Goal: Task Accomplishment & Management: Manage account settings

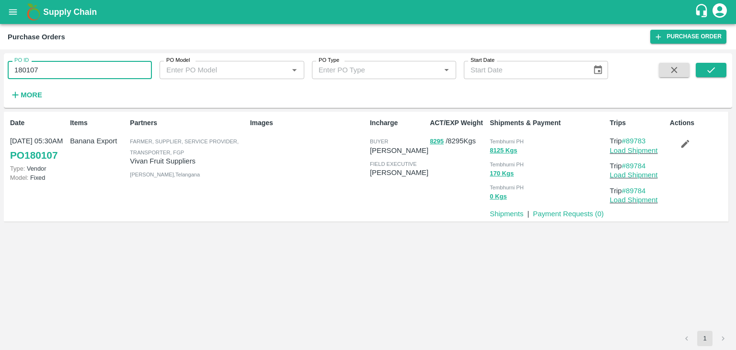
click at [50, 66] on input "180107" at bounding box center [80, 70] width 144 height 18
click at [717, 73] on button "submit" at bounding box center [711, 70] width 31 height 14
click at [95, 73] on input "180107" at bounding box center [80, 70] width 144 height 18
paste input "text"
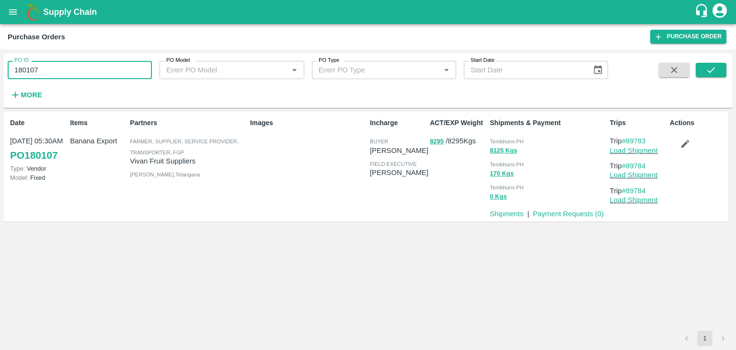
click at [95, 73] on input "180107" at bounding box center [80, 70] width 144 height 18
type input "180082"
click at [713, 71] on icon "submit" at bounding box center [711, 70] width 11 height 11
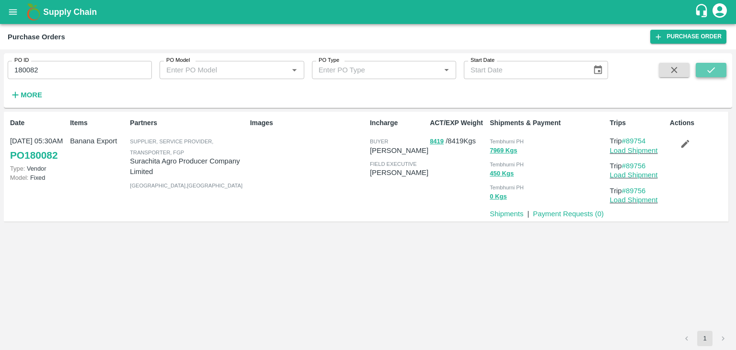
click at [706, 69] on button "submit" at bounding box center [711, 70] width 31 height 14
click at [643, 153] on link "Load Shipment" at bounding box center [634, 151] width 48 height 8
click at [685, 143] on icon "button" at bounding box center [685, 144] width 11 height 11
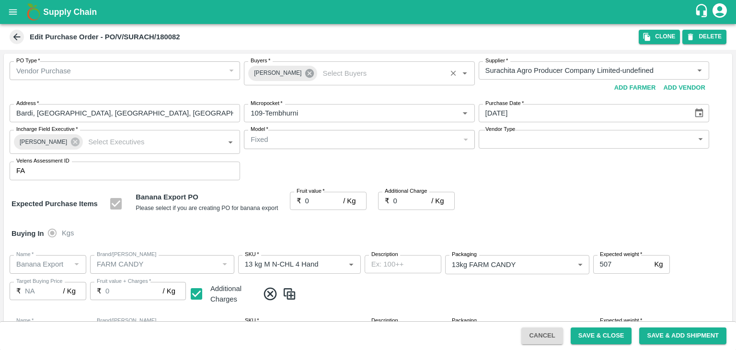
click at [305, 70] on icon at bounding box center [309, 73] width 9 height 9
click at [282, 68] on input "Buyers   *" at bounding box center [351, 70] width 209 height 12
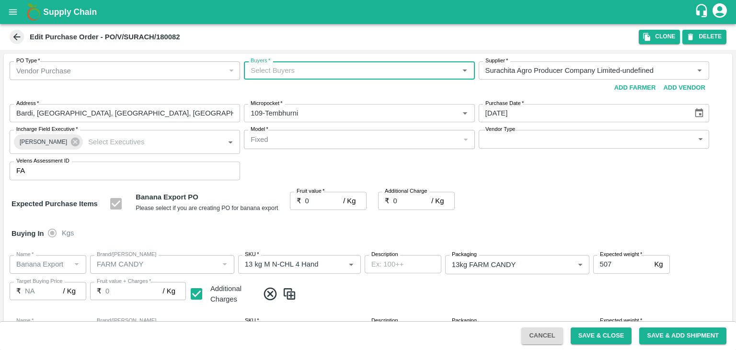
click at [282, 68] on input "Buyers   *" at bounding box center [351, 70] width 209 height 12
type input "Ajit"
click at [302, 95] on div "Ajit Otari" at bounding box center [359, 95] width 230 height 25
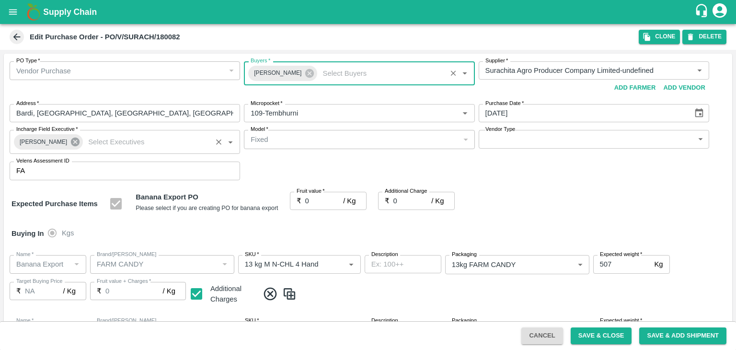
click at [71, 142] on icon at bounding box center [75, 142] width 9 height 9
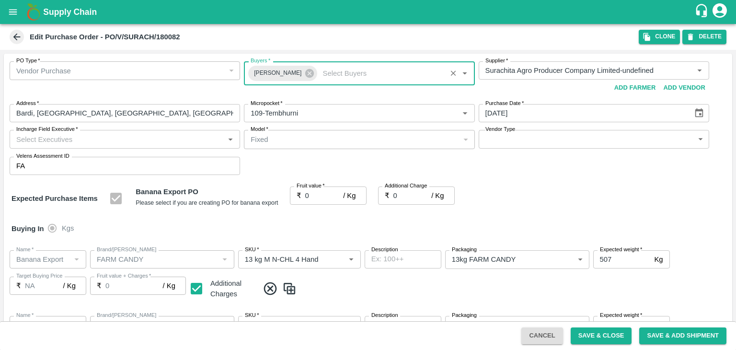
click at [119, 137] on input "Incharge Field Executive   *" at bounding box center [116, 139] width 209 height 12
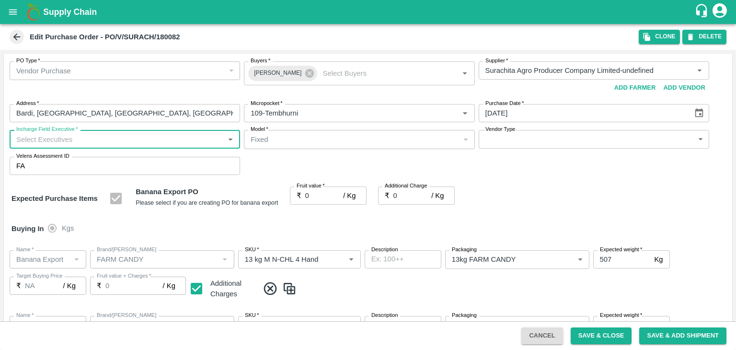
click at [119, 137] on input "Incharge Field Executive   *" at bounding box center [116, 139] width 209 height 12
type input "Jay"
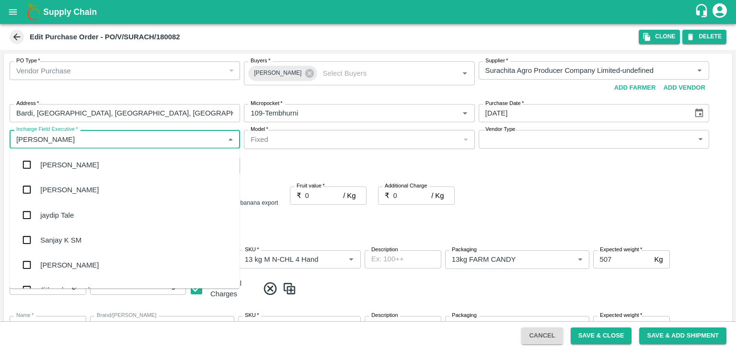
click at [78, 219] on div "jaydip Tale" at bounding box center [125, 214] width 230 height 25
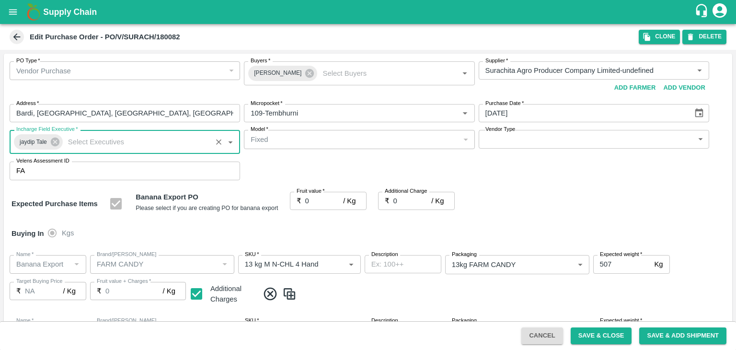
click at [515, 143] on body "Supply Chain Edit Purchase Order - PO/V/SURACH/180082 Clone DELETE PO Type   * …" at bounding box center [368, 175] width 736 height 350
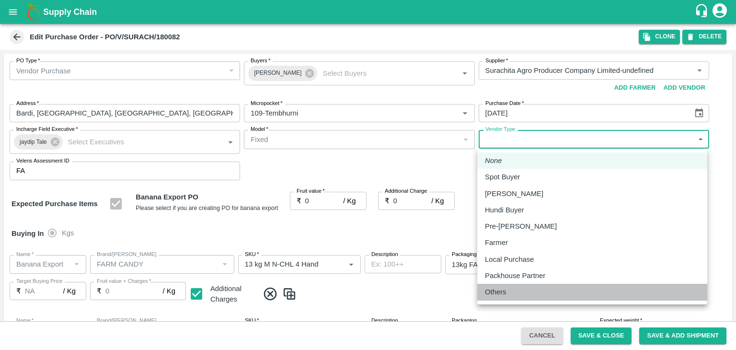
click at [528, 294] on div "Others" at bounding box center [592, 292] width 215 height 11
type input "OTHER"
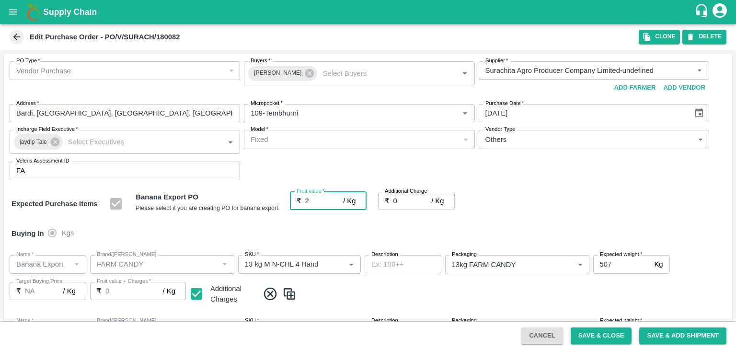
type input "25"
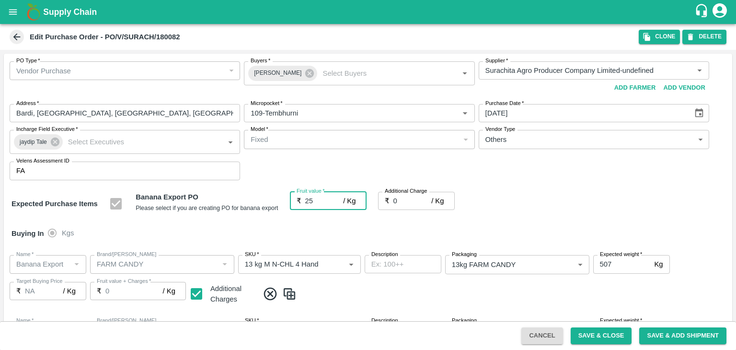
type input "25"
type input "2"
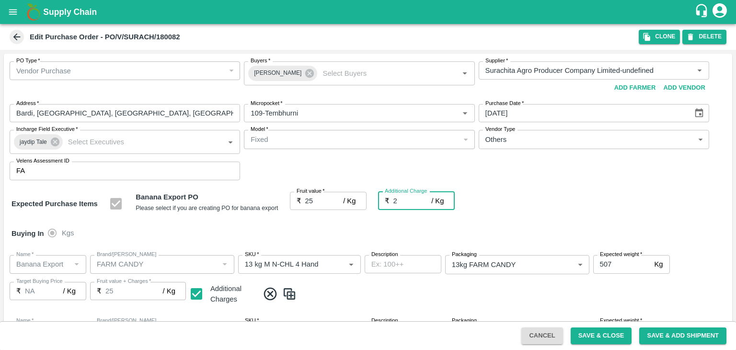
type input "27"
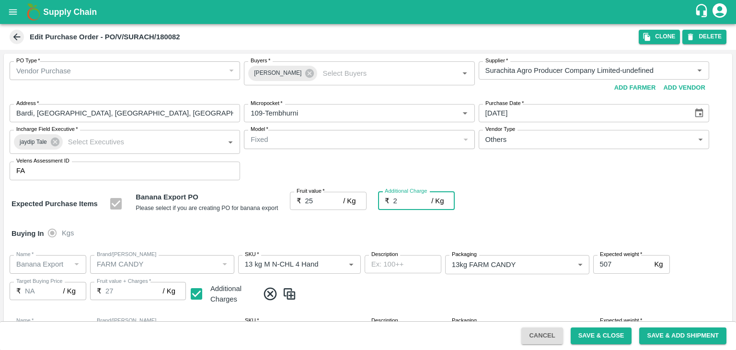
type input "2.7"
type input "27.7"
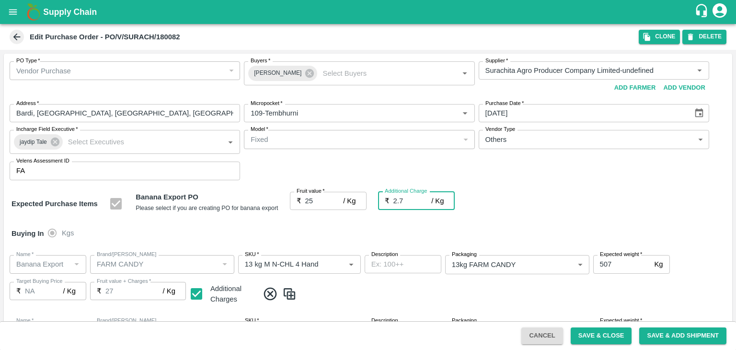
type input "27.7"
type input "2.75"
type input "27.75"
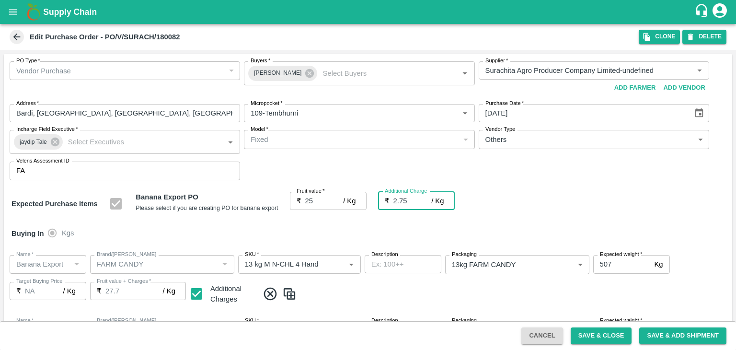
type input "27.75"
type input "2.75"
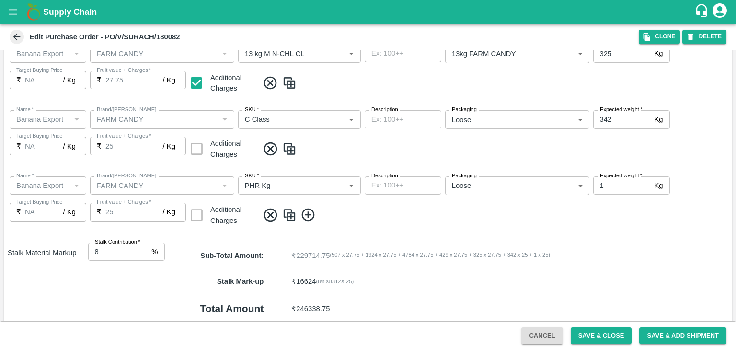
scroll to position [508, 0]
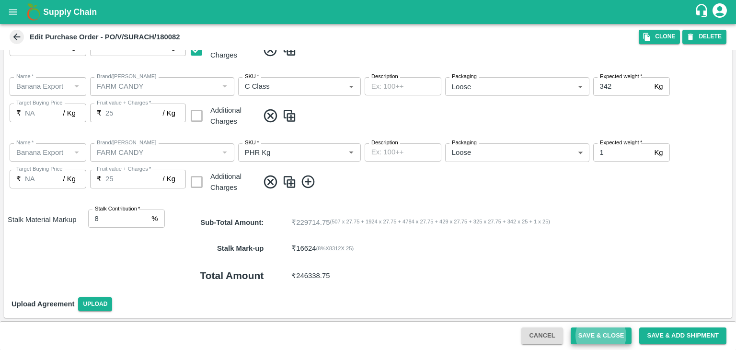
click at [571, 327] on button "Save & Close" at bounding box center [601, 335] width 61 height 17
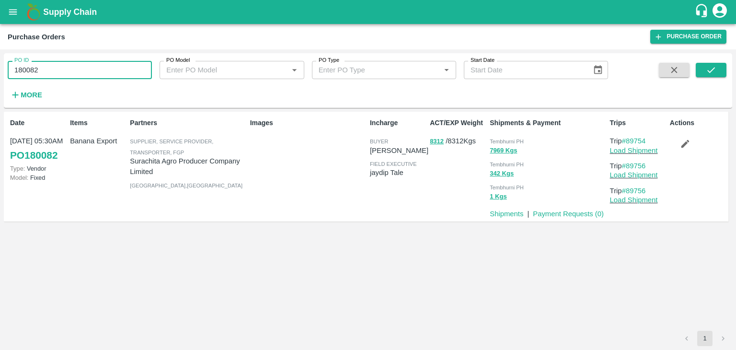
click at [89, 71] on input "180082" at bounding box center [80, 70] width 144 height 18
paste input "text"
click at [89, 71] on input "180082" at bounding box center [80, 70] width 144 height 18
type input "180090"
click at [718, 71] on button "submit" at bounding box center [711, 70] width 31 height 14
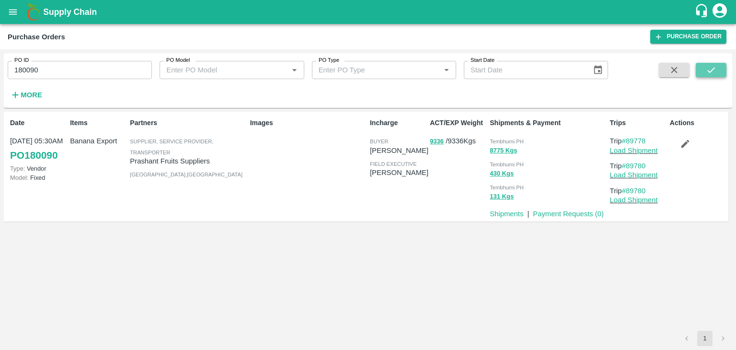
click at [710, 71] on icon "submit" at bounding box center [711, 70] width 11 height 11
click at [707, 75] on icon "submit" at bounding box center [711, 70] width 11 height 11
click at [640, 149] on link "Load Shipment" at bounding box center [634, 151] width 48 height 8
click at [687, 145] on icon "button" at bounding box center [685, 144] width 11 height 11
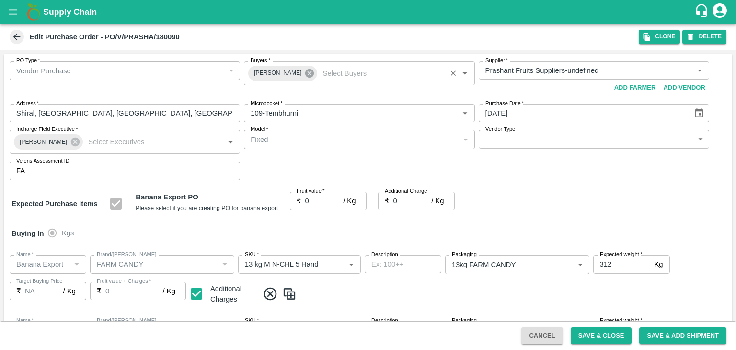
click at [305, 70] on icon at bounding box center [309, 73] width 9 height 9
click at [289, 68] on input "Buyers   *" at bounding box center [351, 70] width 209 height 12
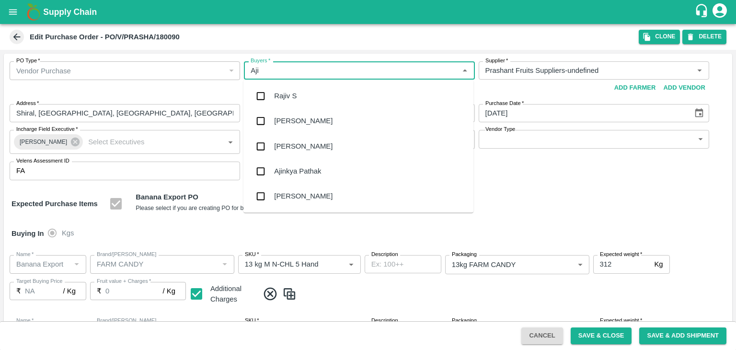
type input "Ajit"
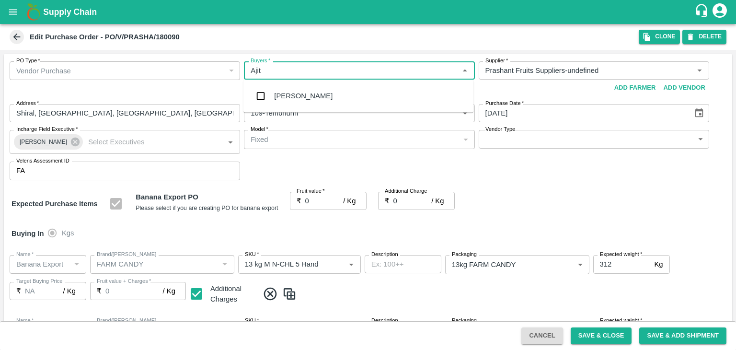
click at [294, 89] on div "Ajit Otari" at bounding box center [359, 95] width 230 height 25
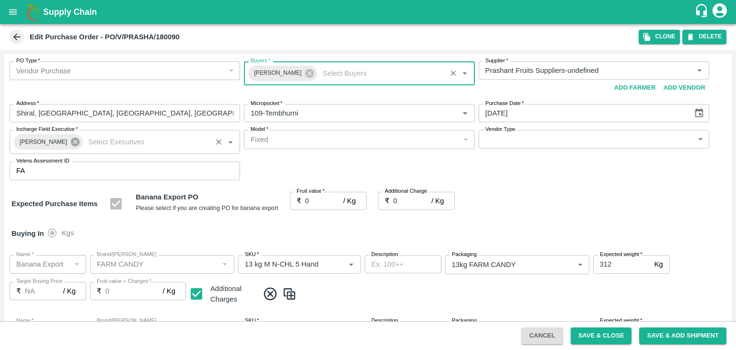
click at [71, 142] on icon at bounding box center [75, 142] width 9 height 9
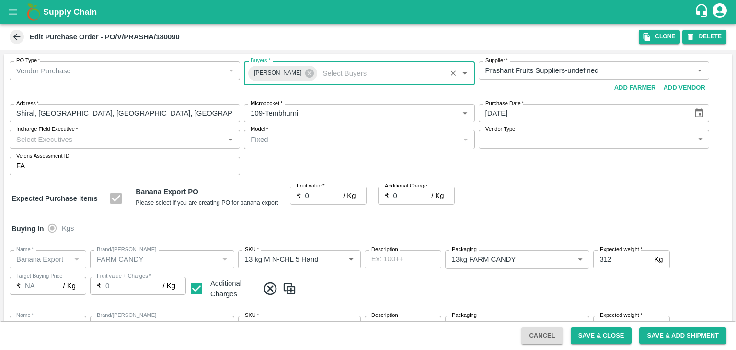
click at [104, 142] on input "Incharge Field Executive   *" at bounding box center [116, 139] width 209 height 12
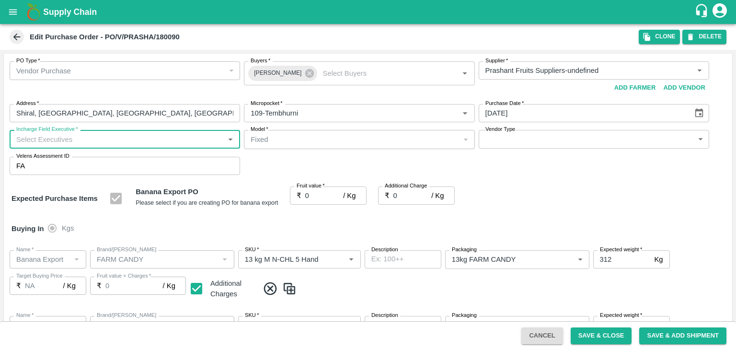
click at [118, 138] on input "Incharge Field Executive   *" at bounding box center [116, 139] width 209 height 12
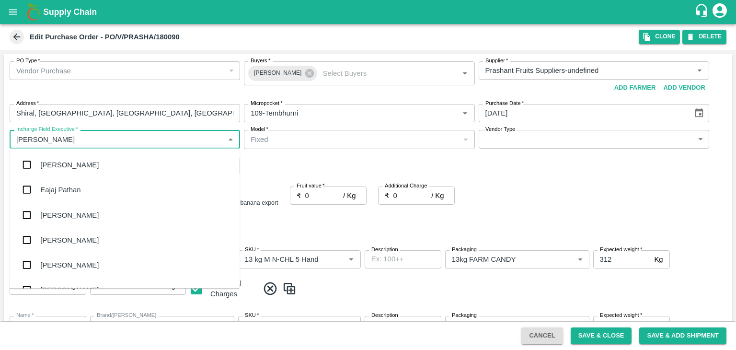
type input "Jay"
click at [91, 211] on div "jaydip Tale" at bounding box center [125, 214] width 230 height 25
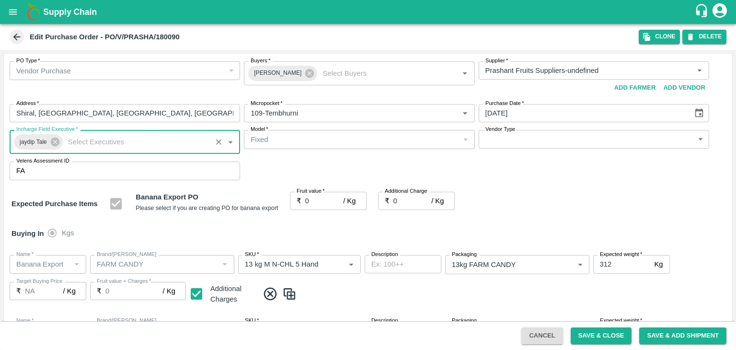
click at [537, 147] on body "Supply Chain Edit Purchase Order - PO/V/PRASHA/180090 Clone DELETE PO Type   * …" at bounding box center [368, 175] width 736 height 350
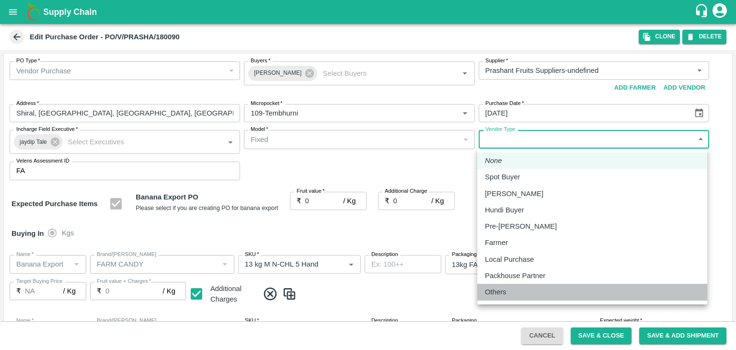
click at [507, 290] on div "Others" at bounding box center [498, 292] width 26 height 11
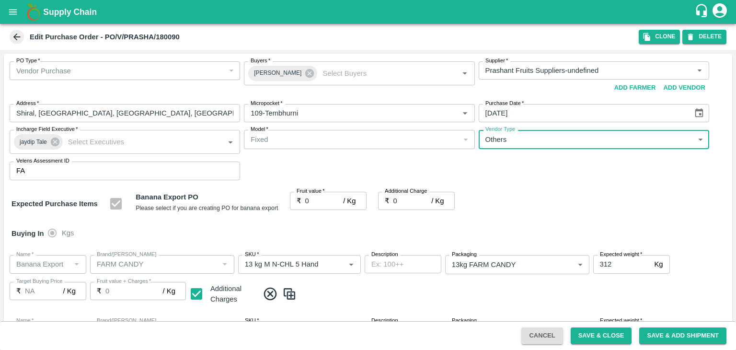
type input "OTHER"
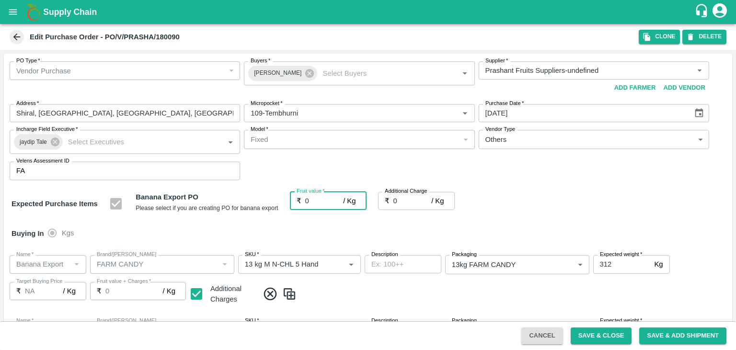
click at [319, 200] on input "0" at bounding box center [324, 201] width 38 height 18
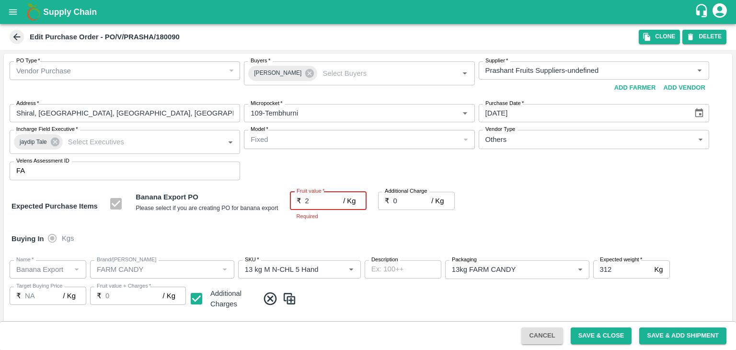
type input "25"
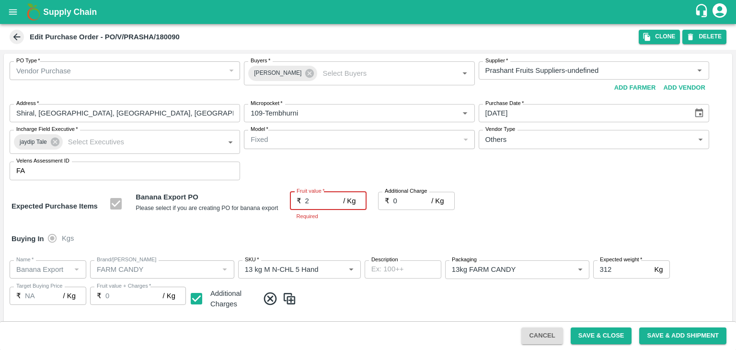
type input "25"
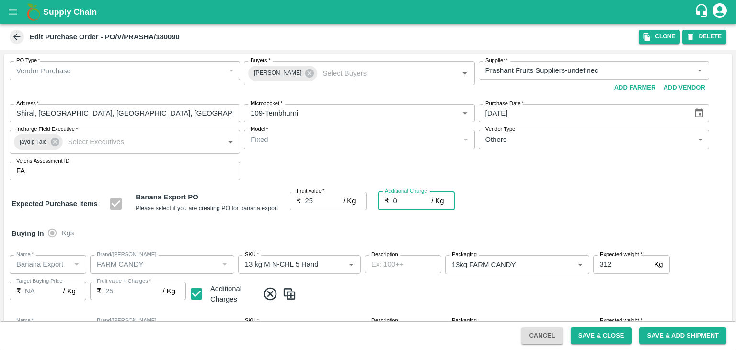
type input "2"
type input "27"
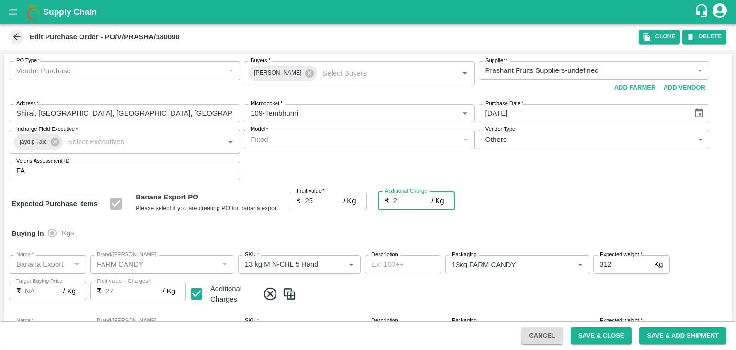
type input "2.7"
type input "27.7"
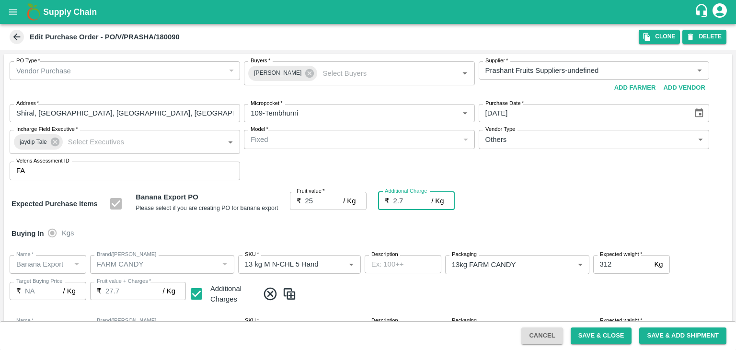
type input "2.75"
type input "27.75"
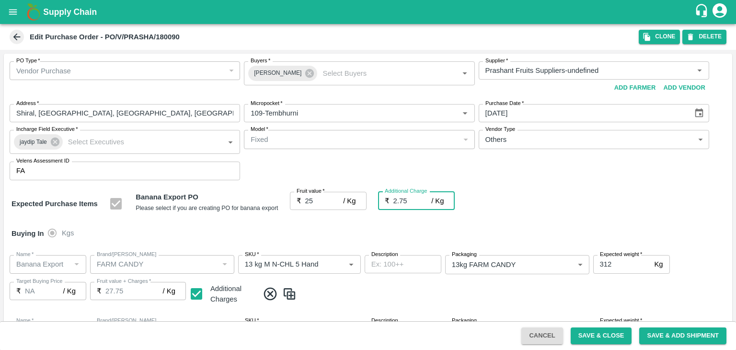
type input "2.75"
click at [355, 295] on span at bounding box center [494, 294] width 470 height 16
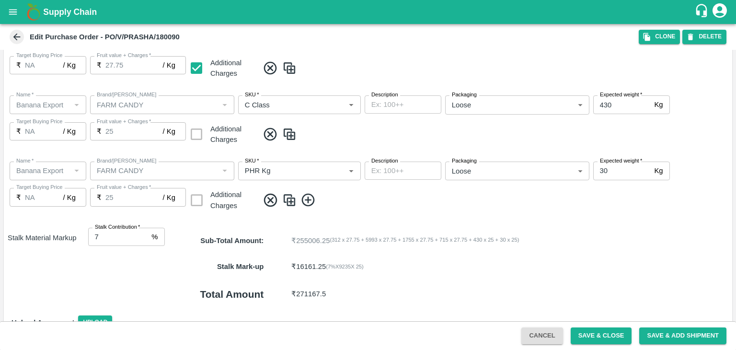
scroll to position [442, 0]
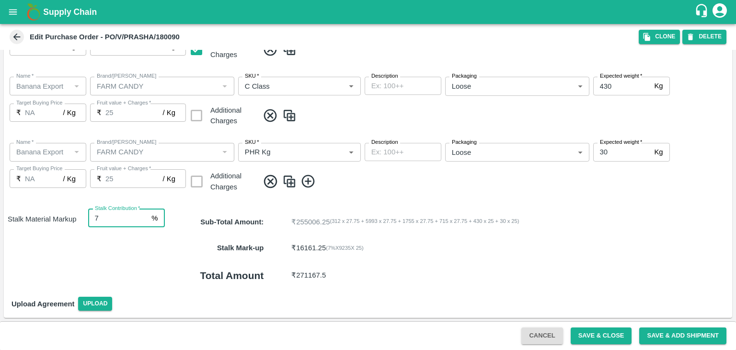
click at [113, 217] on input "7" at bounding box center [118, 218] width 60 height 18
type input "8"
click at [595, 332] on button "Save & Close" at bounding box center [601, 335] width 61 height 17
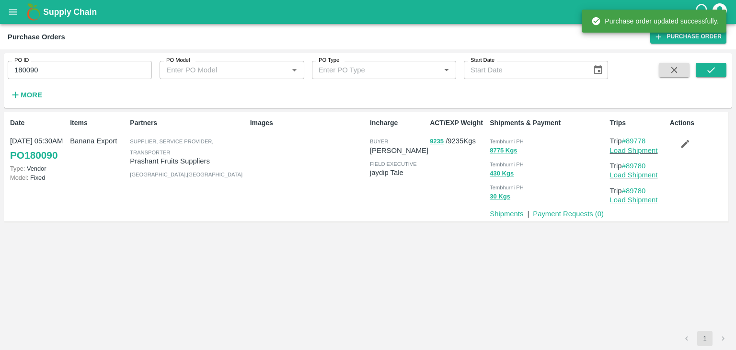
click at [70, 69] on input "180090" at bounding box center [80, 70] width 144 height 18
paste input "text"
click at [70, 69] on input "180090" at bounding box center [80, 70] width 144 height 18
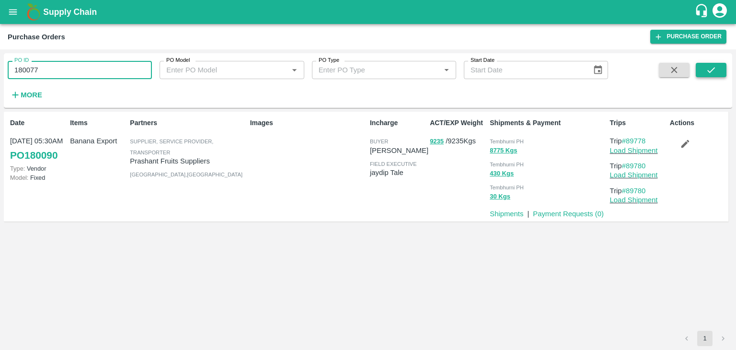
type input "180077"
click at [709, 74] on icon "submit" at bounding box center [711, 70] width 11 height 11
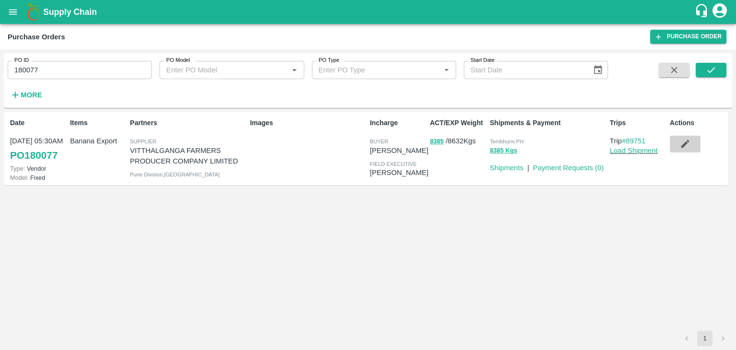
click at [688, 141] on icon "button" at bounding box center [685, 144] width 8 height 8
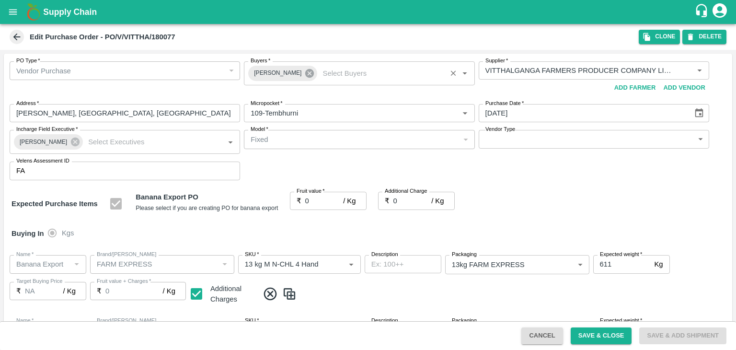
click at [305, 74] on icon at bounding box center [309, 73] width 9 height 9
click at [294, 70] on input "Buyers   *" at bounding box center [351, 70] width 209 height 12
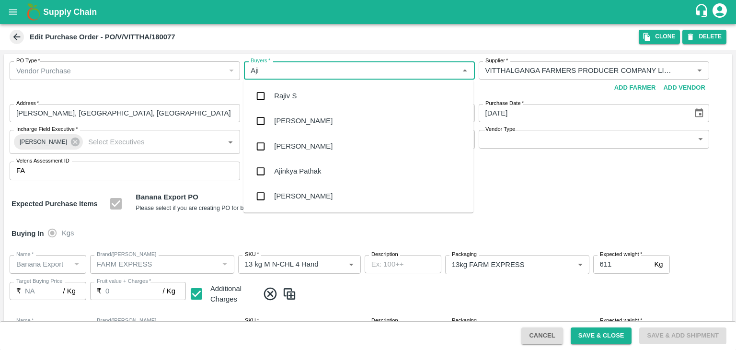
type input "Ajit"
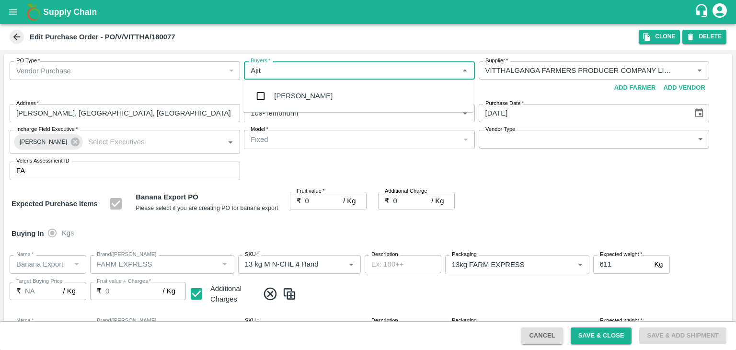
click at [302, 98] on div "Ajit Otari" at bounding box center [359, 95] width 230 height 25
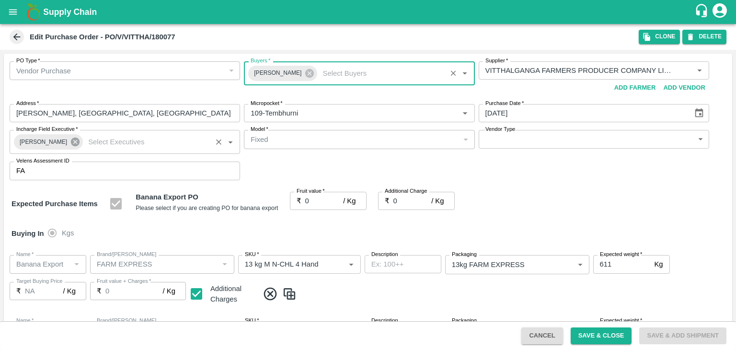
click at [71, 141] on icon at bounding box center [75, 142] width 9 height 9
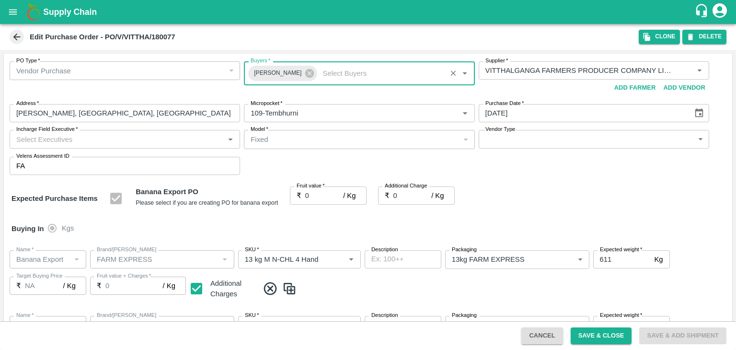
click at [113, 137] on input "Incharge Field Executive   *" at bounding box center [116, 139] width 209 height 12
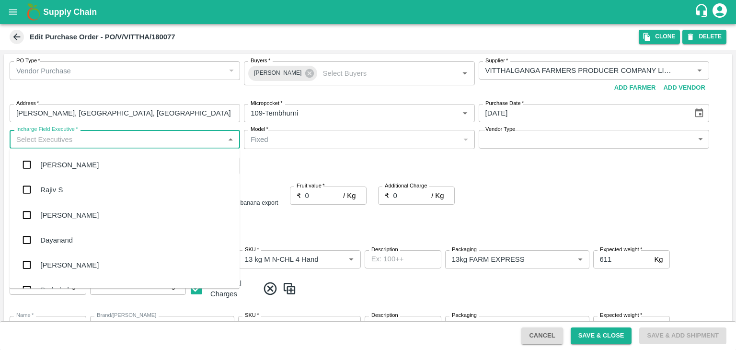
click at [125, 139] on input "Incharge Field Executive   *" at bounding box center [116, 139] width 209 height 12
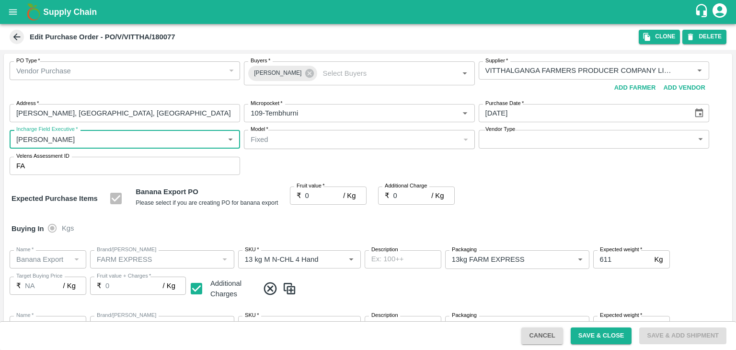
type input "Jay"
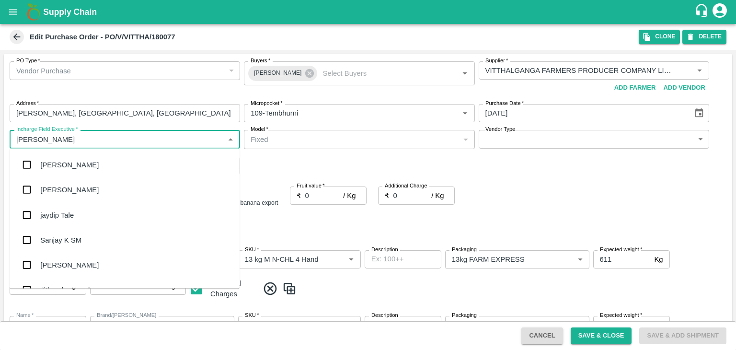
click at [95, 215] on div "jaydip Tale" at bounding box center [125, 214] width 230 height 25
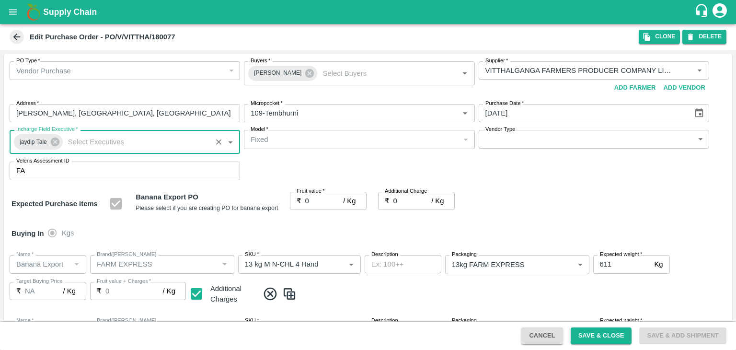
click at [534, 143] on body "Supply Chain Edit Purchase Order - PO/V/VITTHA/180077 Clone DELETE PO Type   * …" at bounding box center [368, 175] width 736 height 350
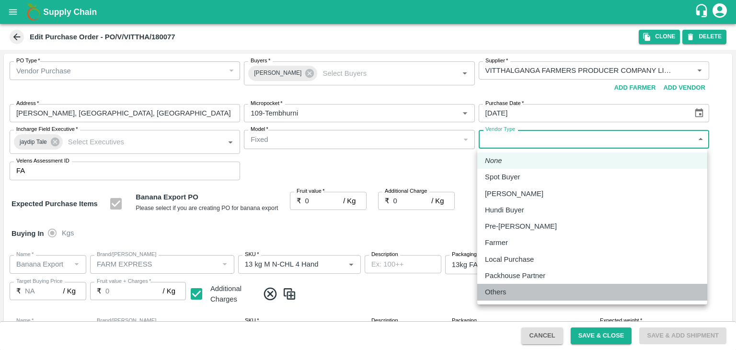
click at [499, 289] on p "Others" at bounding box center [496, 292] width 22 height 11
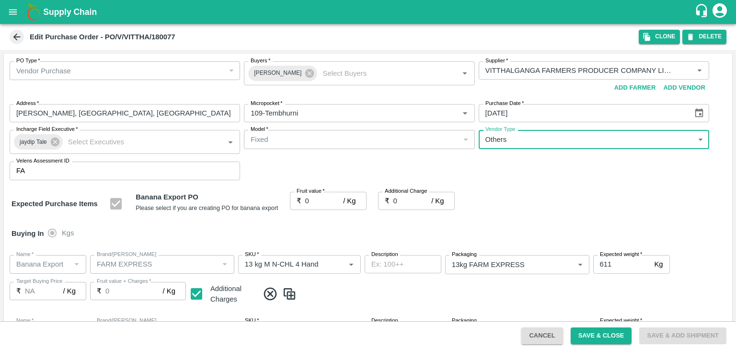
type input "OTHER"
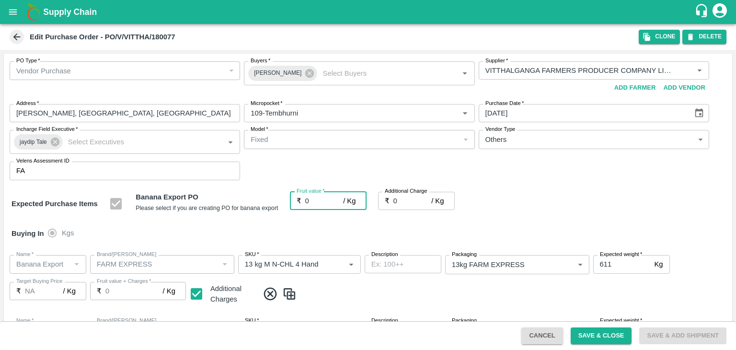
type input "2"
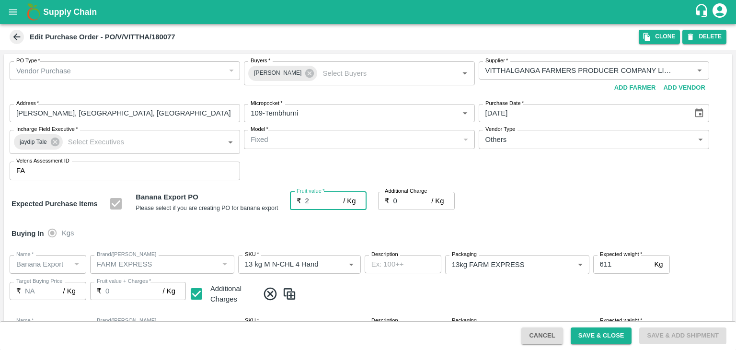
type input "2"
type input "22"
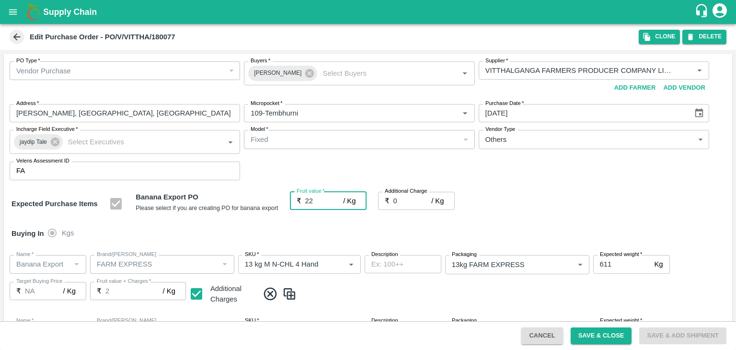
type input "22"
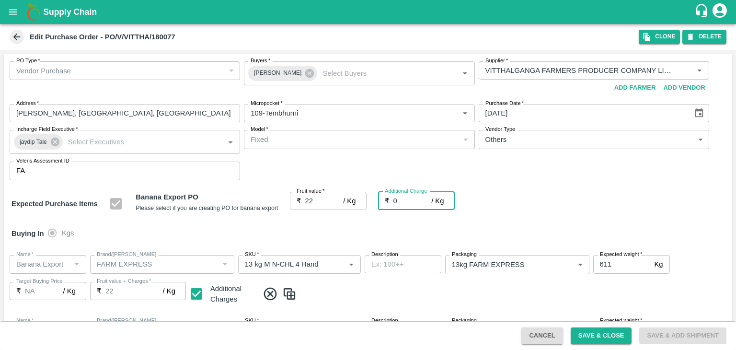
type input "2"
type input "24"
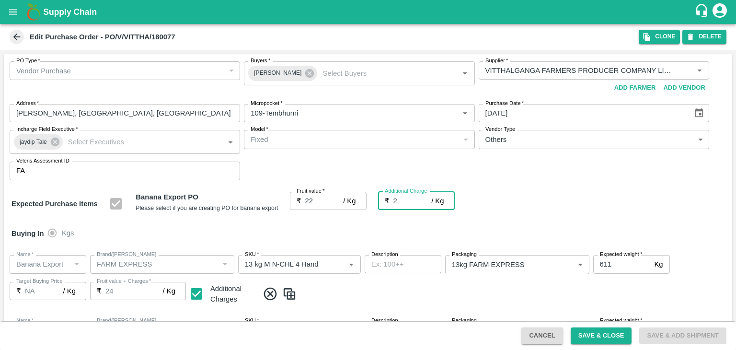
type input "24"
type input "2.7"
type input "24.7"
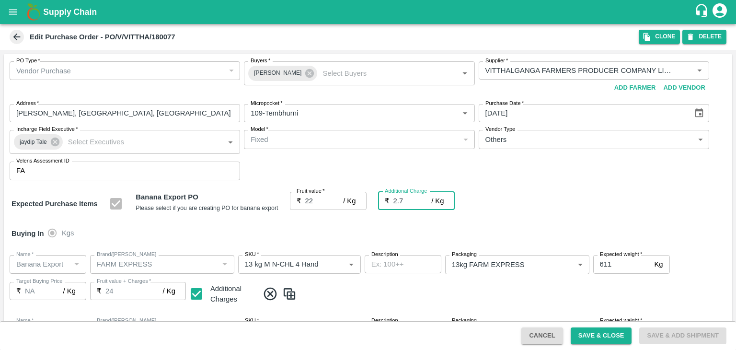
type input "24.7"
type input "2.75"
type input "24.75"
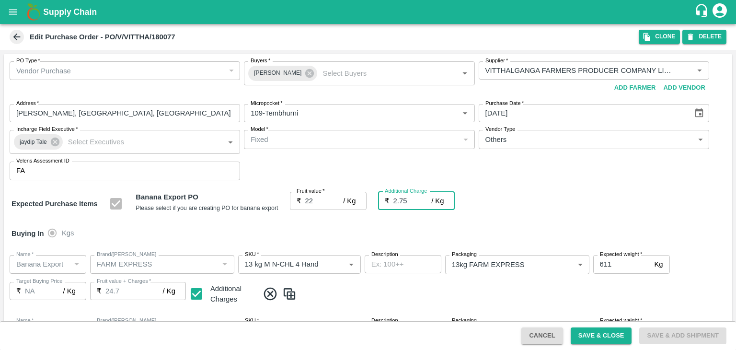
type input "24.75"
type input "2.75"
click at [556, 186] on div "PO Type   * Vendor Purchase 2 PO Type Buyers   * Ajit Otari Buyers   * Supplier…" at bounding box center [368, 121] width 729 height 134
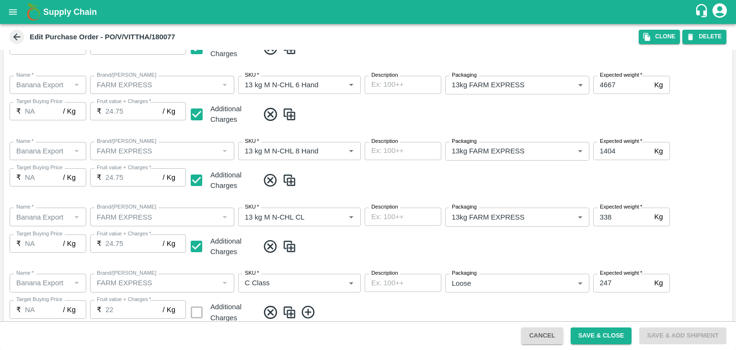
scroll to position [442, 0]
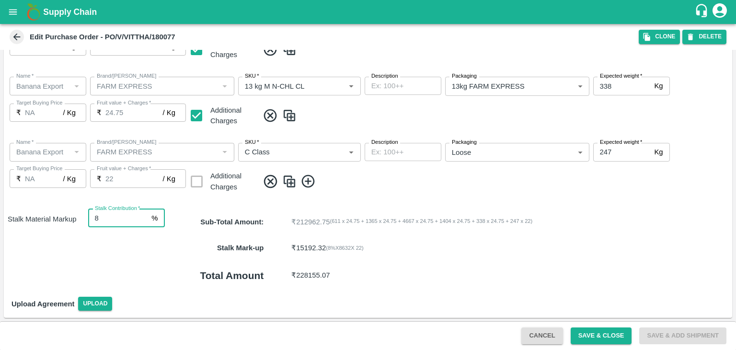
click at [118, 218] on input "8" at bounding box center [118, 218] width 60 height 18
click at [302, 187] on icon at bounding box center [309, 182] width 16 height 16
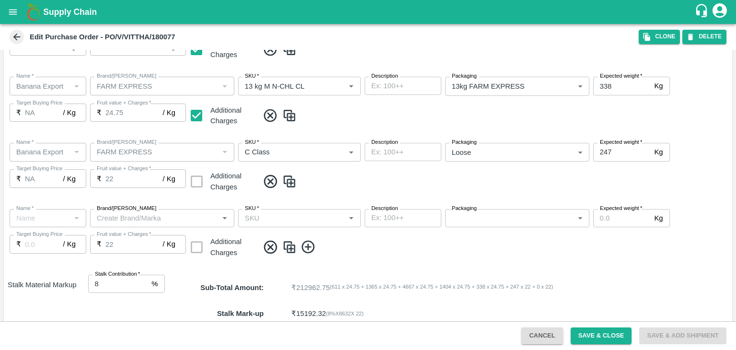
type input "Banana Export"
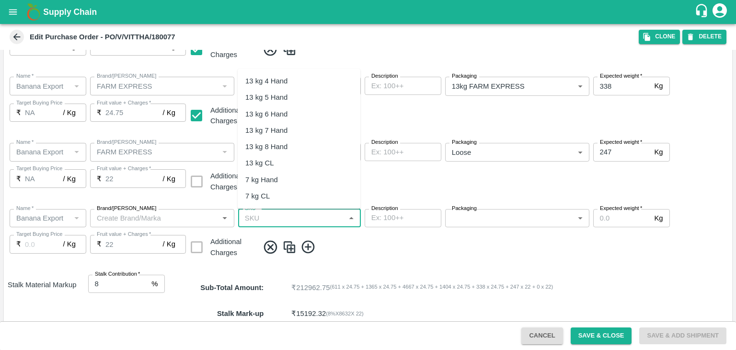
click at [270, 221] on input "SKU   *" at bounding box center [291, 218] width 101 height 12
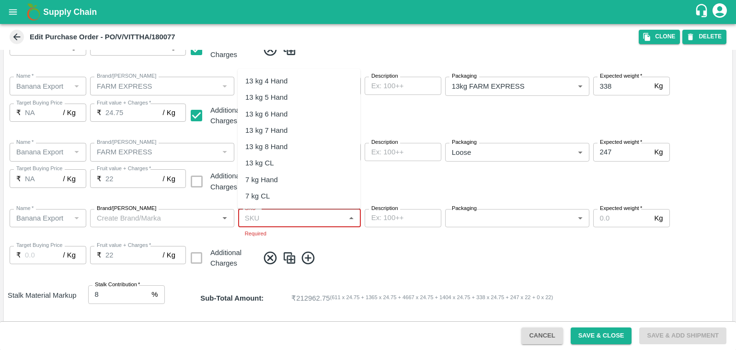
click at [313, 215] on input "SKU   *" at bounding box center [291, 218] width 101 height 12
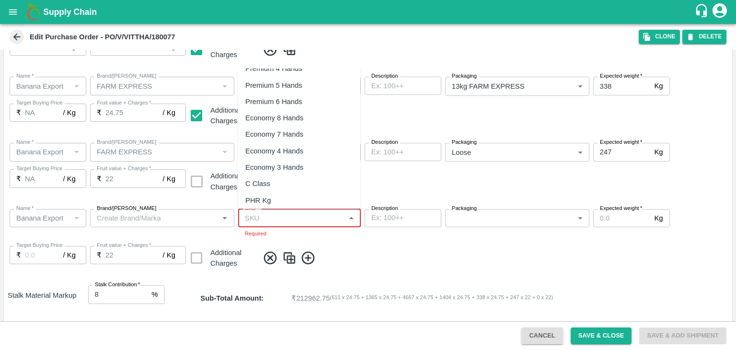
scroll to position [145, 0]
click at [274, 194] on div "PHR Kg" at bounding box center [299, 199] width 123 height 16
type input "PHR Kg"
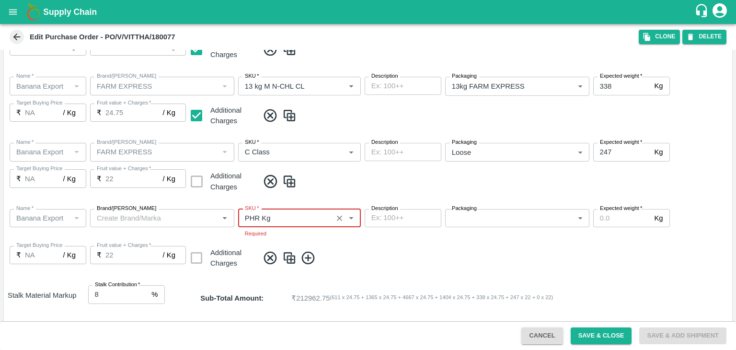
type input "NA"
click at [487, 213] on body "Supply Chain Edit Purchase Order - PO/V/VITTHA/180077 Clone DELETE PO Type   * …" at bounding box center [368, 175] width 736 height 350
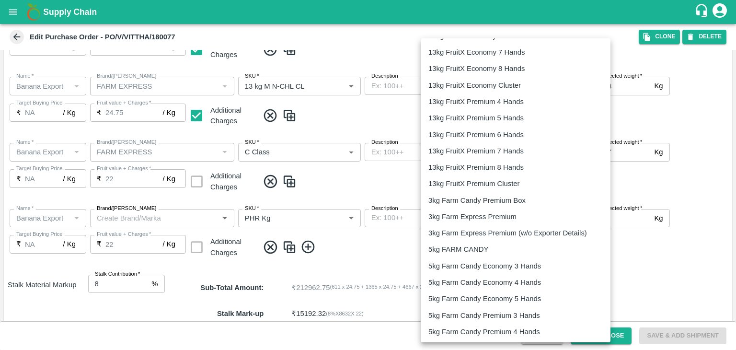
scroll to position [1497, 0]
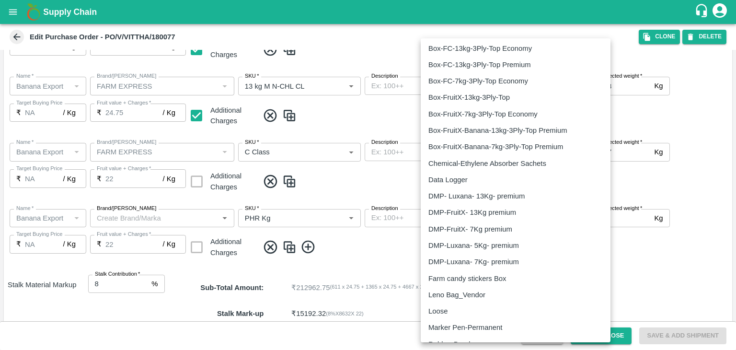
click at [461, 309] on div "Loose" at bounding box center [516, 311] width 174 height 11
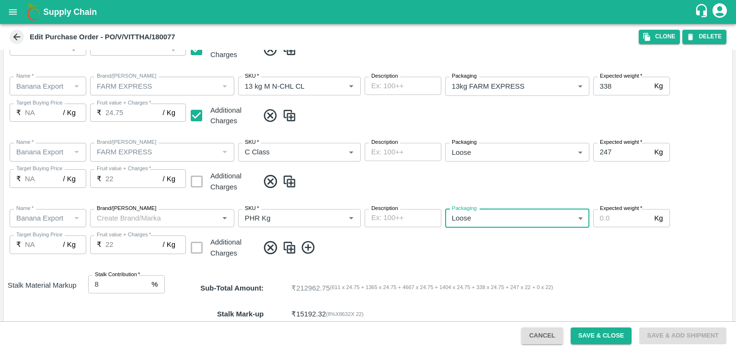
type input "258"
click at [604, 216] on input "Expected weight   *" at bounding box center [622, 218] width 58 height 18
click at [610, 216] on input "Expected weight   *" at bounding box center [622, 218] width 58 height 18
type input "1"
click at [623, 255] on div "Name   * Name   * Brand/Marka Brand/Marka SKU   * SKU   * Description x Descrip…" at bounding box center [368, 234] width 729 height 66
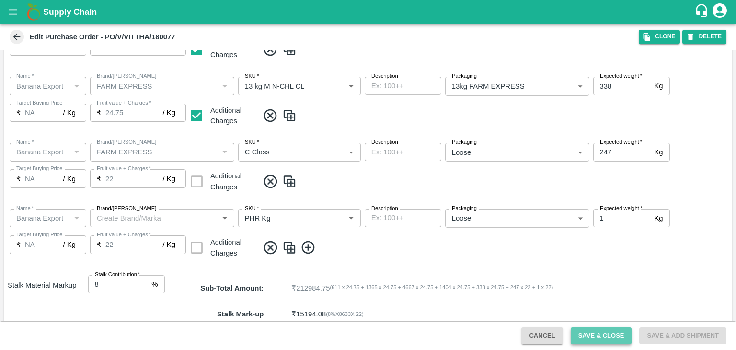
click at [608, 340] on button "Save & Close" at bounding box center [601, 335] width 61 height 17
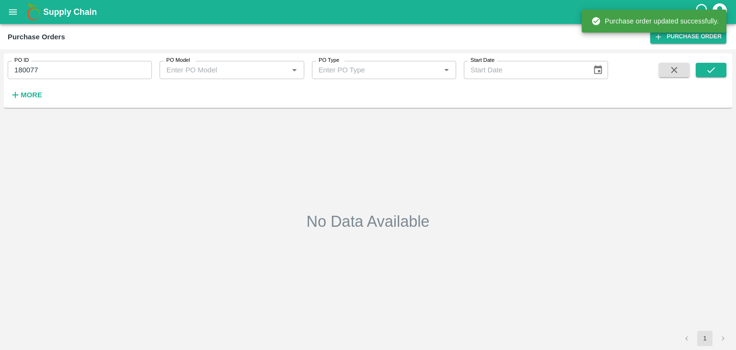
type input "180077"
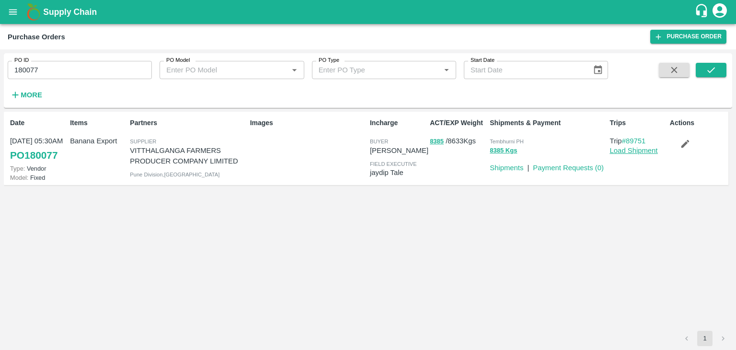
click at [640, 153] on link "Load Shipment" at bounding box center [634, 151] width 48 height 8
click at [685, 139] on icon "button" at bounding box center [685, 144] width 11 height 11
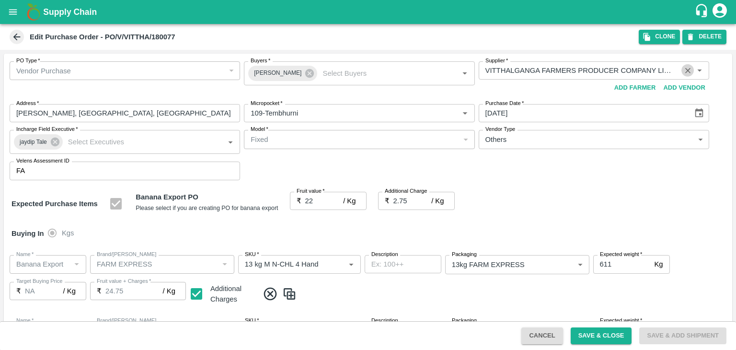
click at [684, 66] on icon "Clear" at bounding box center [688, 70] width 9 height 9
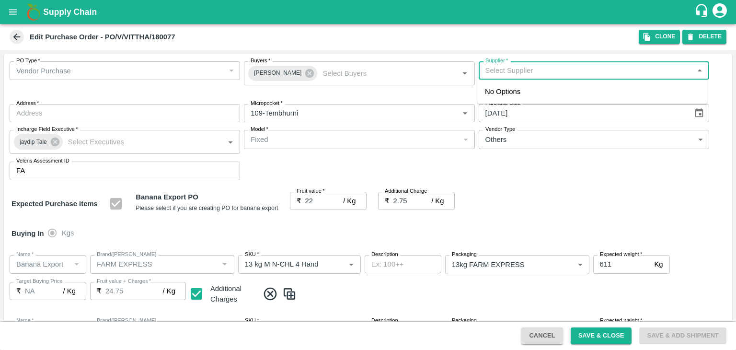
click at [602, 70] on input "Supplier   *" at bounding box center [586, 70] width 209 height 12
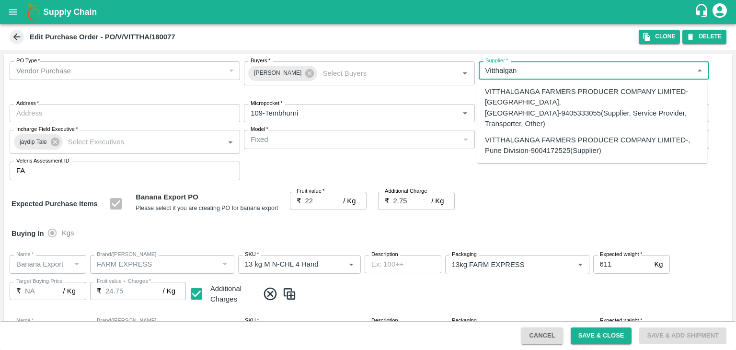
click at [604, 91] on div "VITTHALGANGA FARMERS PRODUCER COMPANY LIMITED-Nimgaon, Solapur-9405333055(Suppl…" at bounding box center [592, 107] width 215 height 43
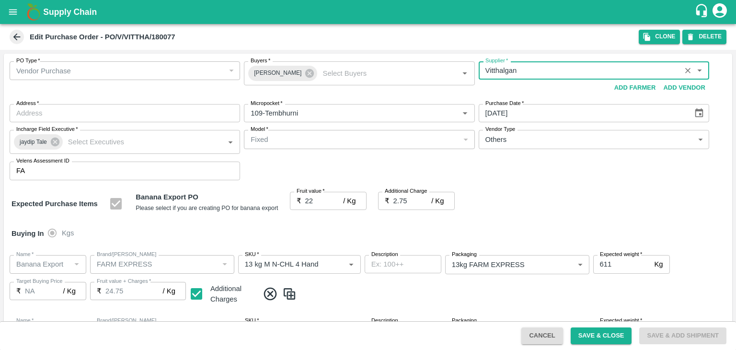
type input "VITTHALGANGA FARMERS PRODUCER COMPANY LIMITED-Nimgaon, Solapur-9405333055(Suppl…"
type input "[GEOGRAPHIC_DATA], [GEOGRAPHIC_DATA], [GEOGRAPHIC_DATA], [GEOGRAPHIC_DATA]"
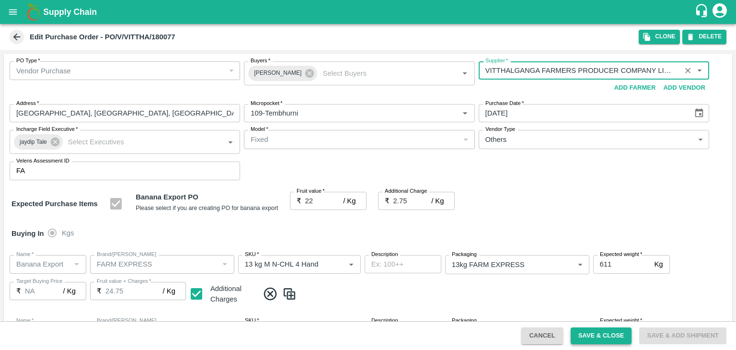
type input "VITTHALGANGA FARMERS PRODUCER COMPANY LIMITED-Nimgaon, Solapur-9405333055(Suppl…"
click at [592, 340] on button "Save & Close" at bounding box center [601, 335] width 61 height 17
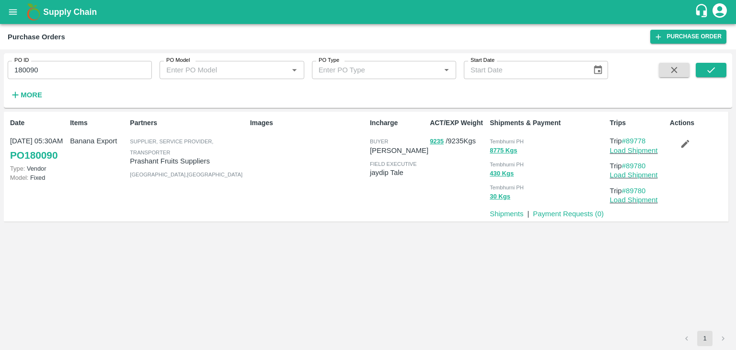
drag, startPoint x: 56, startPoint y: 60, endPoint x: 56, endPoint y: 75, distance: 15.3
click at [56, 75] on div "PO ID 180090 PO ID" at bounding box center [76, 66] width 152 height 26
click at [56, 75] on input "180090" at bounding box center [80, 70] width 144 height 18
paste input "text"
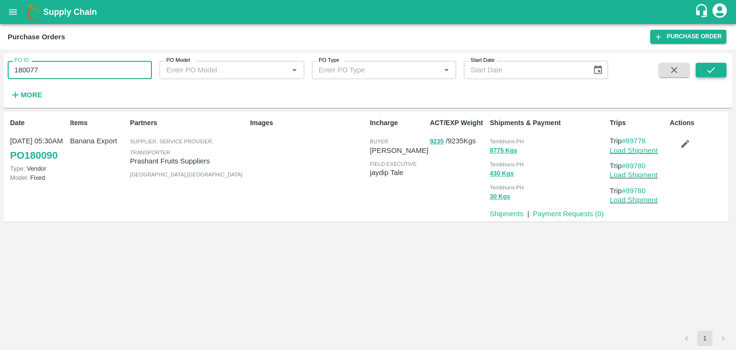
type input "180077"
click at [708, 73] on icon "submit" at bounding box center [711, 70] width 11 height 11
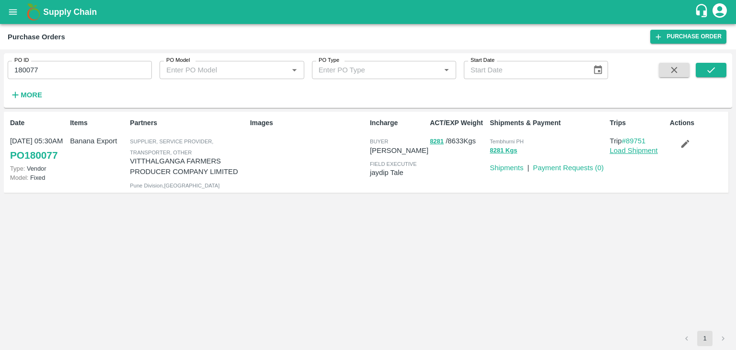
click at [642, 153] on link "Load Shipment" at bounding box center [634, 151] width 48 height 8
click at [502, 170] on link "Shipments" at bounding box center [507, 168] width 34 height 8
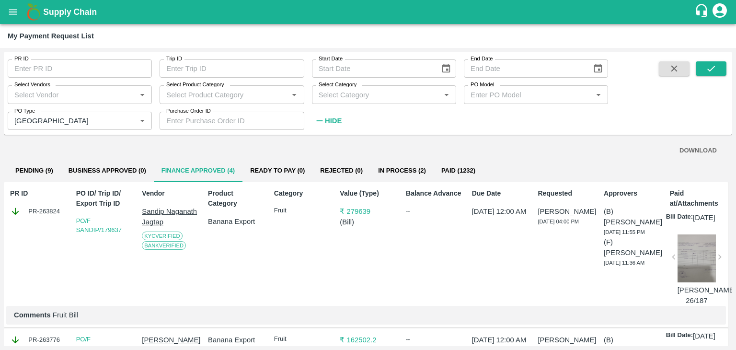
scroll to position [75, 0]
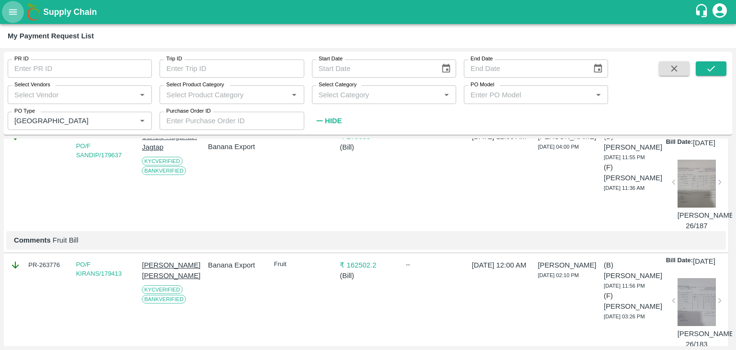
click at [18, 16] on icon "open drawer" at bounding box center [13, 12] width 11 height 11
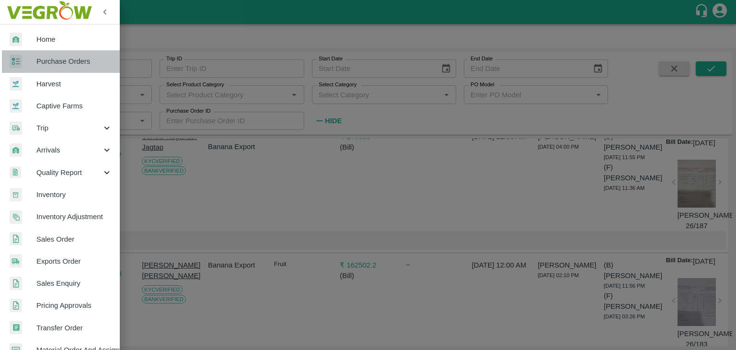
click at [71, 59] on span "Purchase Orders" at bounding box center [74, 61] width 76 height 11
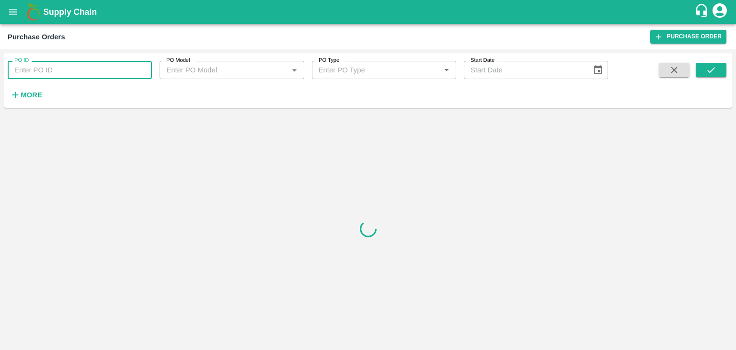
click at [100, 70] on input "PO ID" at bounding box center [80, 70] width 144 height 18
paste input "180107"
click at [715, 69] on icon "submit" at bounding box center [711, 70] width 11 height 11
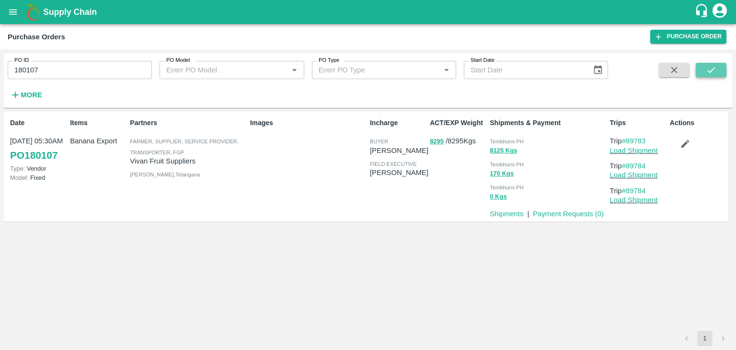
click at [715, 69] on icon "submit" at bounding box center [711, 70] width 11 height 11
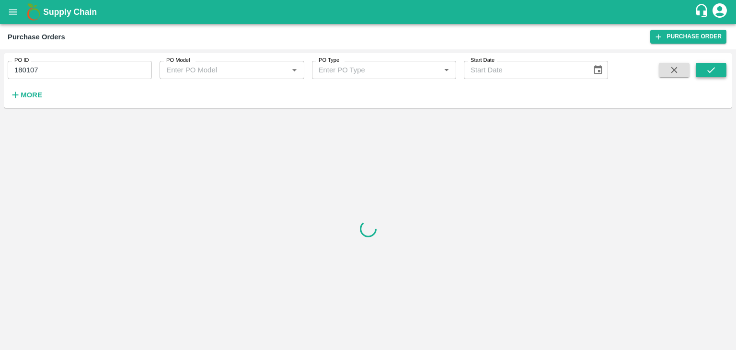
click at [715, 69] on icon "submit" at bounding box center [711, 70] width 11 height 11
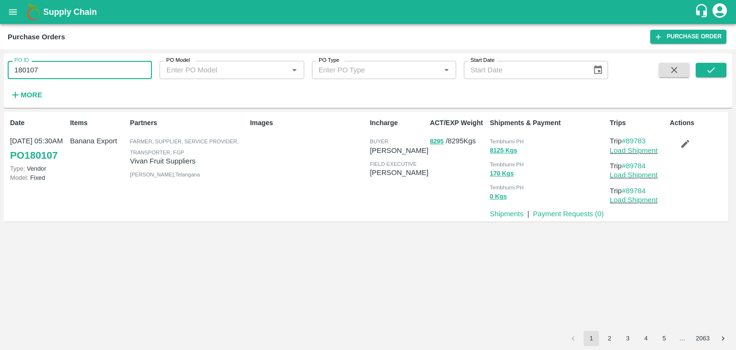
click at [136, 66] on input "180107" at bounding box center [80, 70] width 144 height 18
click at [724, 71] on button "submit" at bounding box center [711, 70] width 31 height 14
click at [58, 63] on input "180107" at bounding box center [80, 70] width 144 height 18
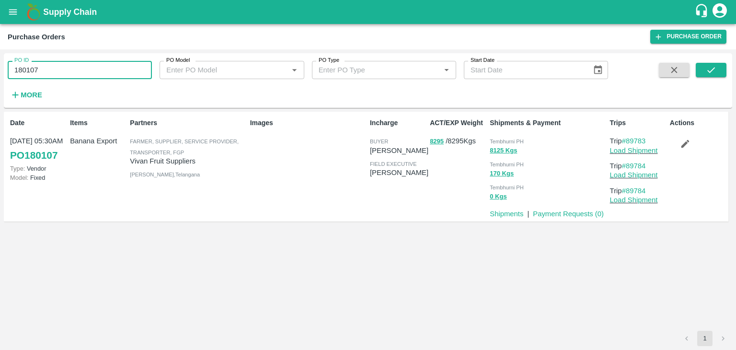
paste input "text"
type input "180077"
click at [723, 70] on button "submit" at bounding box center [711, 70] width 31 height 14
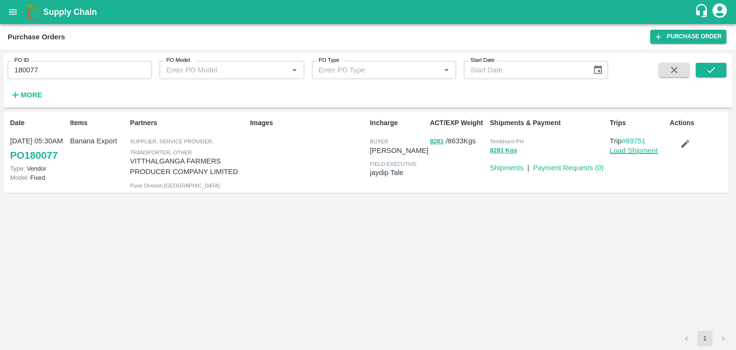
click at [12, 8] on icon "open drawer" at bounding box center [13, 12] width 11 height 11
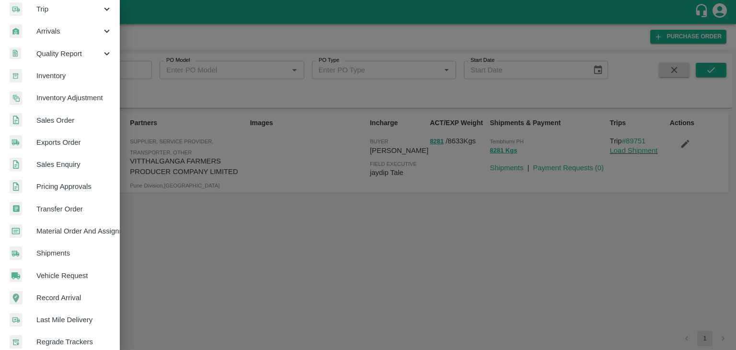
scroll to position [241, 0]
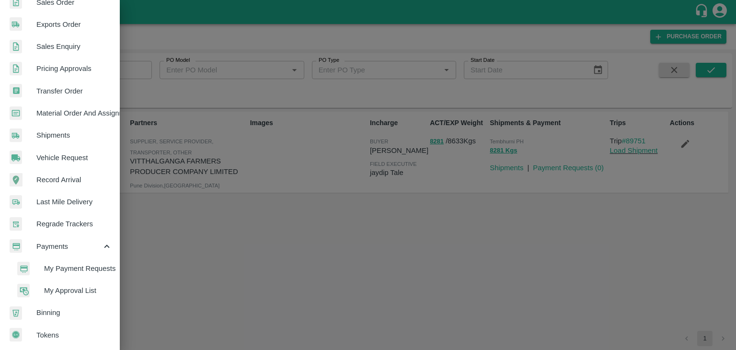
click at [77, 265] on span "My Payment Requests" at bounding box center [78, 268] width 68 height 11
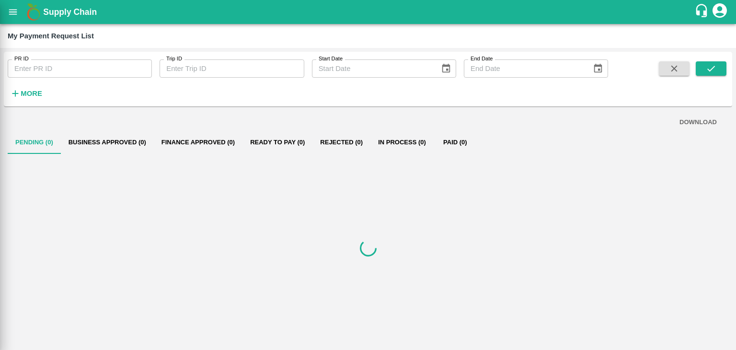
scroll to position [237, 0]
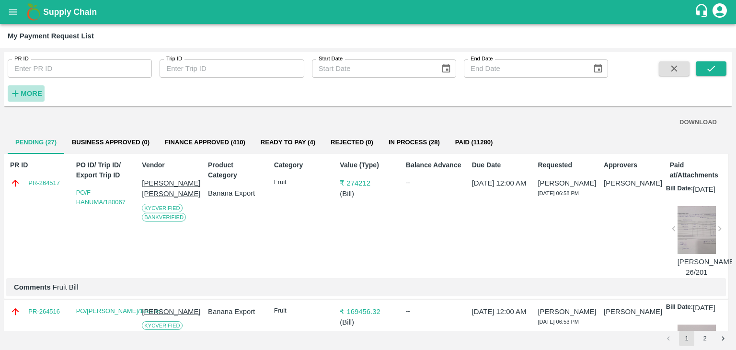
click at [33, 90] on strong "More" at bounding box center [32, 94] width 22 height 8
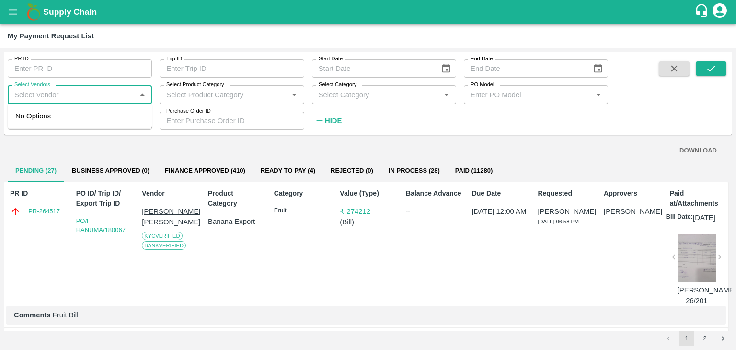
click at [86, 96] on input "Select Vendors" at bounding box center [72, 94] width 123 height 12
click at [83, 116] on div "S P FRUITS SUPPLY-Supplier, Service Provider, Transporter" at bounding box center [81, 122] width 125 height 22
type input "S P FRUITS SUPPLY-Supplier, Service Provider, Transporter"
click at [714, 60] on div "PR ID PR ID Trip ID Trip ID Start Date Start Date End Date End Date Select Vend…" at bounding box center [368, 93] width 729 height 75
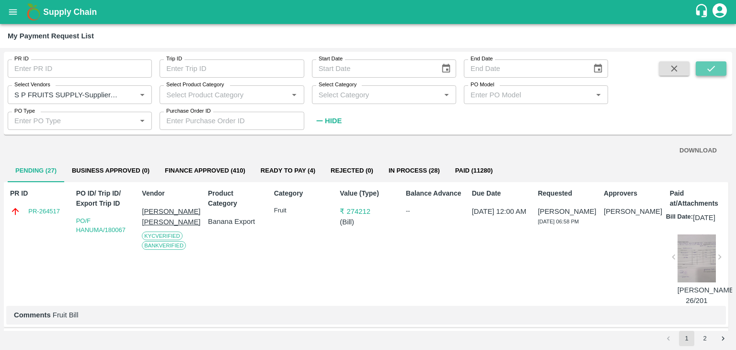
click at [715, 70] on icon "submit" at bounding box center [711, 68] width 11 height 11
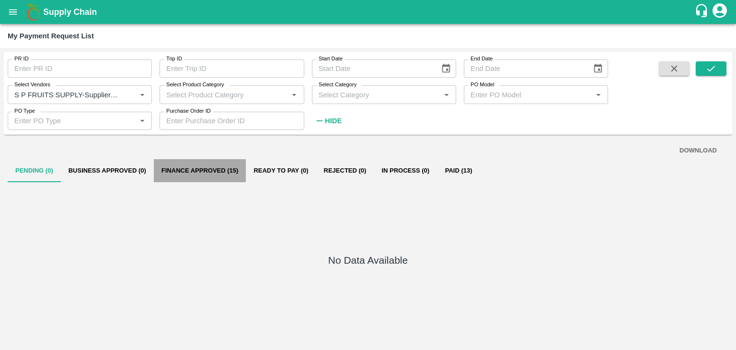
click at [221, 177] on button "Finance Approved (15)" at bounding box center [200, 170] width 93 height 23
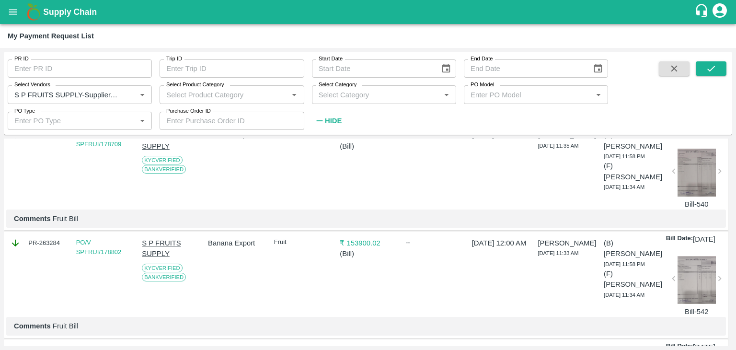
scroll to position [0, 0]
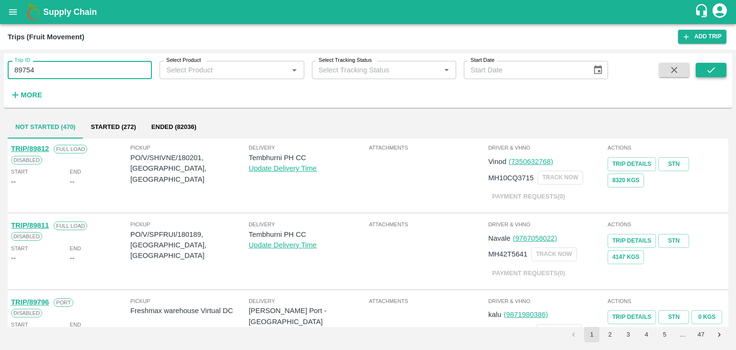
type input "89754"
click at [716, 69] on icon "submit" at bounding box center [711, 70] width 11 height 11
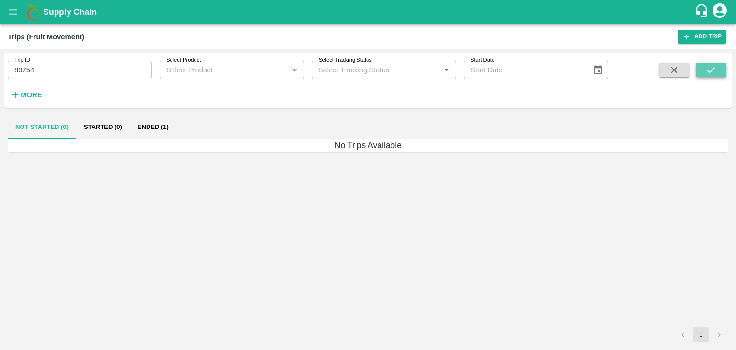
click at [716, 69] on icon "submit" at bounding box center [711, 70] width 11 height 11
click at [155, 128] on button "Ended (1)" at bounding box center [153, 127] width 46 height 23
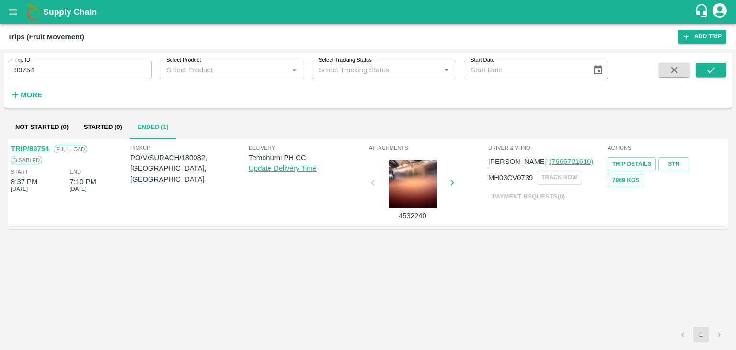
click at [32, 145] on link "TRIP/89754" at bounding box center [30, 149] width 38 height 8
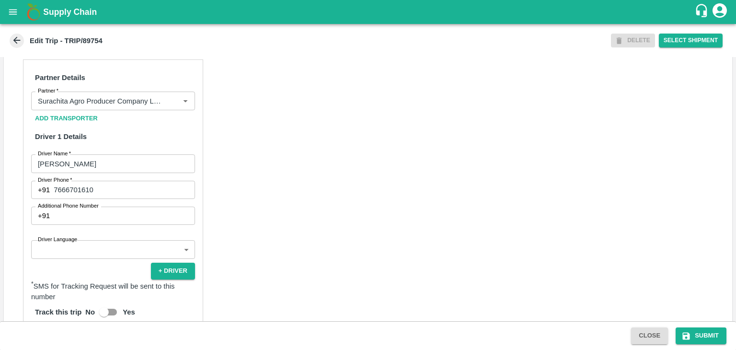
scroll to position [475, 0]
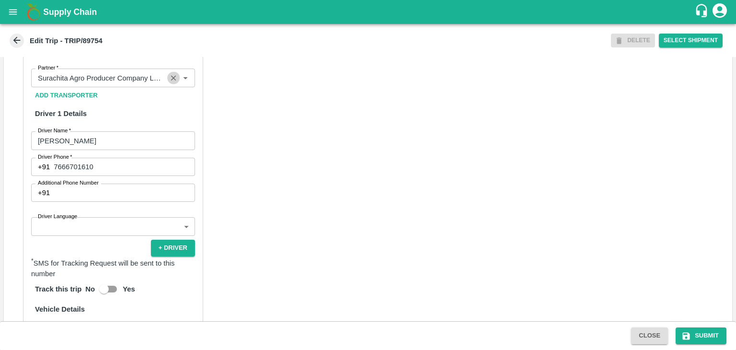
click at [172, 81] on icon "Clear" at bounding box center [173, 77] width 5 height 5
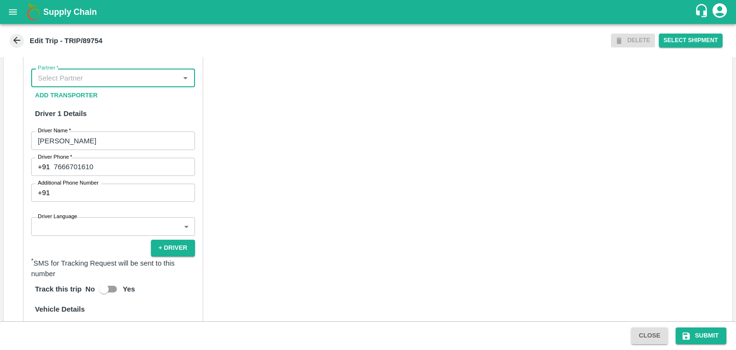
scroll to position [0, 0]
click at [138, 84] on input "Partner   *" at bounding box center [105, 77] width 142 height 12
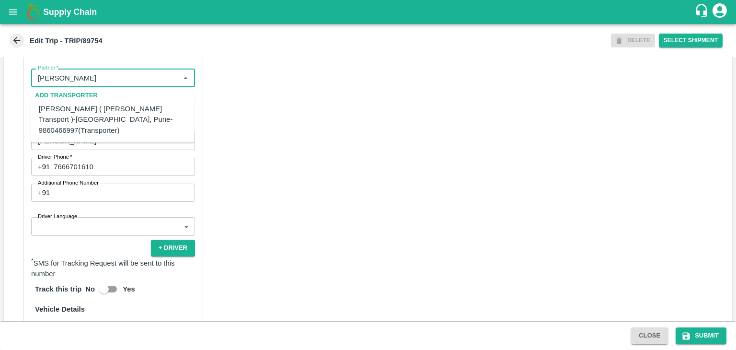
click at [118, 113] on div "Nitin Rasal ( Bhairavnath Transport )-Deulgaon, Pune-9860466997(Transporter)" at bounding box center [113, 120] width 148 height 32
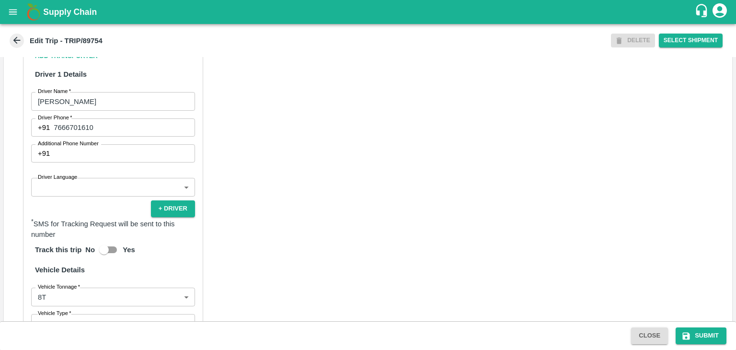
scroll to position [515, 0]
type input "Nitin Rasal ( Bhairavnath Transport )-Deulgaon, Pune-9860466997(Transporter)"
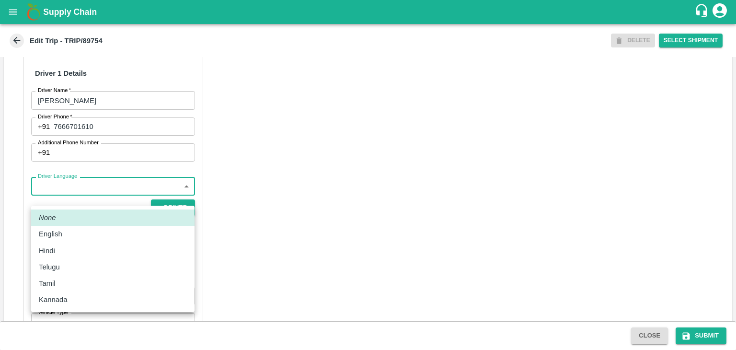
click at [80, 196] on body "Supply Chain Edit Trip - TRIP/89754 DELETE Select Shipment Trip Details Trip Ty…" at bounding box center [368, 175] width 736 height 350
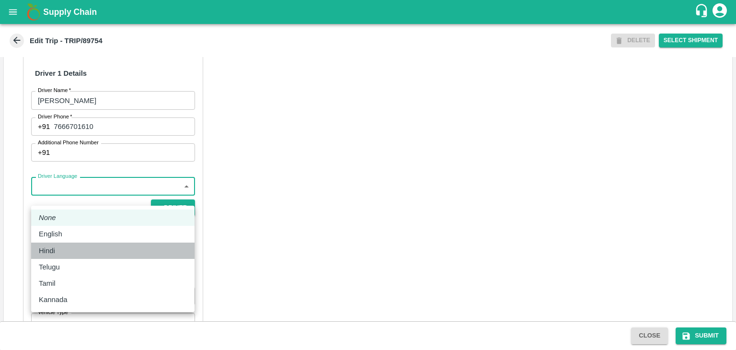
click at [65, 250] on div "Hindi" at bounding box center [113, 250] width 148 height 11
type input "hi"
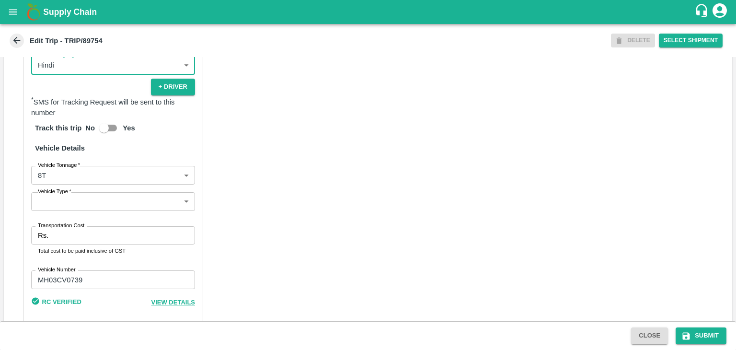
scroll to position [671, 0]
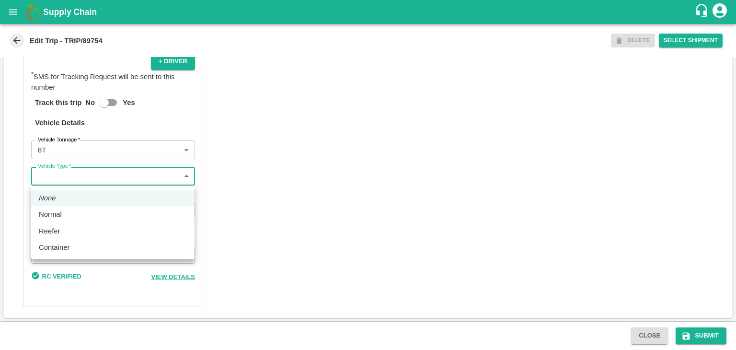
click at [67, 179] on body "Supply Chain Edit Trip - TRIP/89754 DELETE Select Shipment Trip Details Trip Ty…" at bounding box center [368, 175] width 736 height 350
click at [61, 212] on p "Normal" at bounding box center [50, 214] width 23 height 11
type input "Normal"
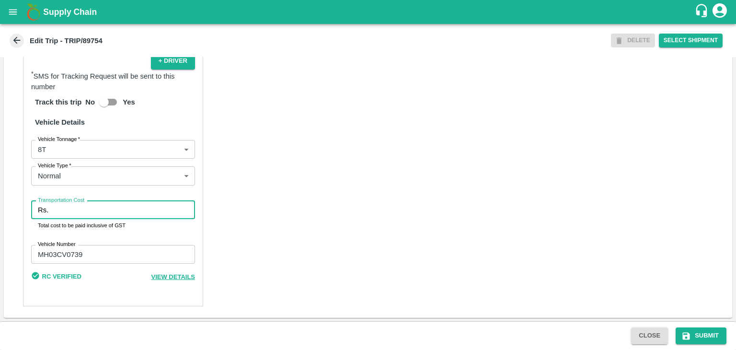
click at [81, 212] on input "Transportation Cost" at bounding box center [123, 210] width 143 height 18
type input "1"
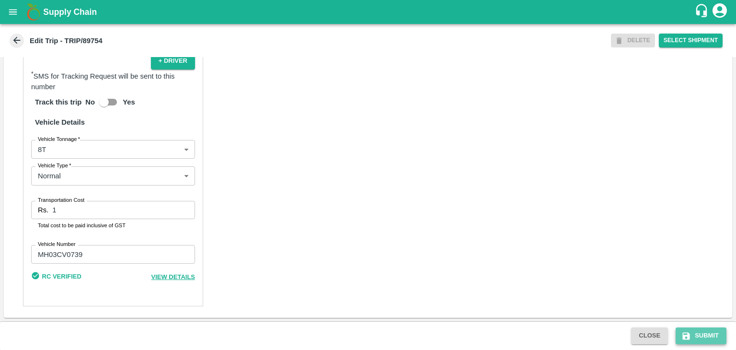
click at [709, 338] on button "Submit" at bounding box center [701, 335] width 51 height 17
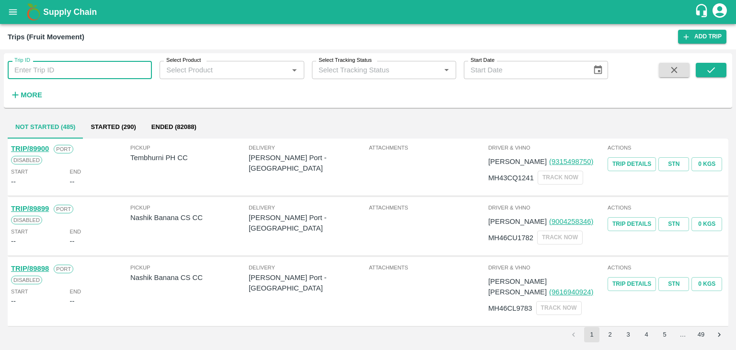
click at [81, 63] on input "Trip ID" at bounding box center [80, 70] width 144 height 18
type input "89756"
click at [706, 73] on icon "submit" at bounding box center [711, 70] width 11 height 11
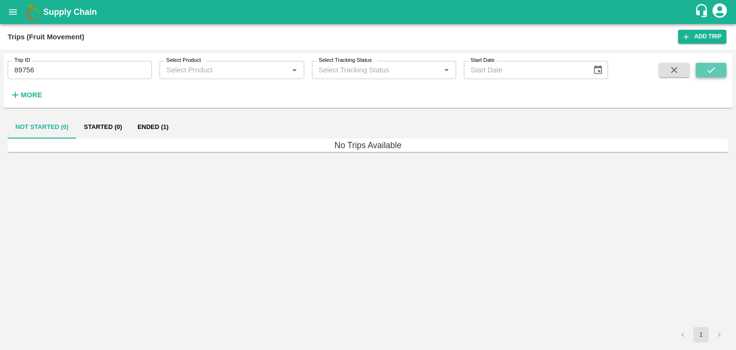
click at [706, 73] on icon "submit" at bounding box center [711, 70] width 11 height 11
click at [161, 126] on button "Ended (1)" at bounding box center [153, 127] width 46 height 23
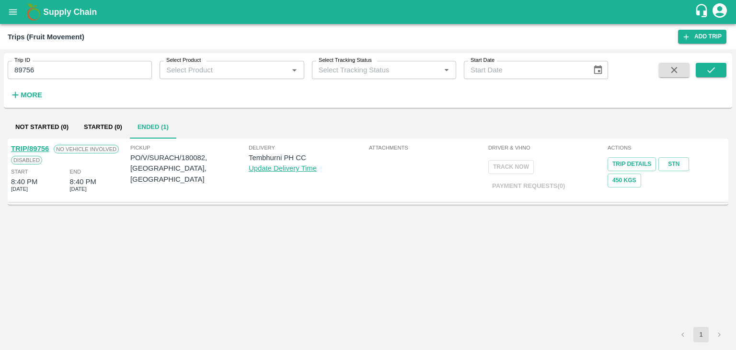
click at [41, 145] on link "TRIP/89756" at bounding box center [30, 149] width 38 height 8
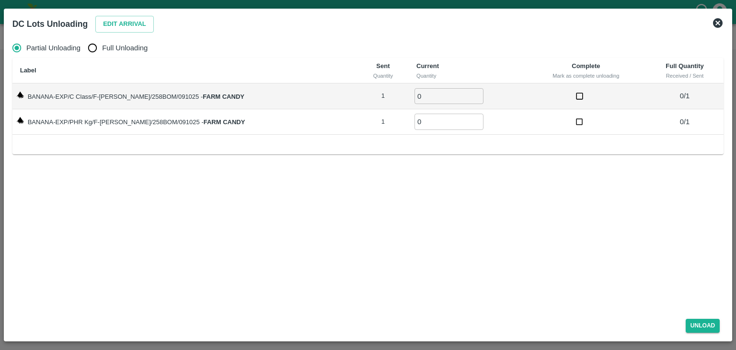
click at [718, 27] on icon at bounding box center [718, 23] width 10 height 10
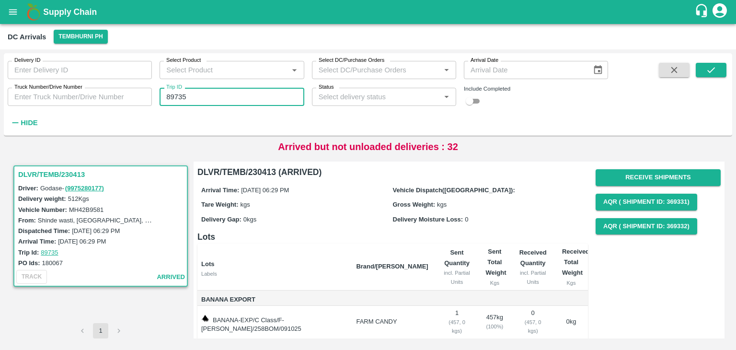
click at [221, 96] on input "89735" at bounding box center [232, 97] width 144 height 18
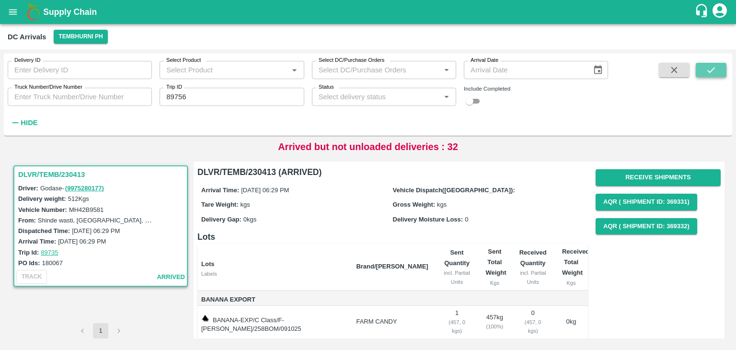
click at [716, 69] on icon "submit" at bounding box center [711, 70] width 11 height 11
click at [715, 68] on icon "submit" at bounding box center [711, 70] width 11 height 11
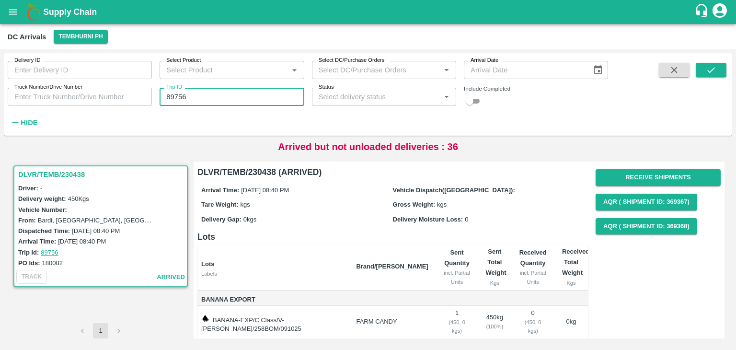
click at [223, 105] on input "89756" at bounding box center [232, 97] width 144 height 18
type input "8"
type input "89756"
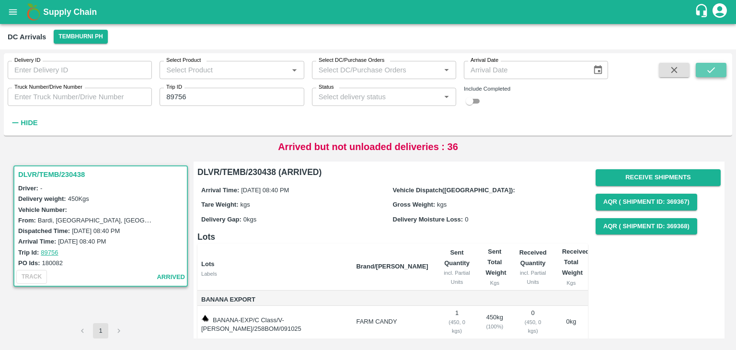
click at [713, 72] on icon "submit" at bounding box center [711, 70] width 11 height 11
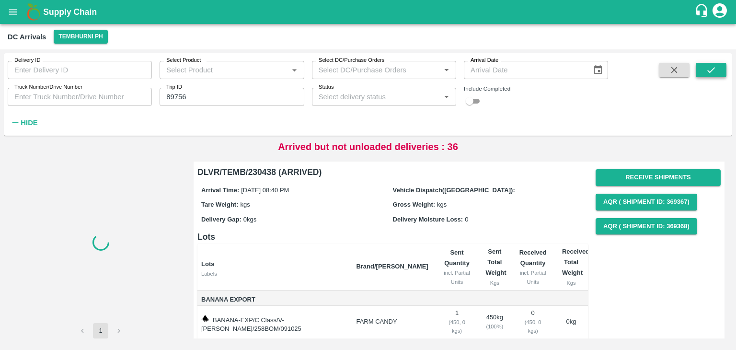
click at [713, 72] on icon "submit" at bounding box center [711, 70] width 11 height 11
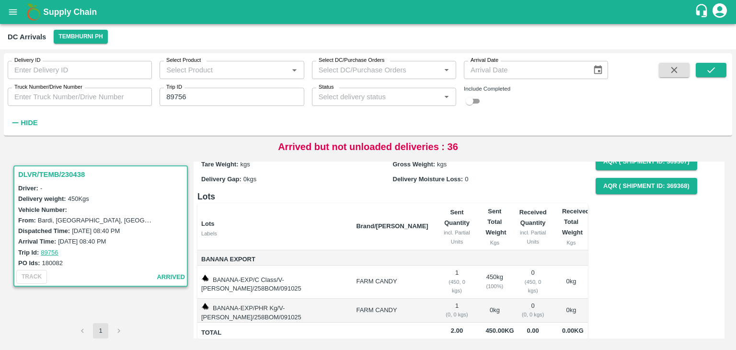
scroll to position [46, 0]
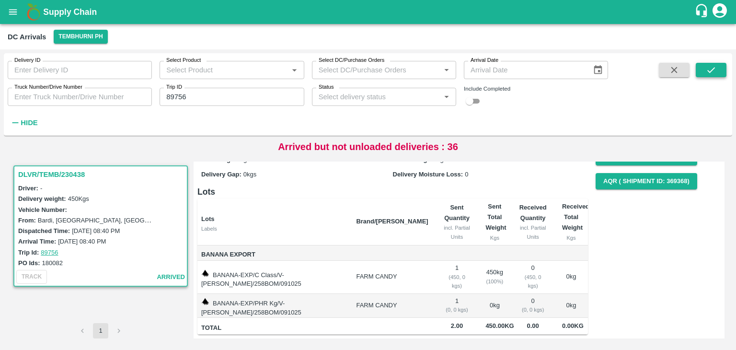
click at [714, 63] on button "submit" at bounding box center [711, 70] width 31 height 14
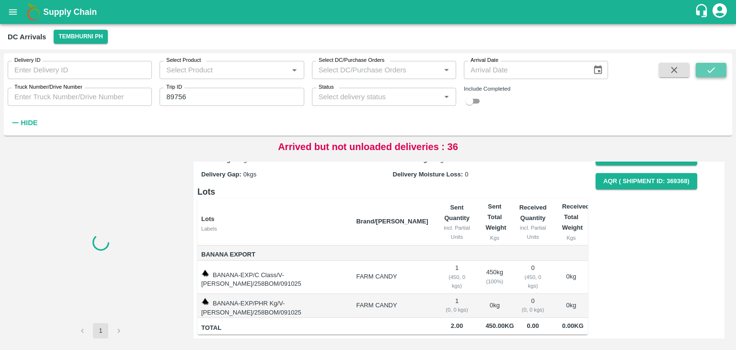
click at [714, 63] on button "submit" at bounding box center [711, 70] width 31 height 14
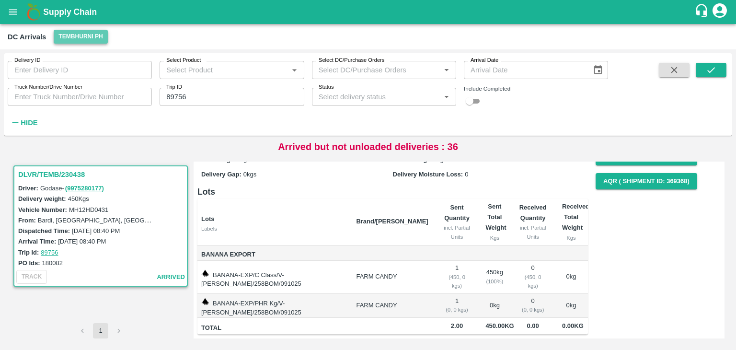
click at [100, 41] on button "Tembhurni PH" at bounding box center [81, 37] width 54 height 14
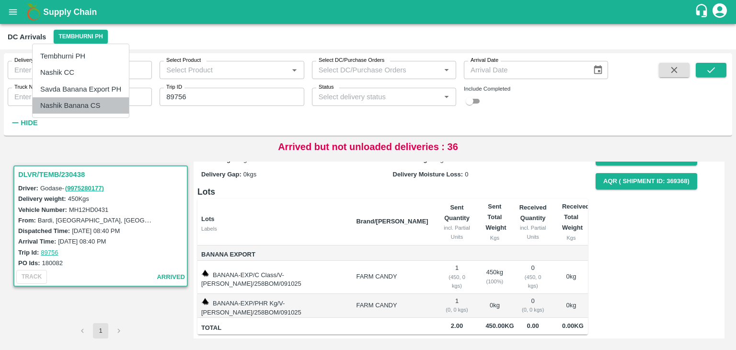
click at [94, 111] on li "Nashik Banana CS" at bounding box center [81, 105] width 96 height 16
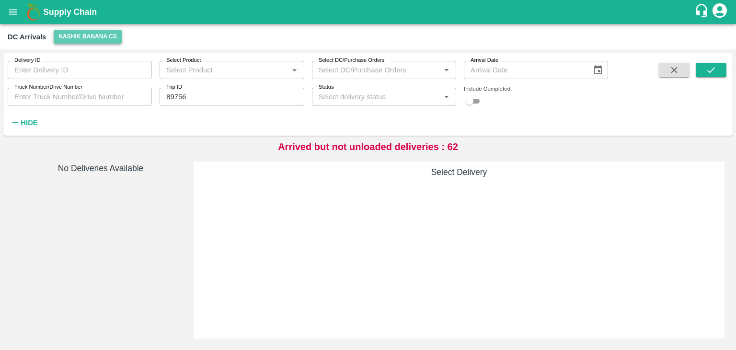
click at [76, 33] on button "Nashik Banana CS" at bounding box center [88, 37] width 68 height 14
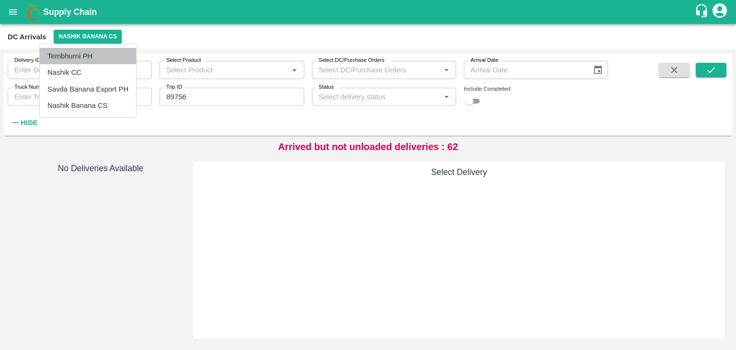
click at [94, 61] on li "Tembhurni PH" at bounding box center [88, 56] width 96 height 16
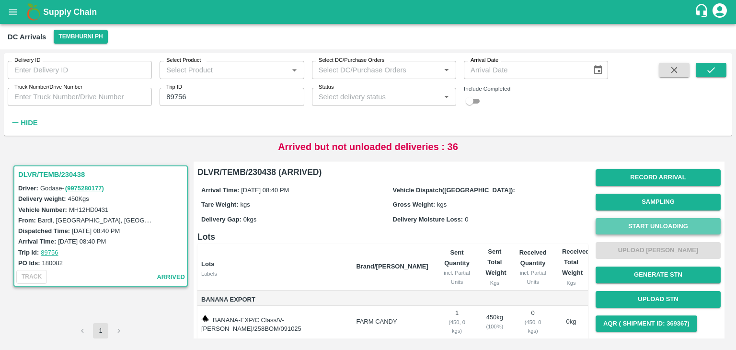
click at [640, 226] on button "Start Unloading" at bounding box center [658, 226] width 125 height 17
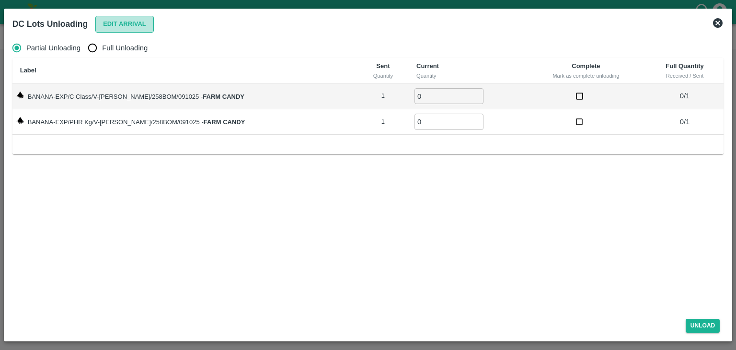
click at [114, 22] on button "Edit Arrival" at bounding box center [124, 24] width 58 height 17
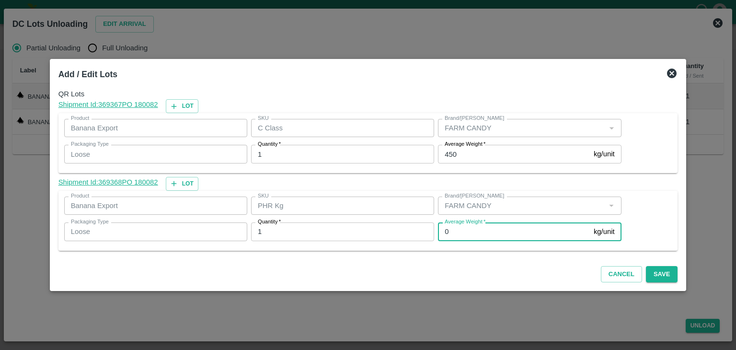
click at [466, 235] on input "0" at bounding box center [514, 231] width 152 height 18
type input "1"
click at [478, 146] on label "Average Weight   *" at bounding box center [465, 144] width 41 height 8
click at [478, 146] on input "450" at bounding box center [514, 154] width 152 height 18
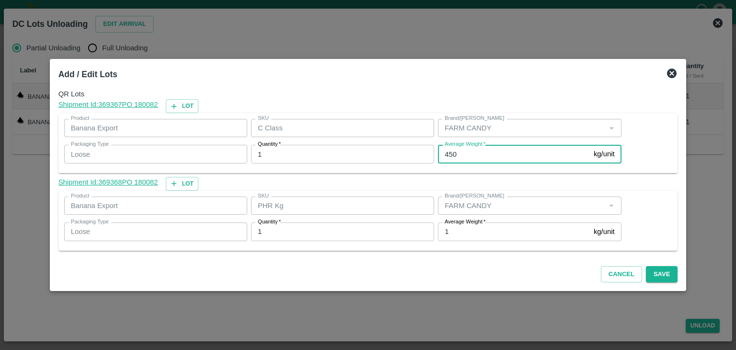
click at [476, 152] on input "450" at bounding box center [514, 154] width 152 height 18
type input "4"
click at [486, 157] on input "4" at bounding box center [514, 154] width 152 height 18
type input "342"
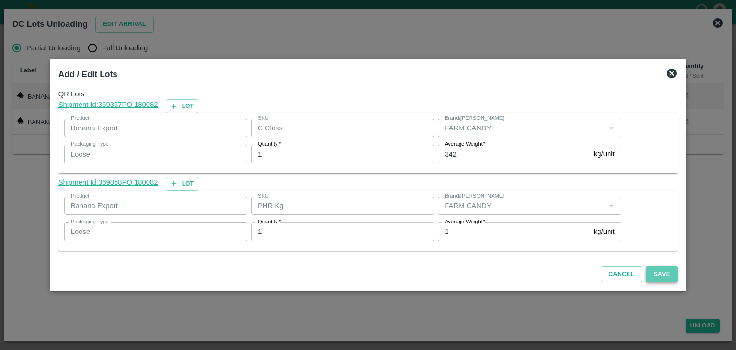
click at [653, 278] on button "Save" at bounding box center [662, 274] width 32 height 17
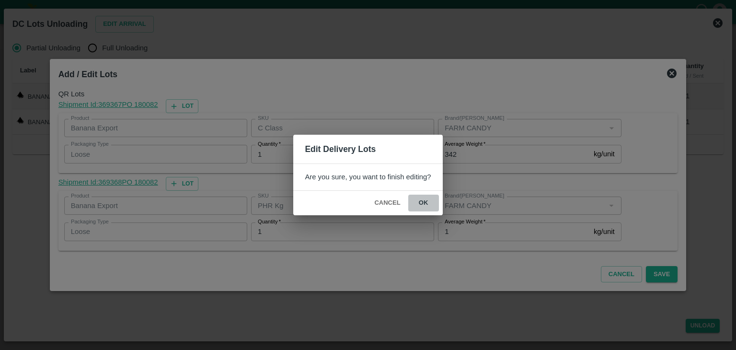
click at [431, 202] on button "ok" at bounding box center [423, 203] width 31 height 17
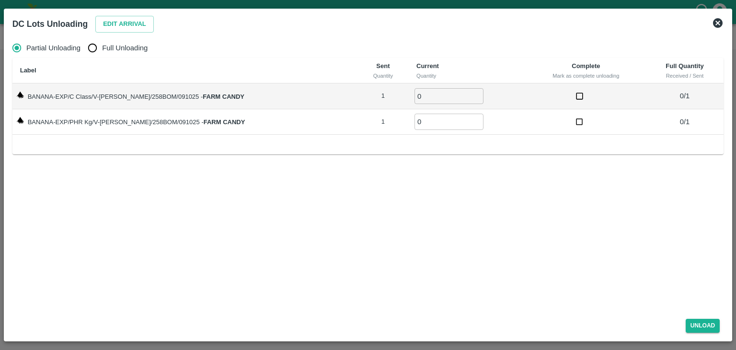
drag, startPoint x: 726, startPoint y: 25, endPoint x: 720, endPoint y: 23, distance: 6.2
click at [720, 23] on div "DC Lots Unloading Edit Arrival" at bounding box center [369, 23] width 720 height 21
click at [720, 23] on icon at bounding box center [718, 23] width 10 height 10
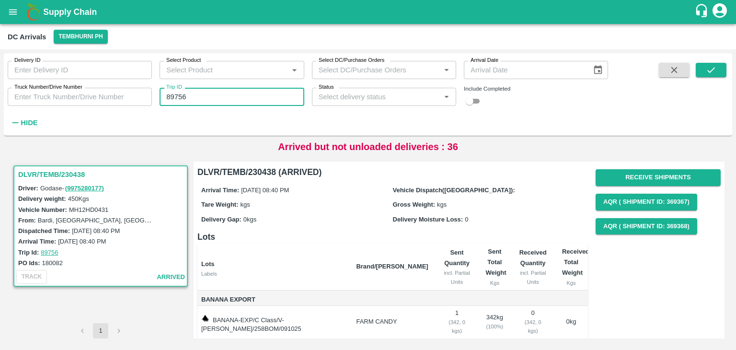
click at [234, 100] on input "89756" at bounding box center [232, 97] width 144 height 18
type input "89780"
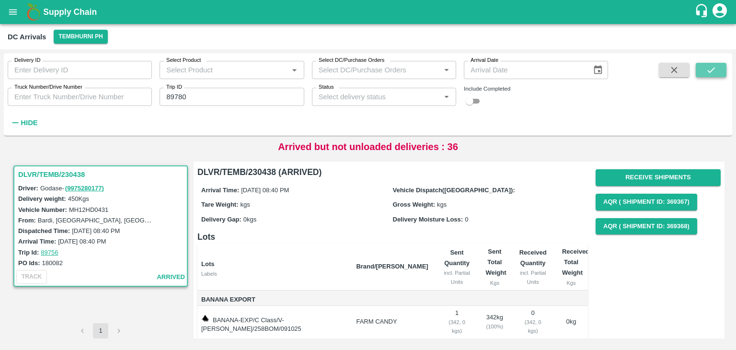
click at [720, 70] on button "submit" at bounding box center [711, 70] width 31 height 14
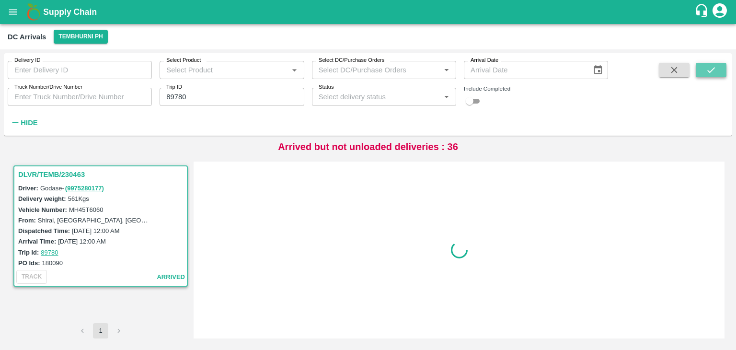
click at [720, 70] on button "submit" at bounding box center [711, 70] width 31 height 14
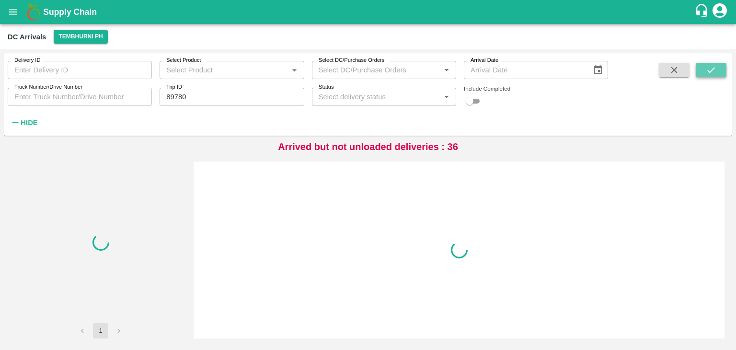
click at [720, 70] on button "submit" at bounding box center [711, 70] width 31 height 14
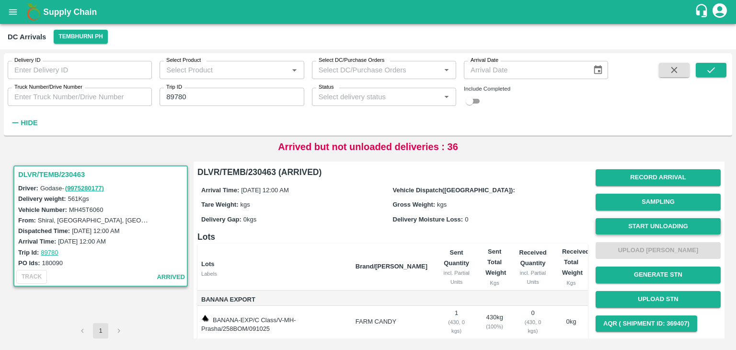
click at [657, 231] on button "Start Unloading" at bounding box center [658, 226] width 125 height 17
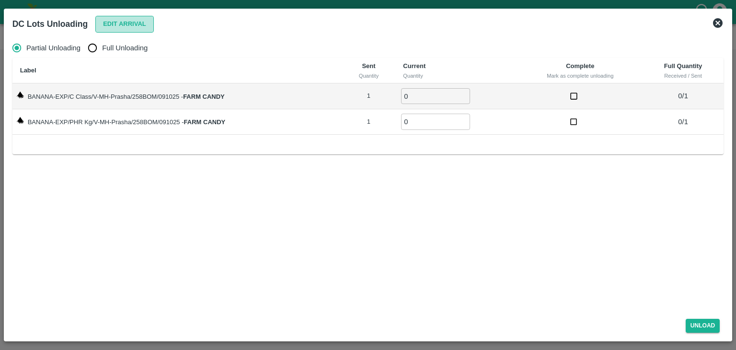
click at [107, 23] on button "Edit Arrival" at bounding box center [124, 24] width 58 height 17
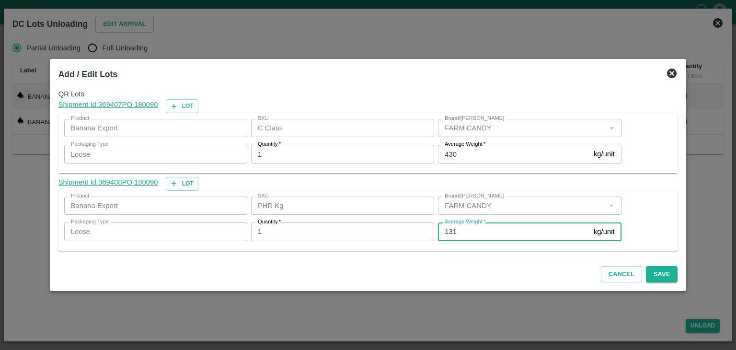
click at [491, 232] on input "131" at bounding box center [514, 231] width 152 height 18
type input "1"
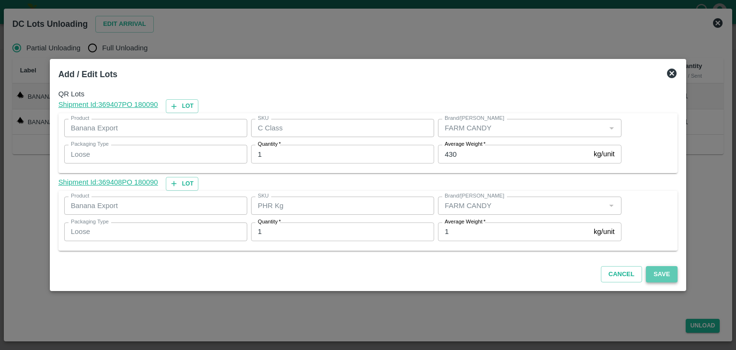
click at [650, 268] on button "Save" at bounding box center [662, 274] width 32 height 17
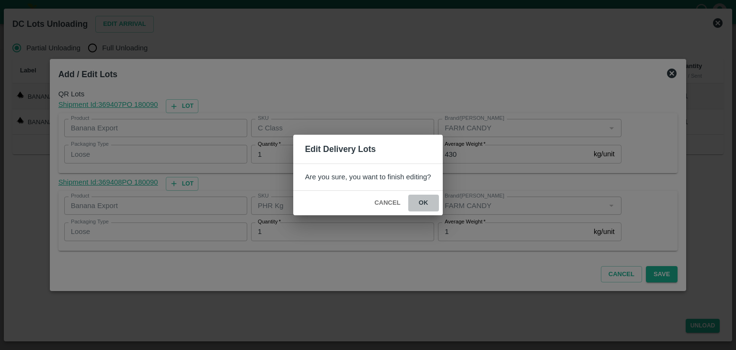
click at [420, 202] on button "ok" at bounding box center [423, 203] width 31 height 17
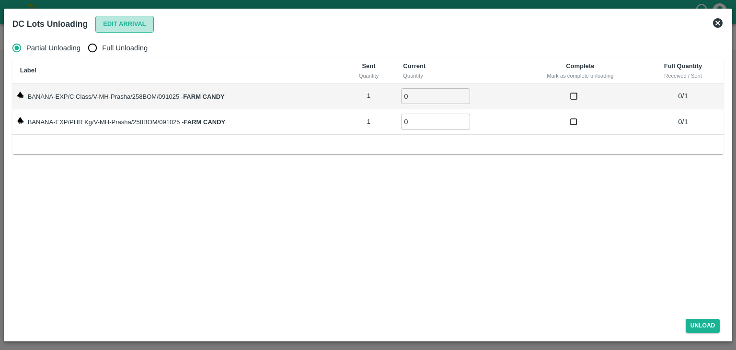
click at [118, 25] on button "Edit Arrival" at bounding box center [124, 24] width 58 height 17
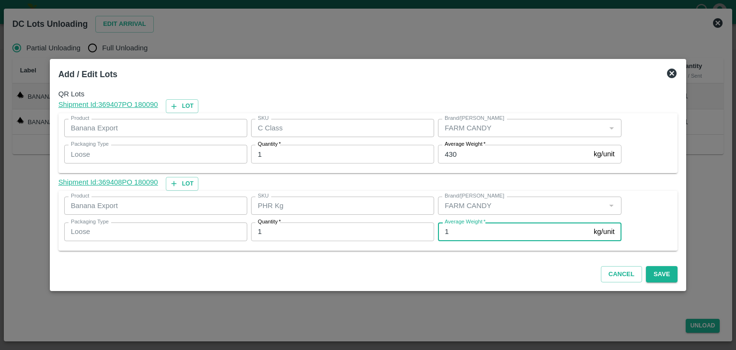
click at [476, 227] on input "1" at bounding box center [514, 231] width 152 height 18
type input "30"
click at [663, 273] on button "Save" at bounding box center [662, 274] width 32 height 17
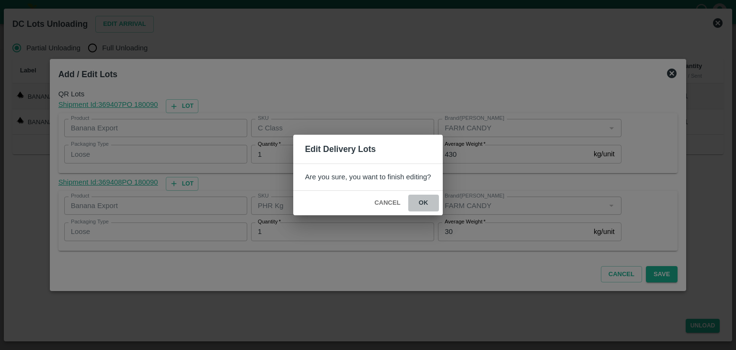
click at [433, 197] on button "ok" at bounding box center [423, 203] width 31 height 17
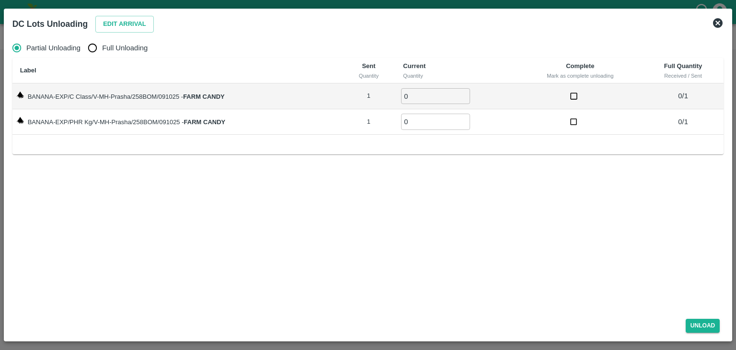
click at [720, 23] on icon at bounding box center [718, 23] width 10 height 10
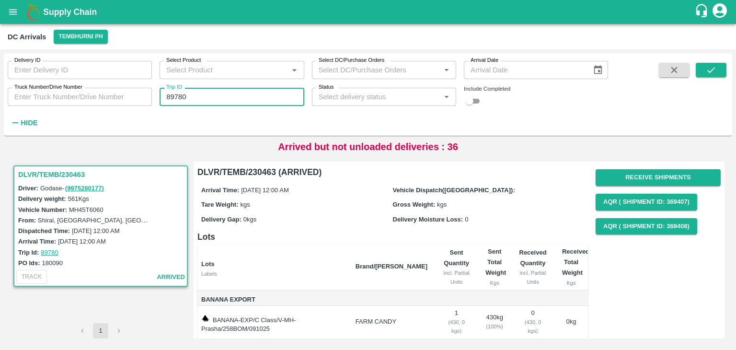
click at [229, 93] on input "89780" at bounding box center [232, 97] width 144 height 18
type input "89784"
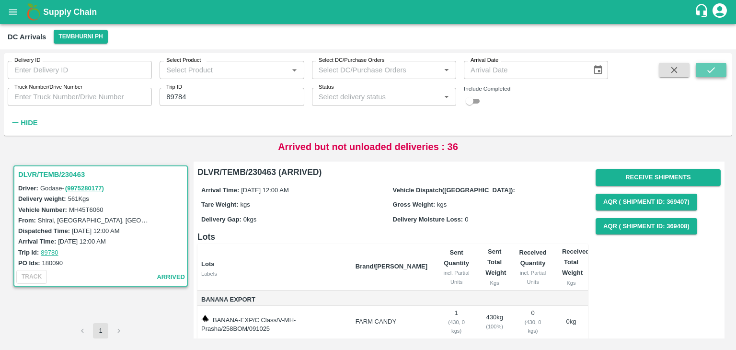
click at [708, 75] on icon "submit" at bounding box center [711, 70] width 11 height 11
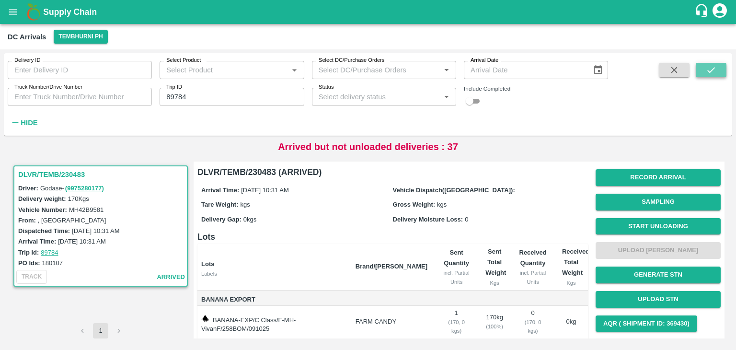
click at [708, 75] on icon "submit" at bounding box center [711, 70] width 11 height 11
click at [642, 229] on button "Start Unloading" at bounding box center [658, 226] width 125 height 17
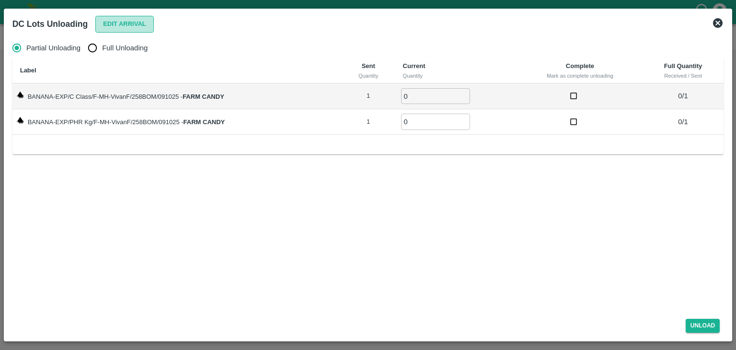
click at [120, 23] on button "Edit Arrival" at bounding box center [124, 24] width 58 height 17
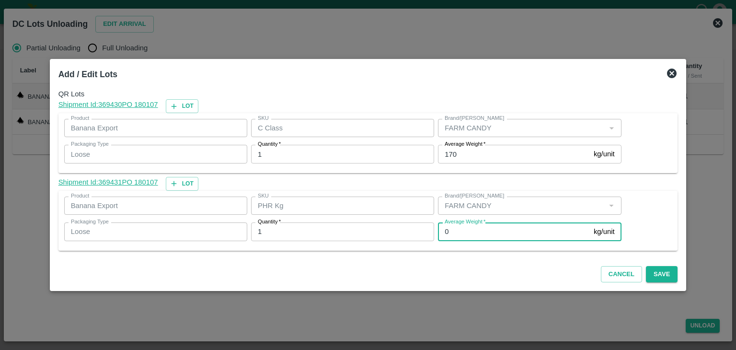
click at [458, 230] on input "0" at bounding box center [514, 231] width 152 height 18
type input "1"
click at [649, 274] on button "Save" at bounding box center [662, 274] width 32 height 17
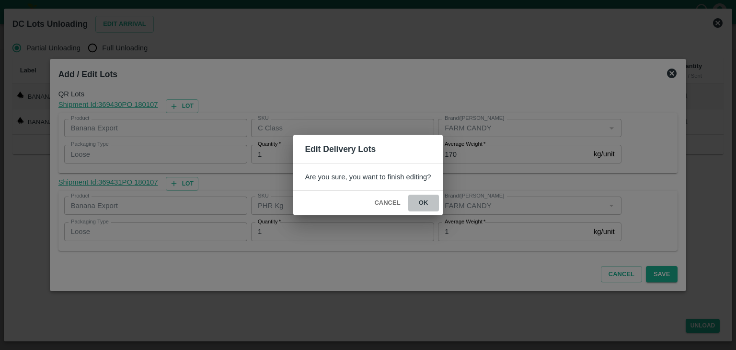
click at [417, 197] on button "ok" at bounding box center [423, 203] width 31 height 17
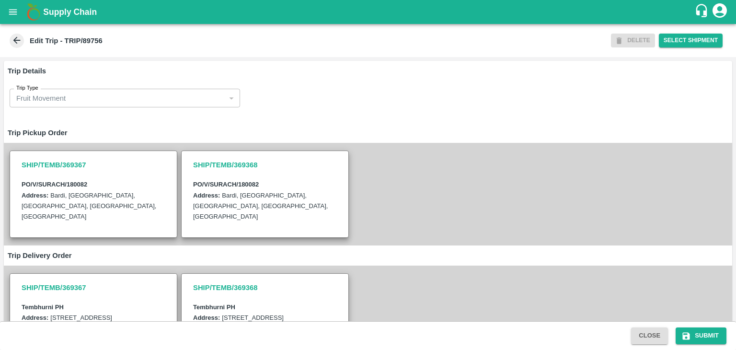
scroll to position [246, 0]
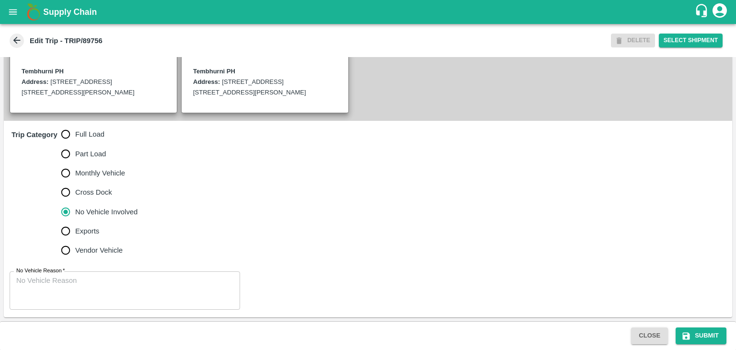
click at [84, 130] on span "Full Load" at bounding box center [89, 134] width 29 height 11
click at [75, 130] on input "Full Load" at bounding box center [65, 134] width 19 height 19
radio input "true"
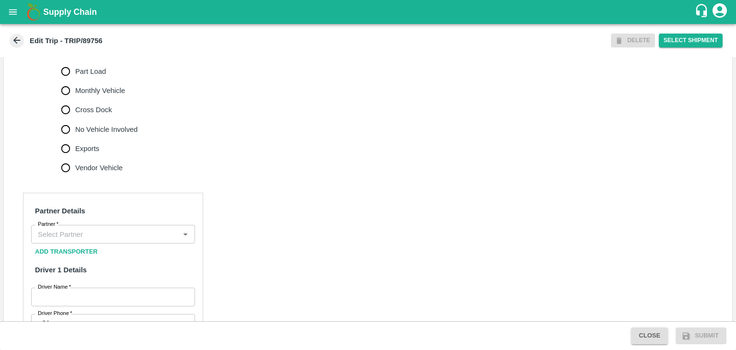
scroll to position [321, 0]
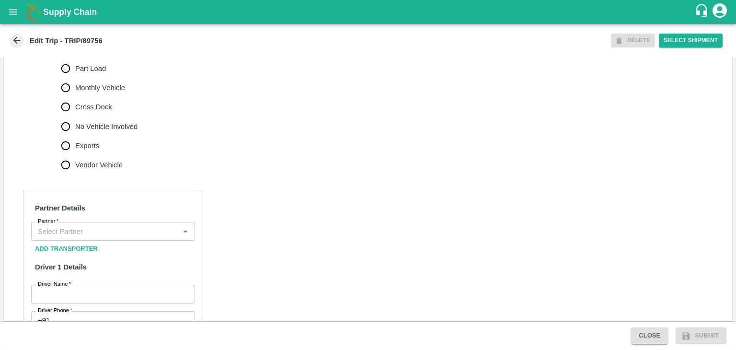
click at [107, 237] on input "Partner   *" at bounding box center [105, 231] width 142 height 12
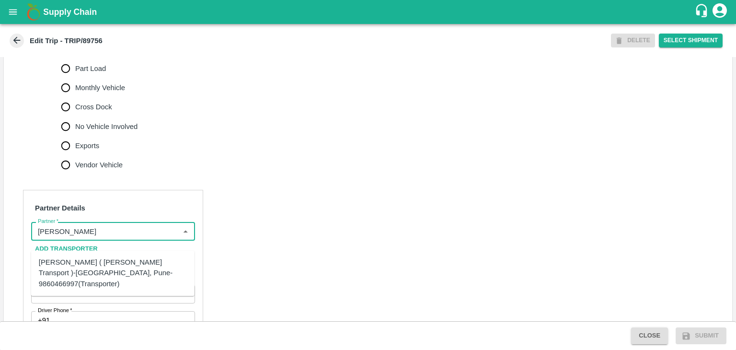
click at [121, 271] on div "[PERSON_NAME] ( [PERSON_NAME] Transport )-[GEOGRAPHIC_DATA], Pune-9860466997(Tr…" at bounding box center [113, 273] width 148 height 32
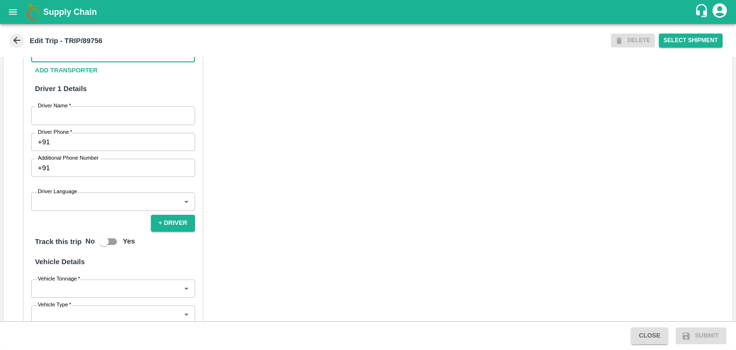
scroll to position [509, 0]
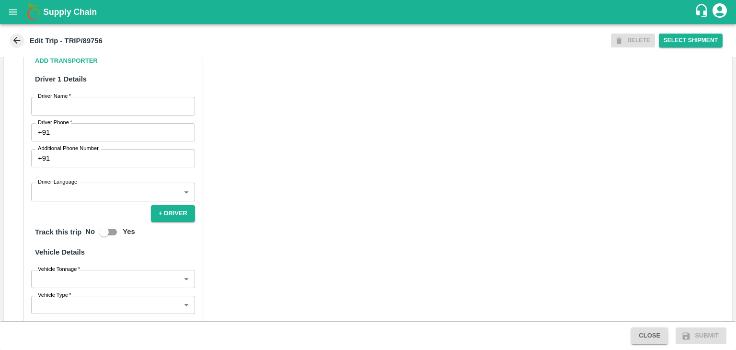
type input "[PERSON_NAME] ( [PERSON_NAME] Transport )-[GEOGRAPHIC_DATA], Pune-9860466997(Tr…"
click at [57, 114] on input "Driver Name   *" at bounding box center [113, 106] width 164 height 18
type input "Godase"
click at [87, 141] on input "Driver Phone   *" at bounding box center [124, 132] width 141 height 18
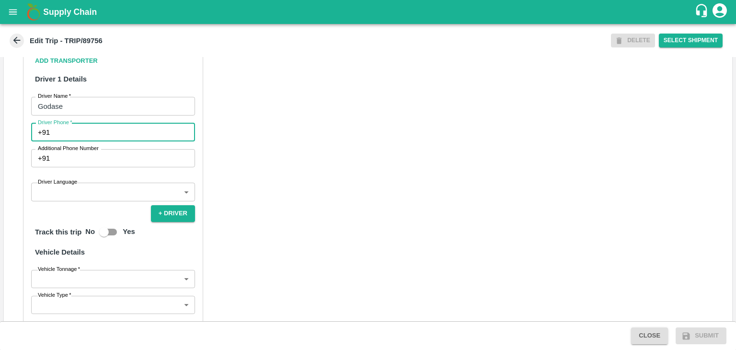
type input "9975280177"
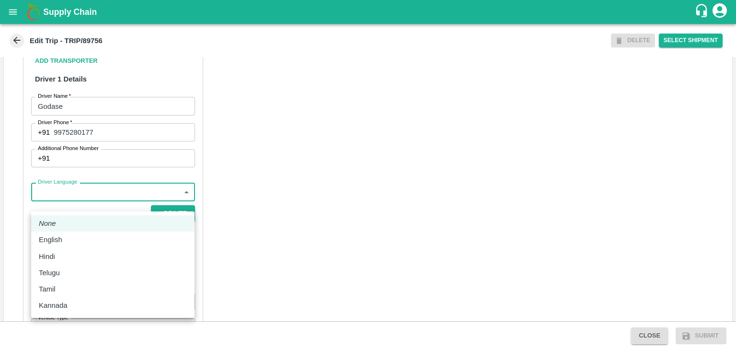
click at [82, 209] on body "Supply Chain Edit Trip - TRIP/89756 DELETE Select Shipment Trip Details Trip Ty…" at bounding box center [368, 175] width 736 height 350
click at [66, 244] on div "English" at bounding box center [53, 239] width 28 height 11
type input "en"
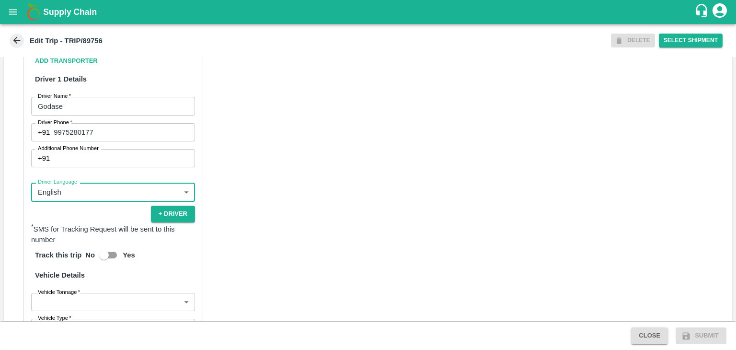
scroll to position [674, 0]
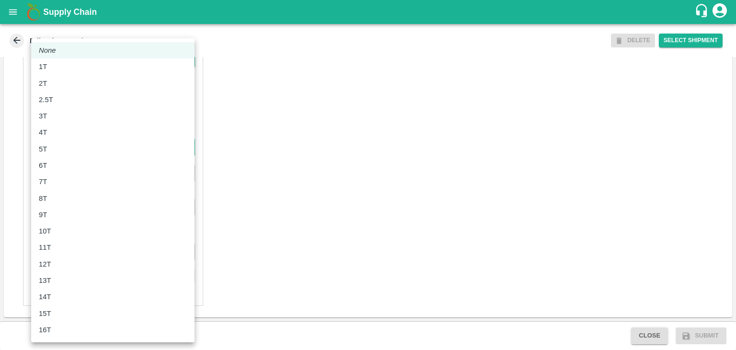
click at [63, 147] on body "Supply Chain Edit Trip - TRIP/89756 DELETE Select Shipment Trip Details Trip Ty…" at bounding box center [368, 175] width 736 height 350
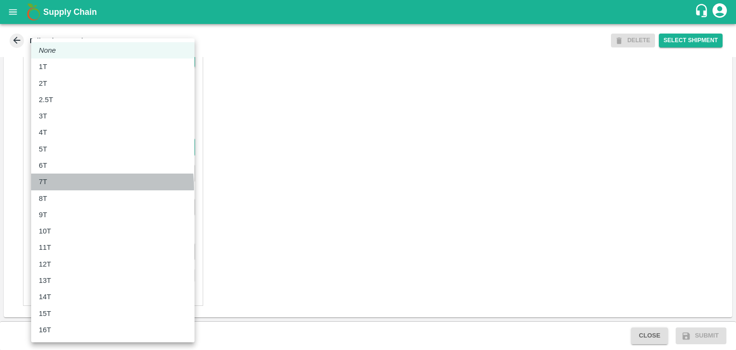
click at [60, 187] on li "7T" at bounding box center [112, 182] width 163 height 16
type input "7000"
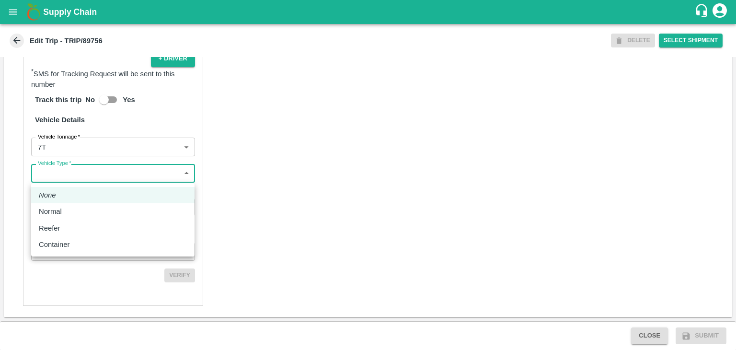
click at [87, 175] on body "Supply Chain Edit Trip - TRIP/89756 DELETE Select Shipment Trip Details Trip Ty…" at bounding box center [368, 175] width 736 height 350
click at [73, 211] on div "Normal" at bounding box center [113, 211] width 148 height 11
type input "Normal"
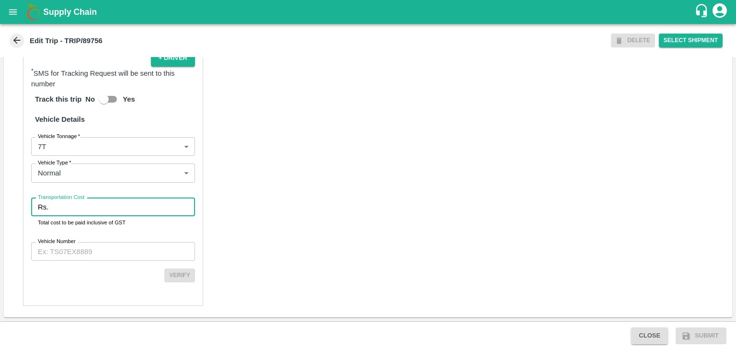
click at [87, 210] on input "Transportation Cost" at bounding box center [123, 207] width 143 height 18
type input "1"
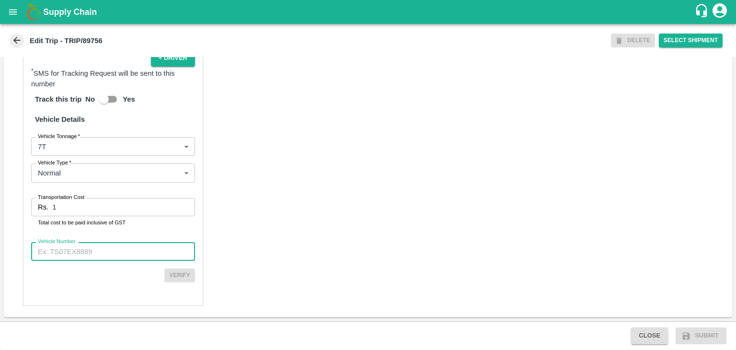
click at [102, 247] on input "Vehicle Number" at bounding box center [113, 251] width 164 height 18
type input "MH12HD0431"
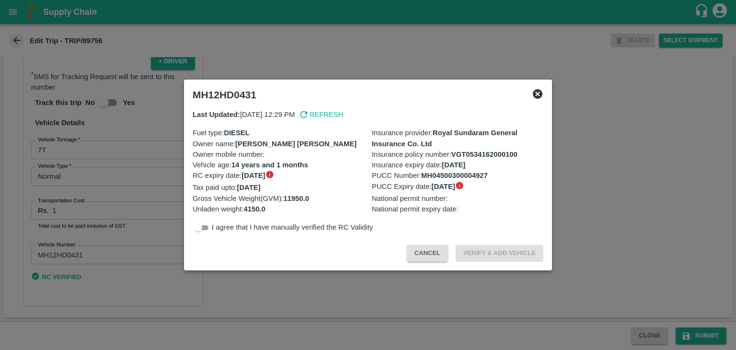
scroll to position [672, 0]
click at [699, 334] on div at bounding box center [368, 175] width 736 height 350
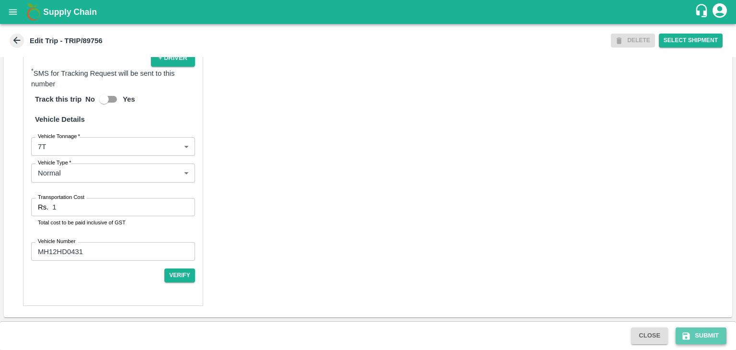
click at [716, 336] on button "Submit" at bounding box center [701, 335] width 51 height 17
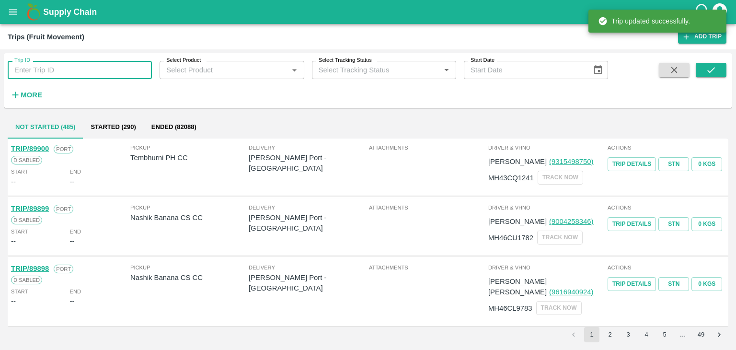
click at [93, 64] on input "Trip ID" at bounding box center [80, 70] width 144 height 18
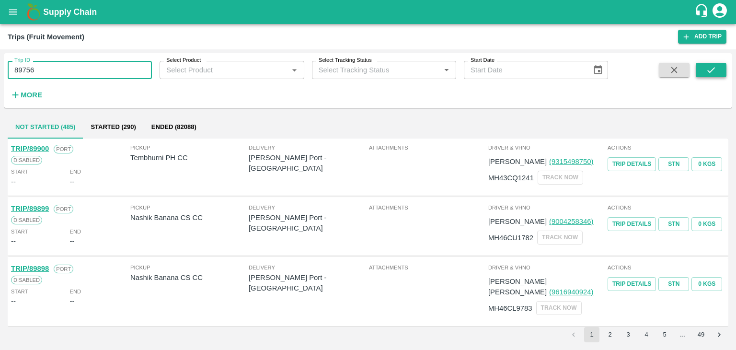
type input "89756"
click at [717, 67] on button "submit" at bounding box center [711, 70] width 31 height 14
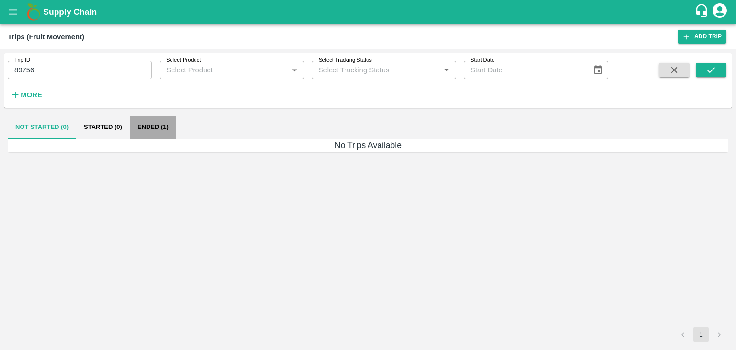
click at [154, 137] on button "Ended (1)" at bounding box center [153, 127] width 46 height 23
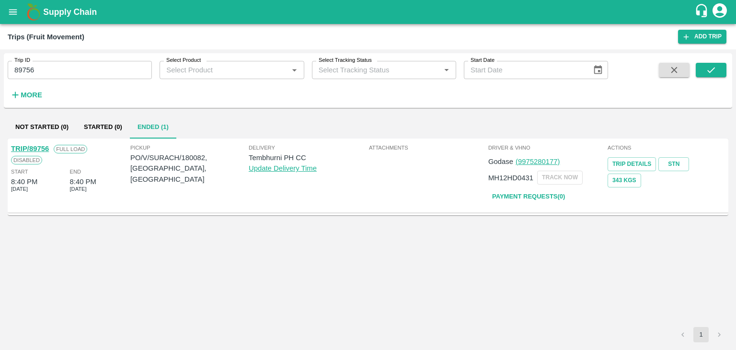
click at [28, 144] on div "TRIP/89756" at bounding box center [30, 148] width 38 height 11
click at [30, 144] on div "TRIP/89756" at bounding box center [30, 148] width 38 height 11
click at [32, 145] on link "TRIP/89756" at bounding box center [30, 149] width 38 height 8
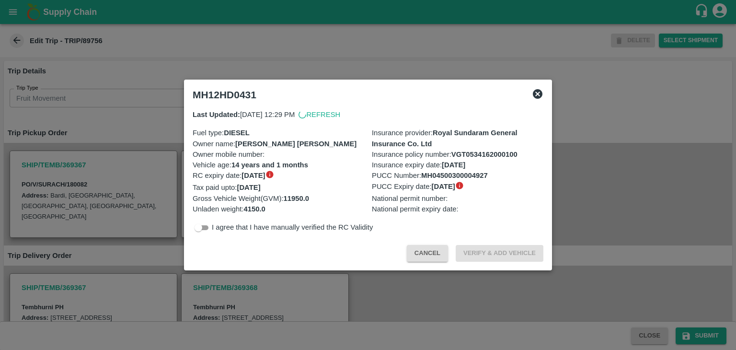
scroll to position [259, 0]
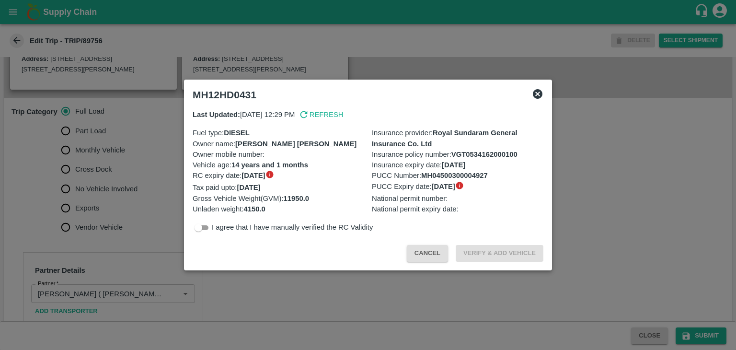
click at [89, 198] on div at bounding box center [368, 175] width 736 height 350
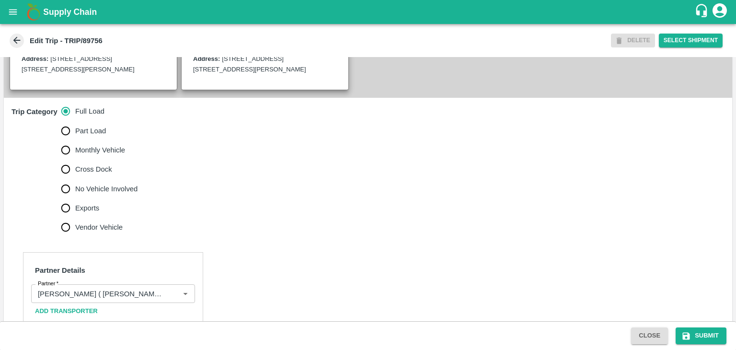
click at [93, 194] on span "No Vehicle Involved" at bounding box center [106, 189] width 62 height 11
click at [75, 198] on input "No Vehicle Involved" at bounding box center [65, 188] width 19 height 19
radio input "true"
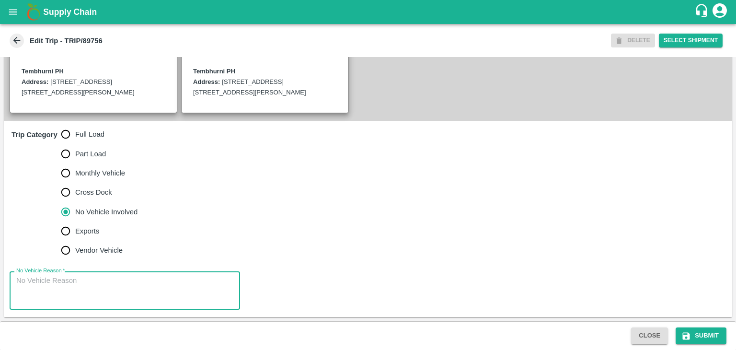
click at [104, 281] on textarea "No Vehicle Reason   *" at bounding box center [124, 291] width 217 height 30
type textarea "Field Dump"
click at [702, 330] on button "Submit" at bounding box center [701, 335] width 51 height 17
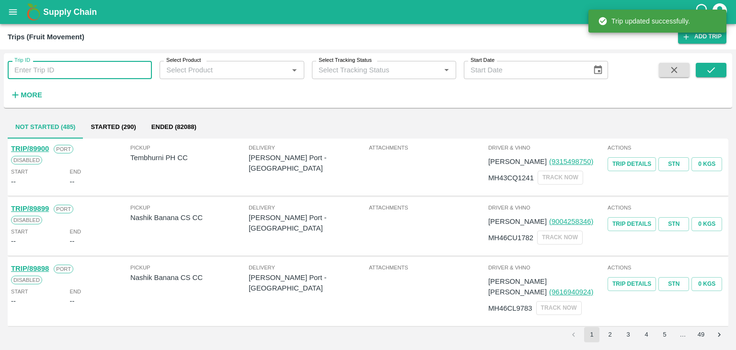
click at [113, 75] on input "Trip ID" at bounding box center [80, 70] width 144 height 18
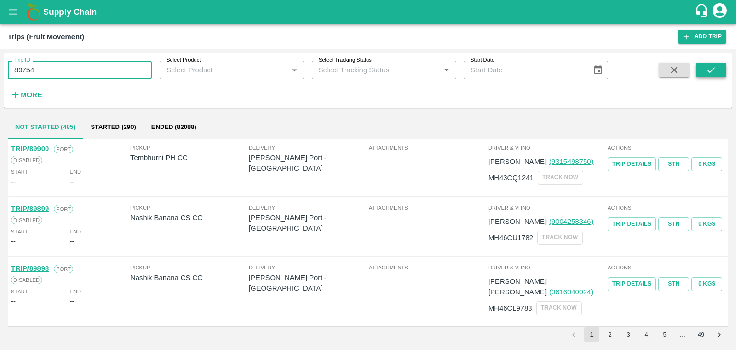
type input "89754"
click at [716, 73] on icon "submit" at bounding box center [711, 70] width 11 height 11
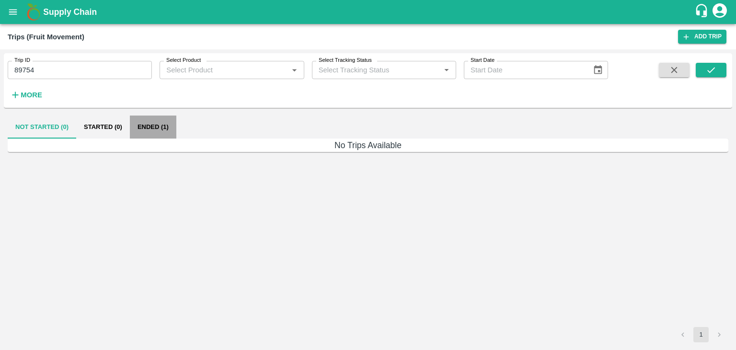
click at [175, 127] on button "Ended (1)" at bounding box center [153, 127] width 46 height 23
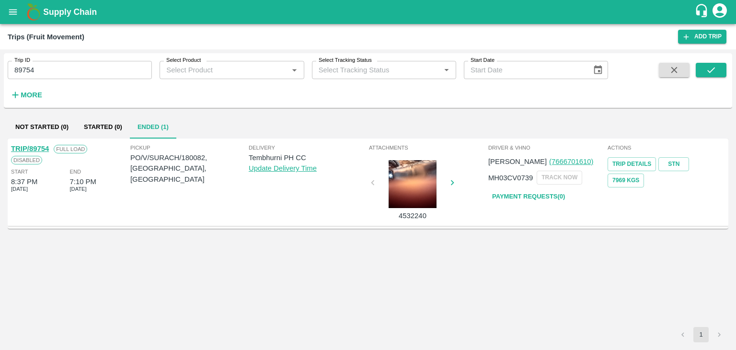
click at [31, 146] on link "TRIP/89754" at bounding box center [30, 149] width 38 height 8
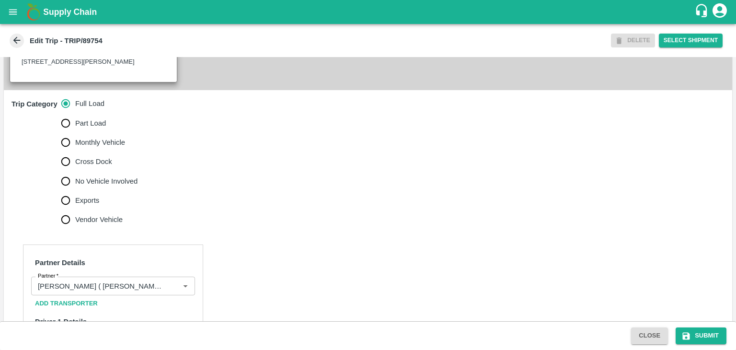
scroll to position [422, 0]
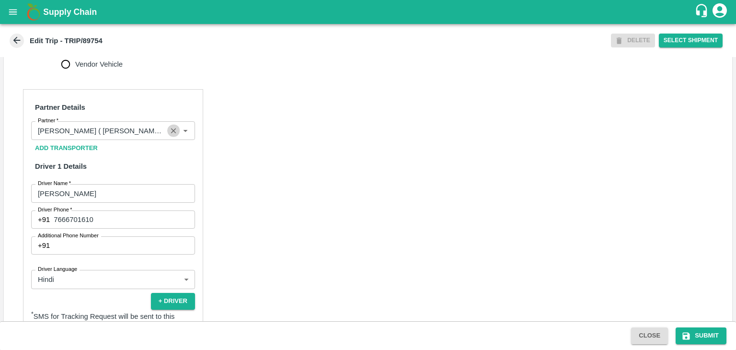
click at [169, 135] on icon "Clear" at bounding box center [173, 130] width 9 height 9
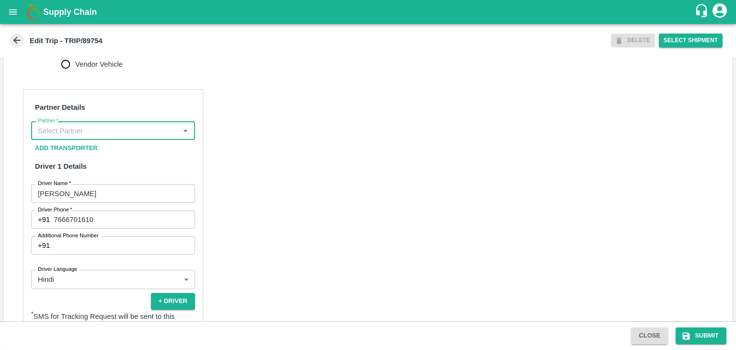
scroll to position [0, 0]
click at [153, 137] on input "Partner   *" at bounding box center [105, 130] width 142 height 12
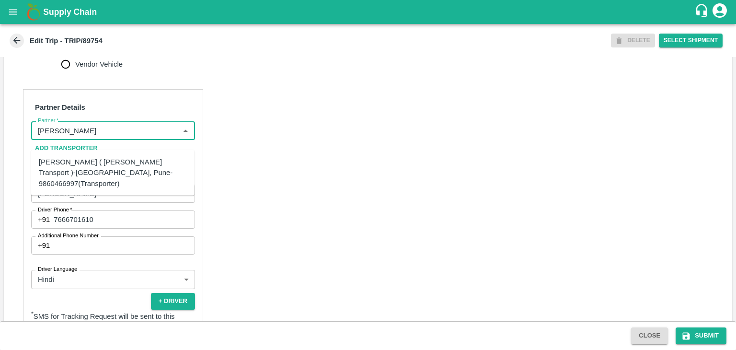
click at [127, 157] on div "Nitin Rasal ( Bhairavnath Transport )-Deulgaon, Pune-9860466997(Transporter)" at bounding box center [113, 173] width 148 height 32
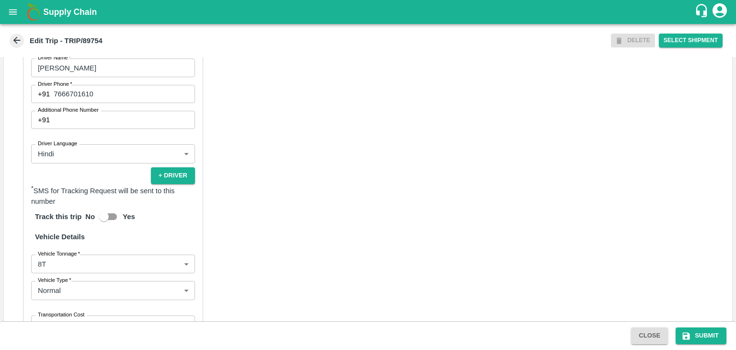
scroll to position [672, 0]
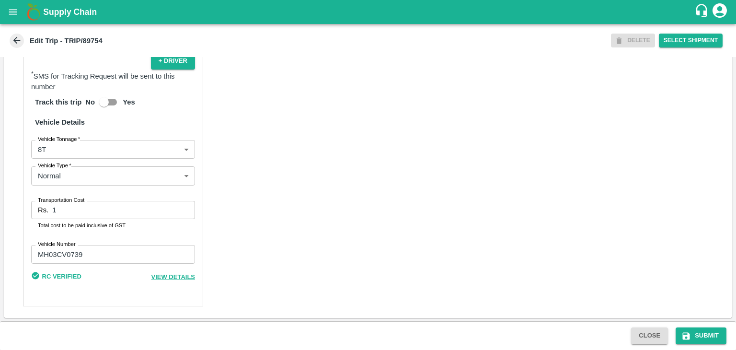
type input "Nitin Rasal ( Bhairavnath Transport )-Deulgaon, Pune-9860466997(Transporter)"
click at [83, 210] on input "1" at bounding box center [123, 210] width 143 height 18
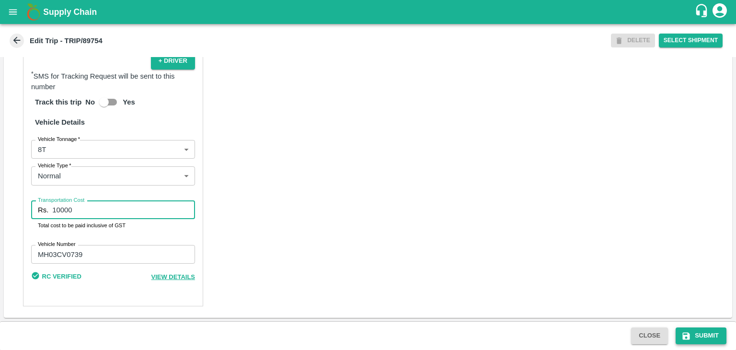
type input "10000"
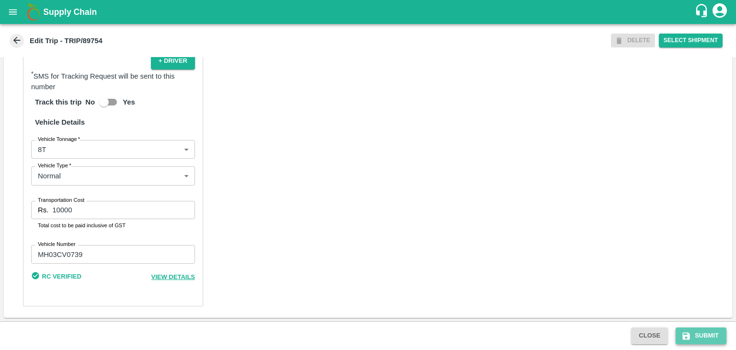
click at [706, 337] on button "Submit" at bounding box center [701, 335] width 51 height 17
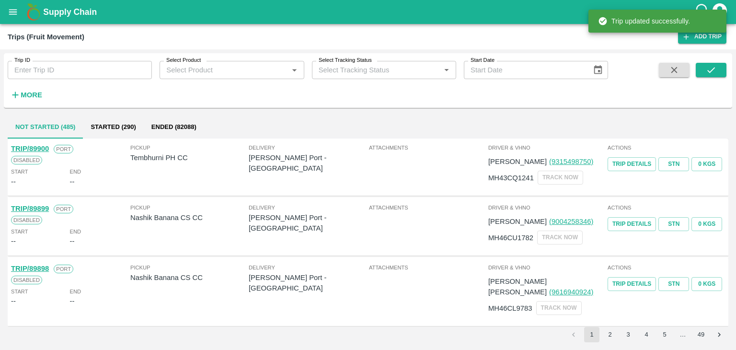
click at [91, 76] on input "Trip ID" at bounding box center [80, 70] width 144 height 18
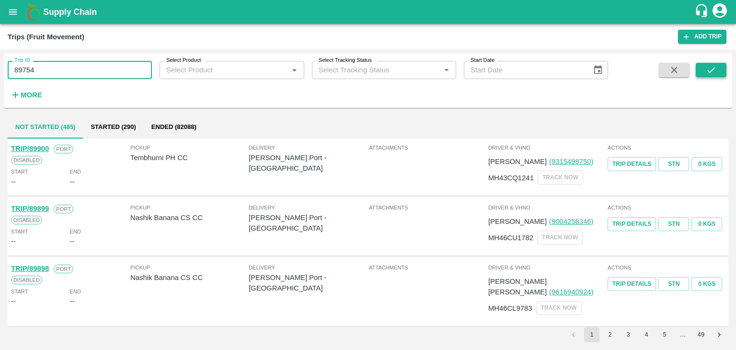
type input "89754"
click at [712, 72] on icon "submit" at bounding box center [711, 70] width 11 height 11
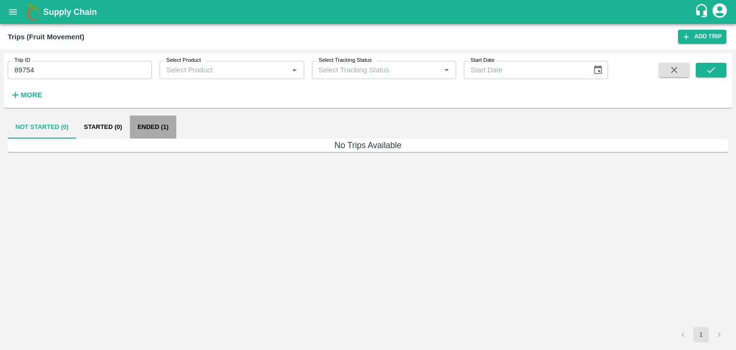
click at [158, 126] on button "Ended (1)" at bounding box center [153, 127] width 46 height 23
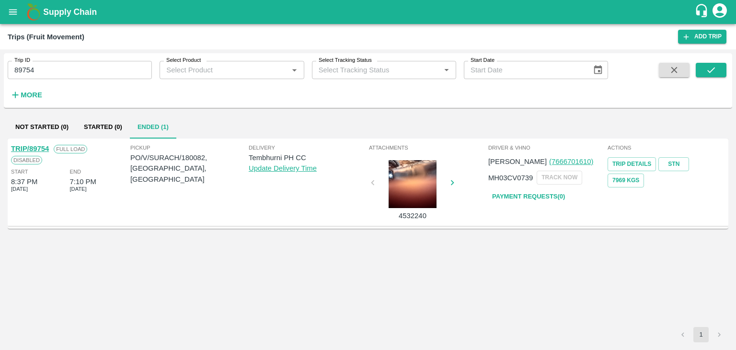
click at [35, 145] on link "TRIP/89754" at bounding box center [30, 149] width 38 height 8
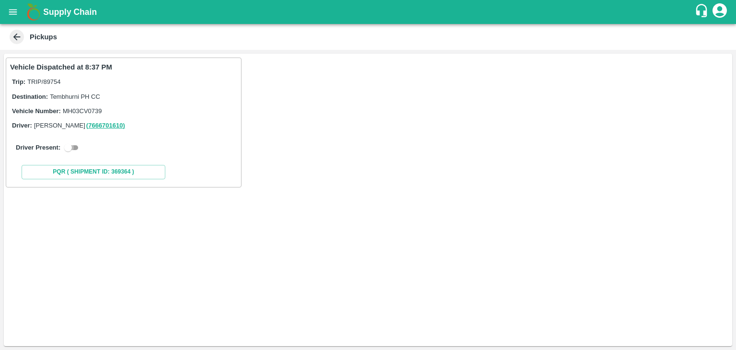
click at [72, 150] on input "checkbox" at bounding box center [68, 148] width 35 height 12
checkbox input "true"
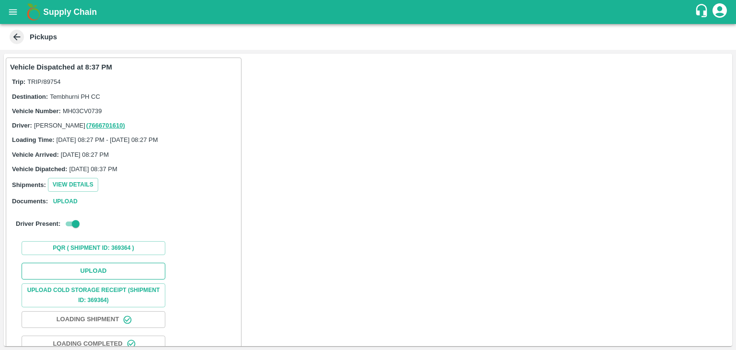
drag, startPoint x: 126, startPoint y: 256, endPoint x: 133, endPoint y: 266, distance: 12.3
click at [133, 266] on div "Vehicle Dispatched at 8:37 PM Trip: TRIP/89754 Destination: Tembhurni PH CC Veh…" at bounding box center [124, 233] width 236 height 351
click at [133, 266] on button "Upload" at bounding box center [94, 271] width 144 height 17
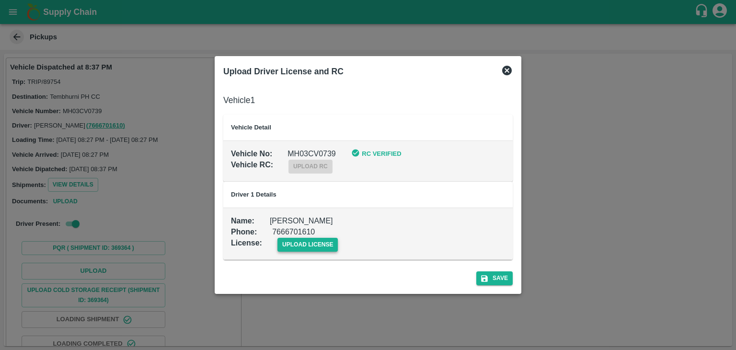
drag, startPoint x: 310, startPoint y: 233, endPoint x: 318, endPoint y: 244, distance: 13.6
click at [318, 244] on div "upload license" at bounding box center [300, 236] width 76 height 29
click at [318, 244] on span "upload license" at bounding box center [308, 245] width 61 height 14
click at [0, 0] on input "upload license" at bounding box center [0, 0] width 0 height 0
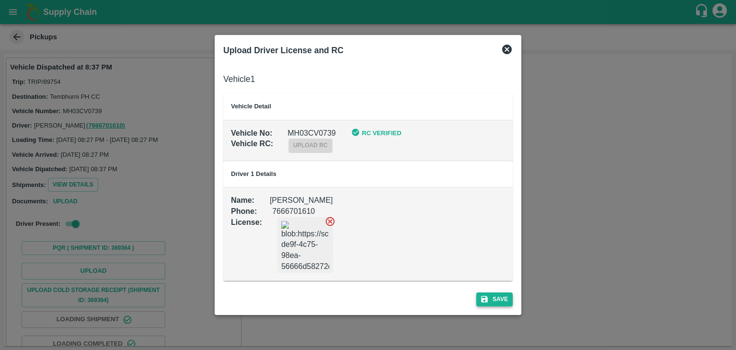
click at [503, 298] on button "Save" at bounding box center [494, 299] width 36 height 14
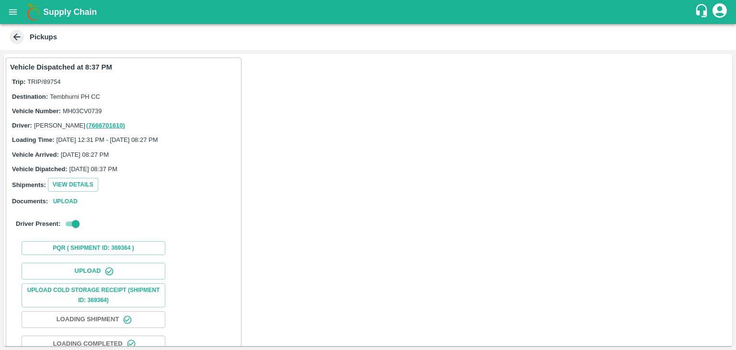
scroll to position [100, 0]
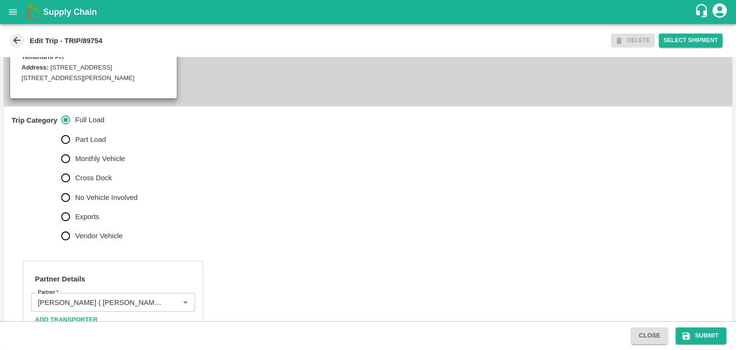
scroll to position [324, 0]
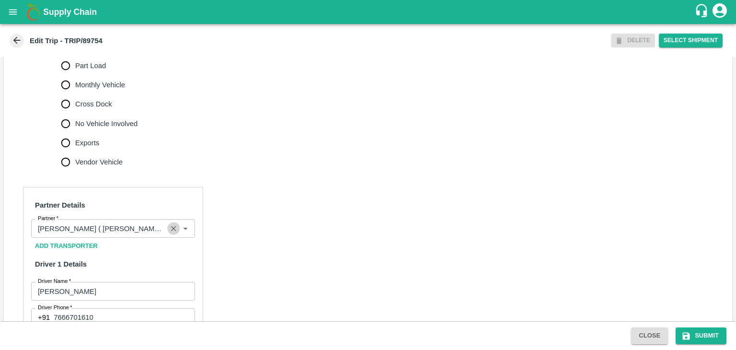
click at [172, 231] on icon "Clear" at bounding box center [173, 228] width 5 height 5
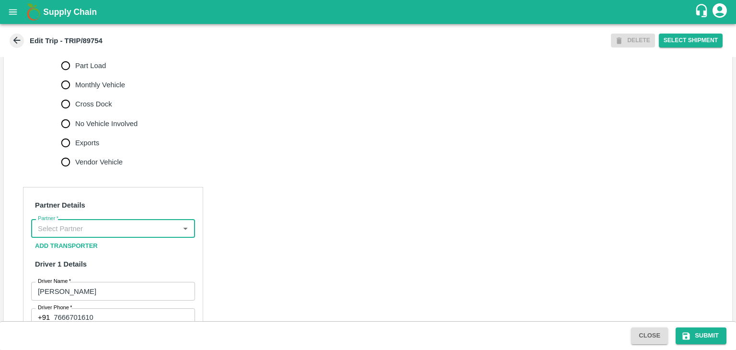
scroll to position [0, 0]
click at [144, 234] on input "Partner   *" at bounding box center [105, 228] width 142 height 12
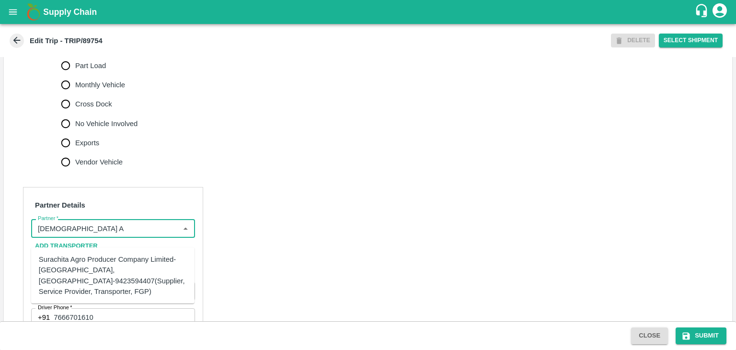
click at [132, 259] on div "Surachita Agro Producer Company Limited-[GEOGRAPHIC_DATA], [GEOGRAPHIC_DATA]-94…" at bounding box center [113, 275] width 148 height 43
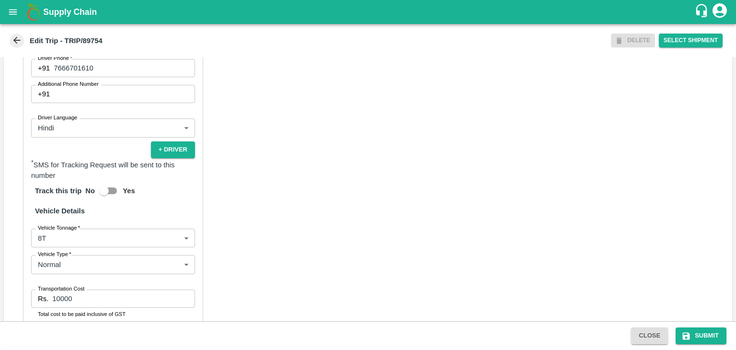
scroll to position [621, 0]
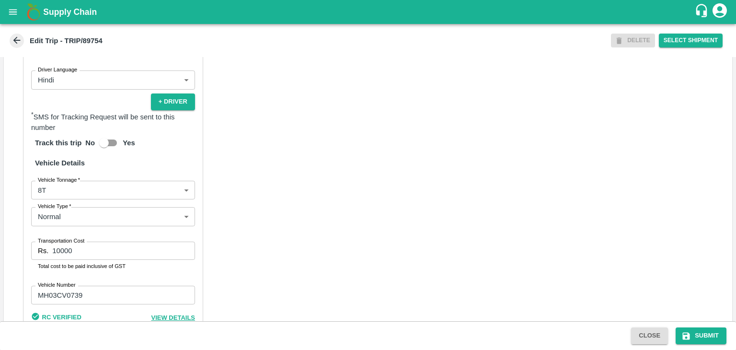
type input "Surachita Agro Producer Company Limited-[GEOGRAPHIC_DATA], [GEOGRAPHIC_DATA]-94…"
click at [115, 257] on input "10000" at bounding box center [123, 251] width 143 height 18
type input "1"
type input "5000"
click at [700, 329] on button "Submit" at bounding box center [701, 335] width 51 height 17
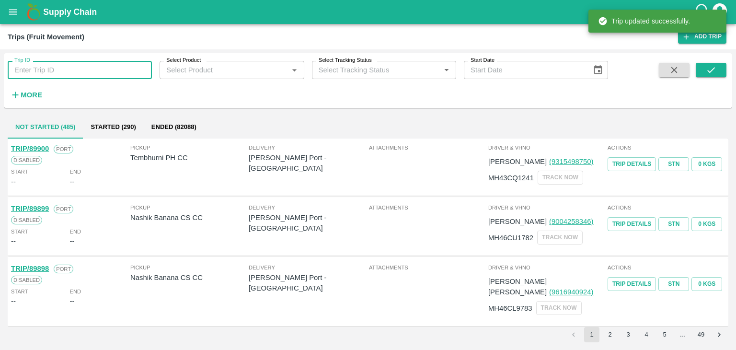
click at [90, 75] on input "Trip ID" at bounding box center [80, 70] width 144 height 18
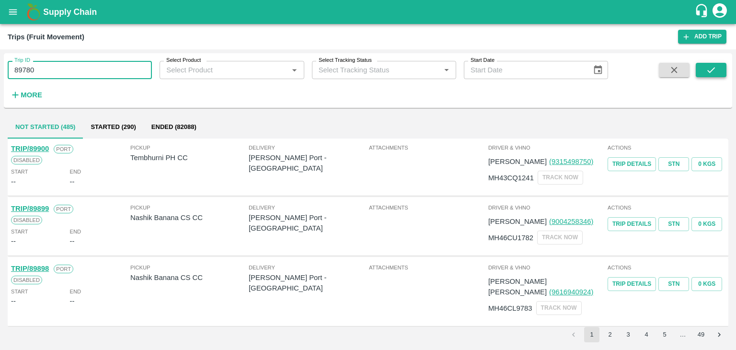
type input "89780"
click at [714, 70] on icon "submit" at bounding box center [711, 70] width 11 height 11
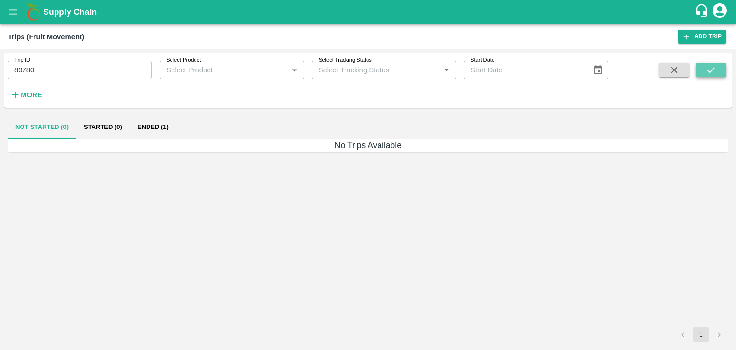
click at [714, 70] on icon "submit" at bounding box center [711, 70] width 11 height 11
click at [160, 129] on button "Ended (1)" at bounding box center [153, 127] width 46 height 23
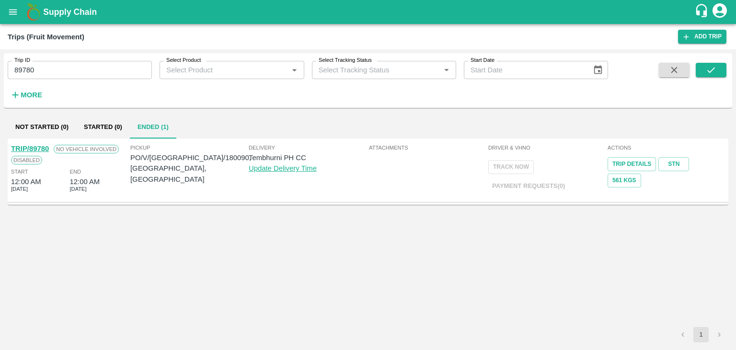
click at [34, 145] on link "TRIP/89780" at bounding box center [30, 149] width 38 height 8
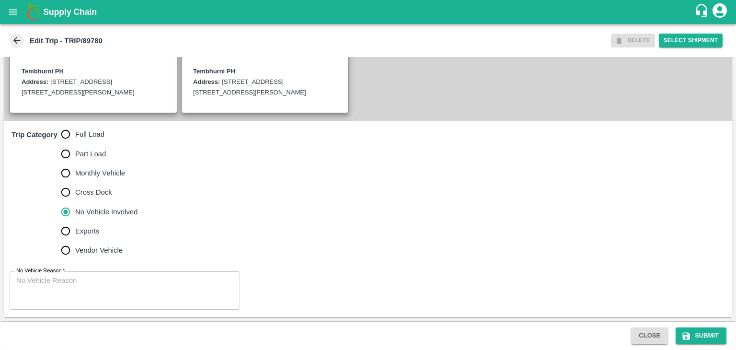
scroll to position [246, 0]
click at [79, 130] on span "Full Load" at bounding box center [89, 134] width 29 height 11
click at [75, 130] on input "Full Load" at bounding box center [65, 134] width 19 height 19
radio input "true"
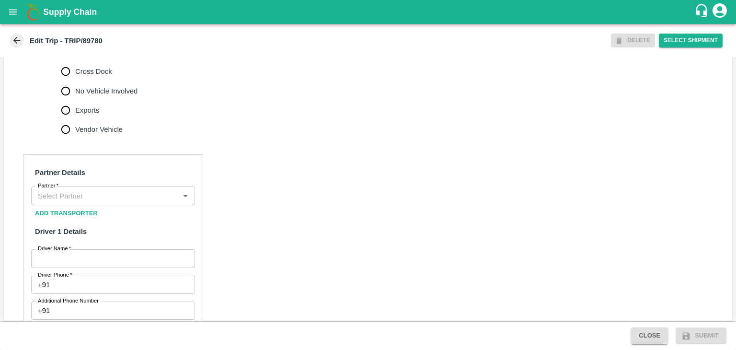
scroll to position [357, 0]
click at [117, 201] on input "Partner   *" at bounding box center [105, 195] width 142 height 12
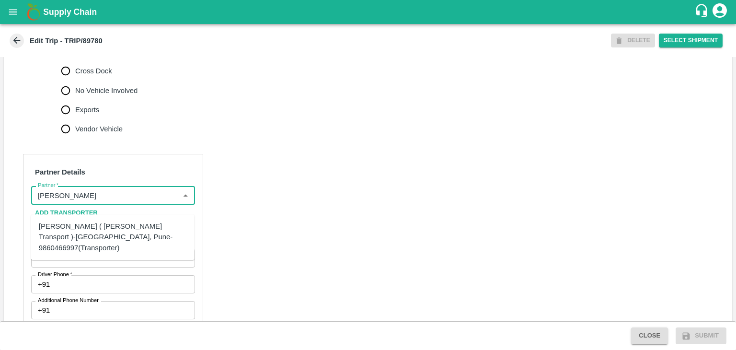
click at [104, 240] on div "[PERSON_NAME] ( [PERSON_NAME] Transport )-[GEOGRAPHIC_DATA], Pune-9860466997(Tr…" at bounding box center [113, 237] width 148 height 32
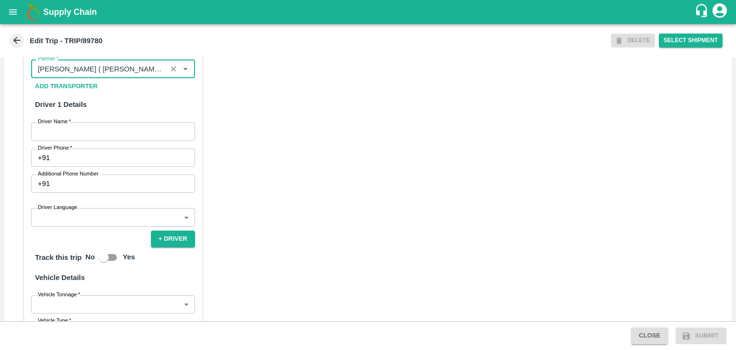
scroll to position [491, 0]
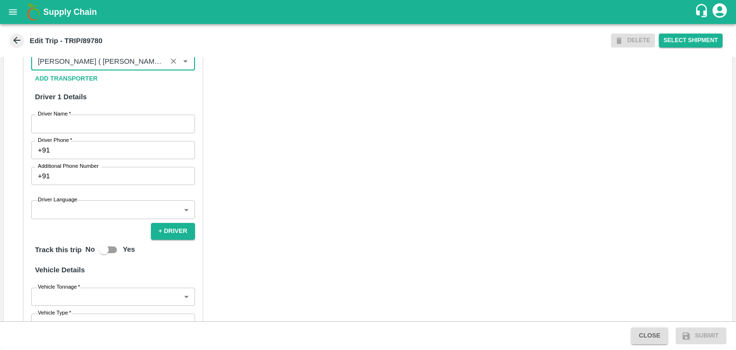
type input "[PERSON_NAME] ( [PERSON_NAME] Transport )-[GEOGRAPHIC_DATA], Pune-9860466997(Tr…"
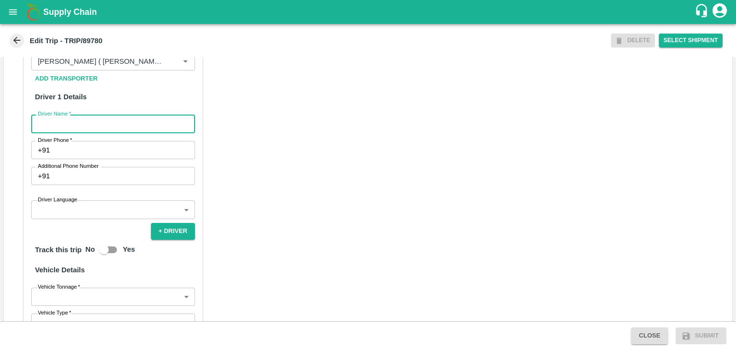
click at [79, 133] on input "Driver Name   *" at bounding box center [113, 124] width 164 height 18
type input "Godase"
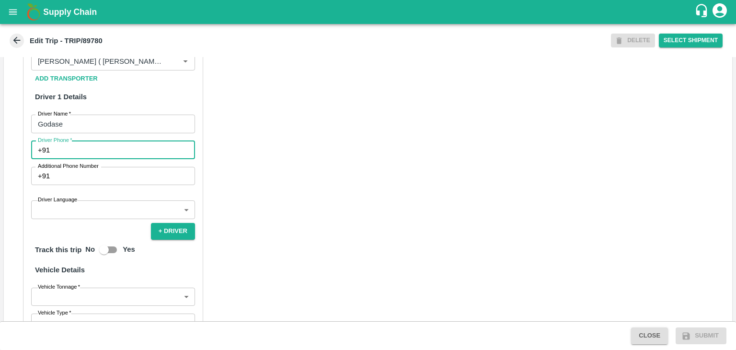
drag, startPoint x: 94, startPoint y: 161, endPoint x: 128, endPoint y: 183, distance: 40.2
click at [128, 183] on div "Partner Details Partner   * Partner Add Transporter Driver 1 Details Driver Nam…" at bounding box center [113, 237] width 180 height 435
type input "9975280177"
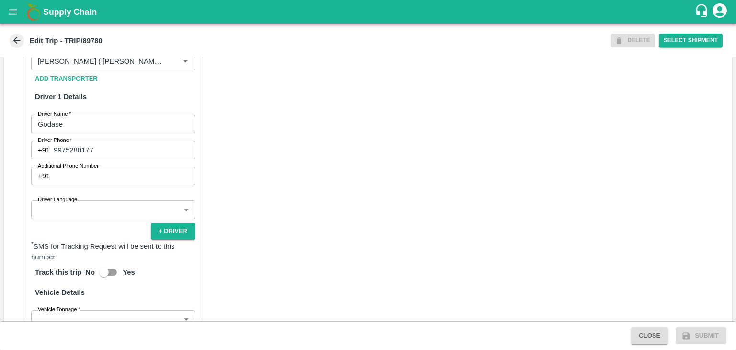
click at [99, 229] on div "Partner Details Partner   * Partner Add Transporter Driver 1 Details Driver Nam…" at bounding box center [113, 249] width 180 height 458
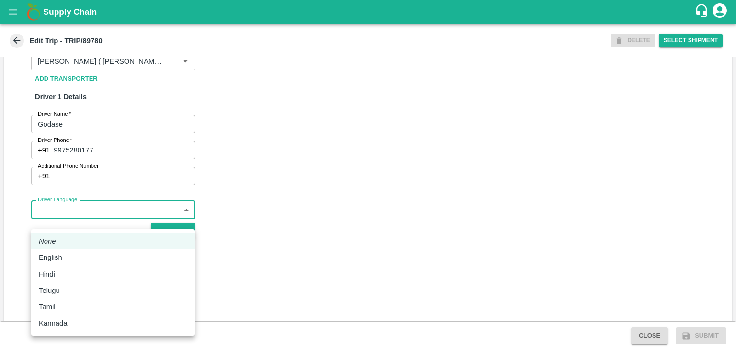
click at [85, 220] on body "Supply Chain Edit Trip - TRIP/89780 DELETE Select Shipment Trip Details Trip Ty…" at bounding box center [368, 175] width 736 height 350
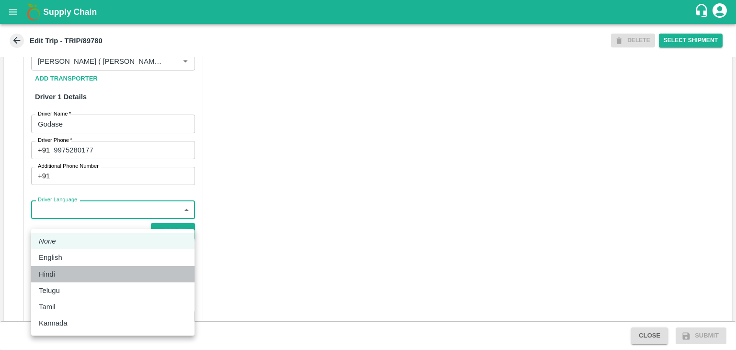
click at [61, 267] on li "Hindi" at bounding box center [112, 274] width 163 height 16
type input "hi"
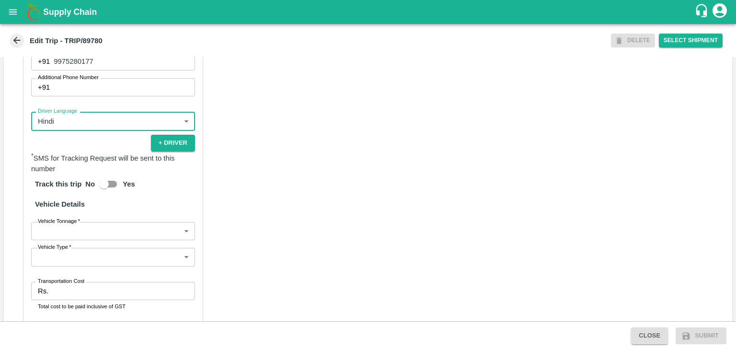
scroll to position [674, 0]
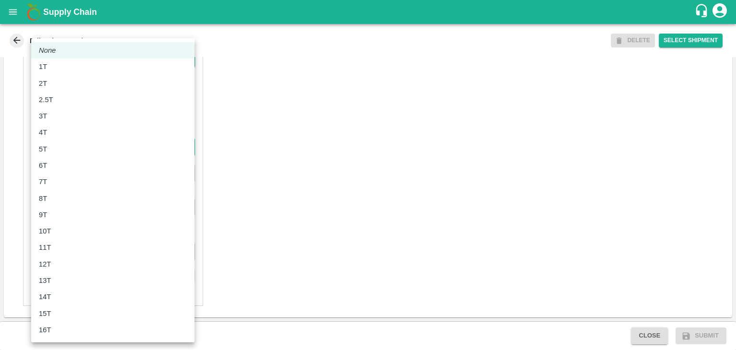
click at [85, 150] on body "Supply Chain Edit Trip - TRIP/89780 DELETE Select Shipment Trip Details Trip Ty…" at bounding box center [368, 175] width 736 height 350
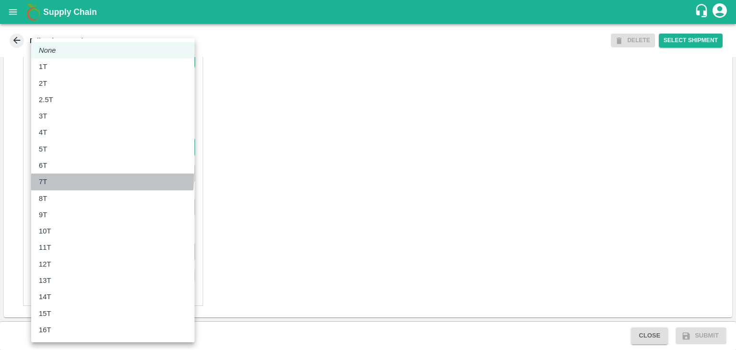
click at [67, 176] on li "7T" at bounding box center [112, 182] width 163 height 16
type input "7000"
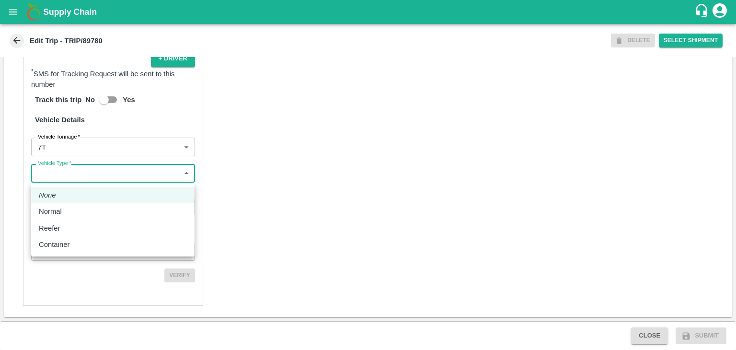
click at [73, 179] on body "Supply Chain Edit Trip - TRIP/89780 DELETE Select Shipment Trip Details Trip Ty…" at bounding box center [368, 175] width 736 height 350
click at [72, 208] on div "Normal" at bounding box center [113, 211] width 148 height 11
type input "Normal"
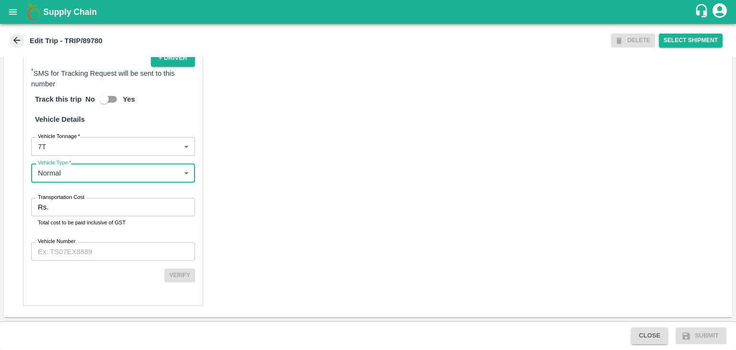
click at [84, 208] on input "Transportation Cost" at bounding box center [123, 207] width 143 height 18
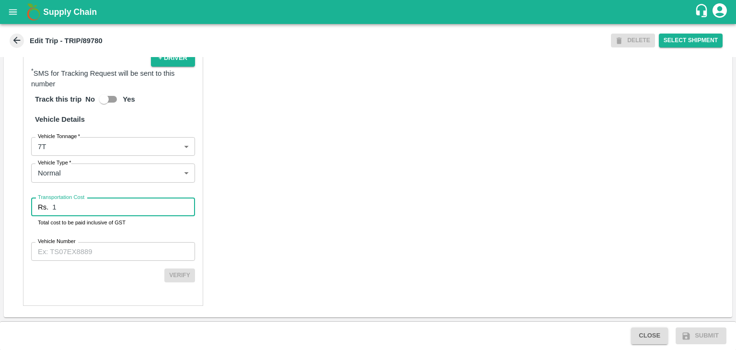
type input "1"
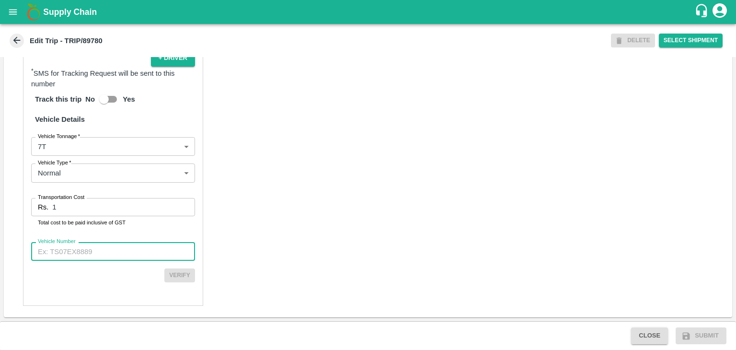
click at [113, 253] on input "Vehicle Number" at bounding box center [113, 251] width 164 height 18
type input "MH45T6060"
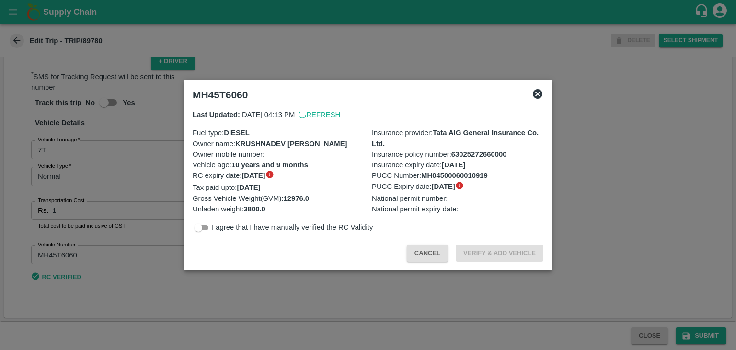
scroll to position [672, 0]
click at [280, 232] on p "I agree that I have manually verified the RC Validity" at bounding box center [292, 227] width 161 height 11
click at [391, 300] on div at bounding box center [368, 175] width 736 height 350
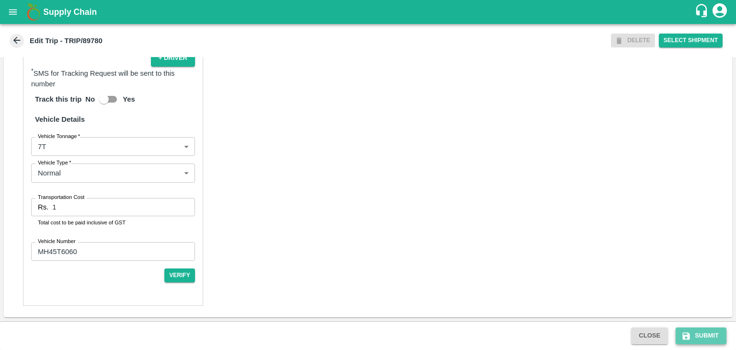
click at [699, 333] on button "Submit" at bounding box center [701, 335] width 51 height 17
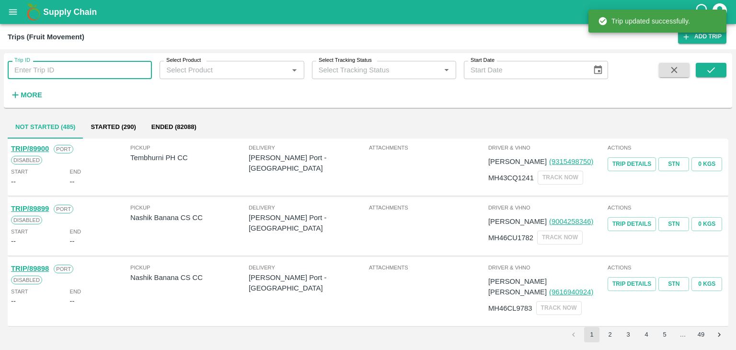
click at [115, 69] on input "Trip ID" at bounding box center [80, 70] width 144 height 18
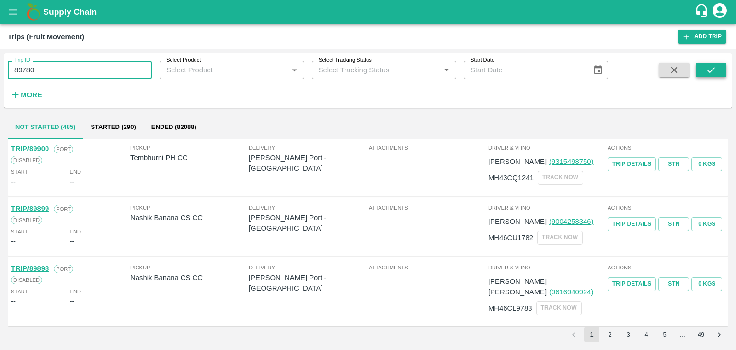
type input "89780"
click at [712, 72] on icon "submit" at bounding box center [711, 70] width 11 height 11
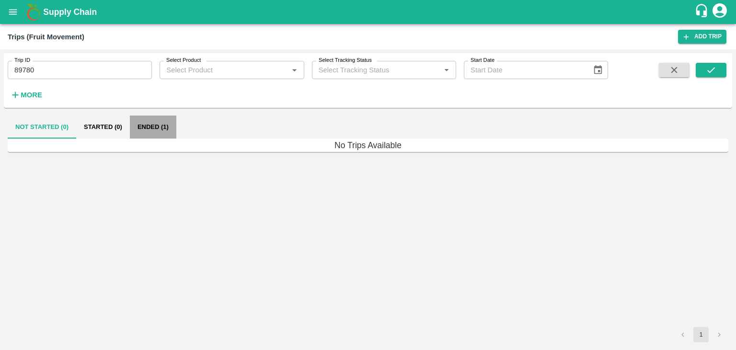
click at [138, 129] on button "Ended (1)" at bounding box center [153, 127] width 46 height 23
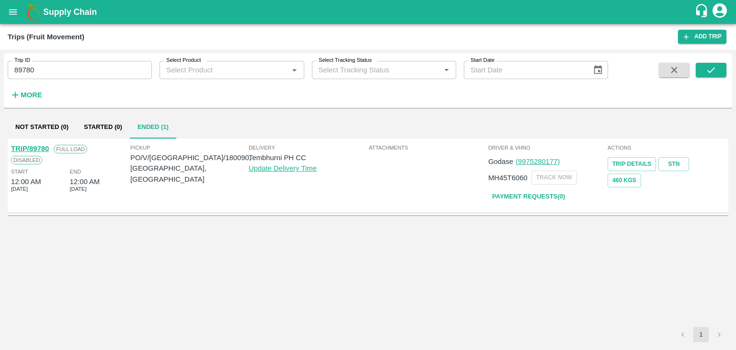
click at [34, 147] on link "TRIP/89780" at bounding box center [30, 149] width 38 height 8
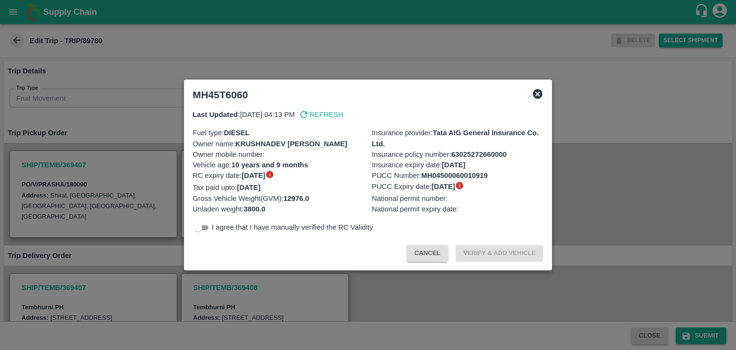
click at [541, 96] on icon at bounding box center [538, 94] width 10 height 10
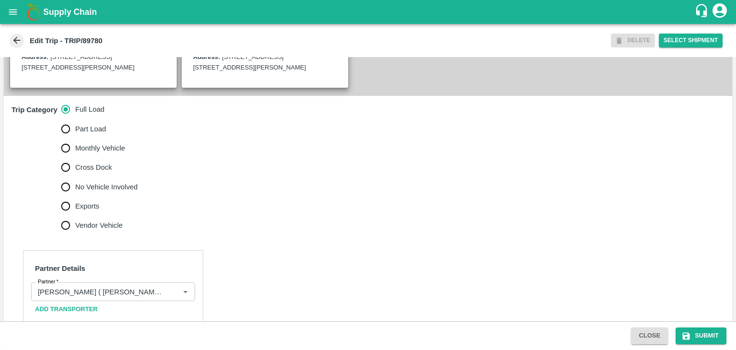
click at [103, 192] on span "No Vehicle Involved" at bounding box center [106, 187] width 62 height 11
click at [75, 192] on input "No Vehicle Involved" at bounding box center [65, 186] width 19 height 19
radio input "true"
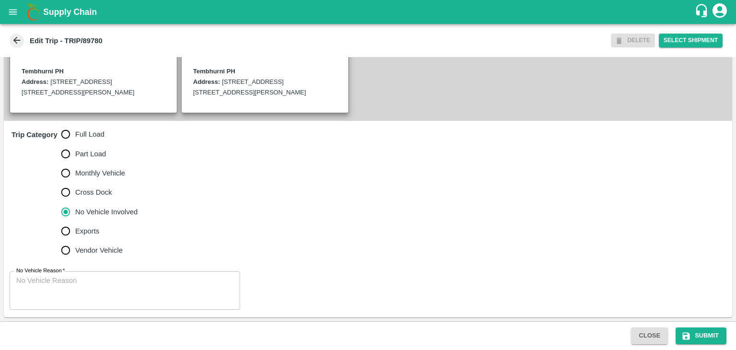
scroll to position [246, 0]
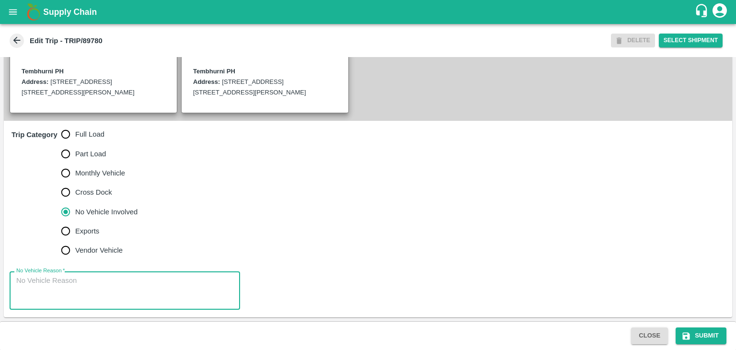
click at [116, 292] on textarea "No Vehicle Reason   *" at bounding box center [124, 291] width 217 height 30
type textarea "Field Dump"
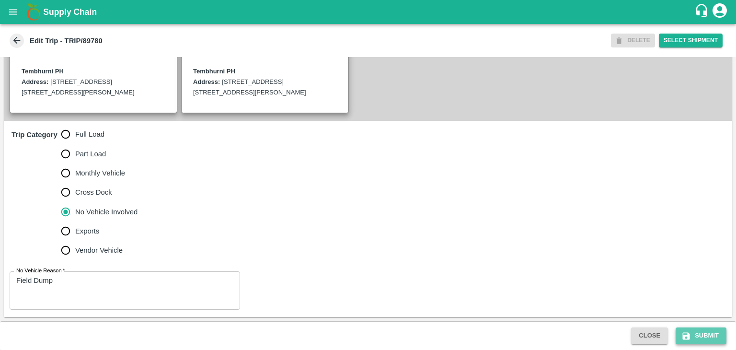
click at [681, 333] on button "Submit" at bounding box center [701, 335] width 51 height 17
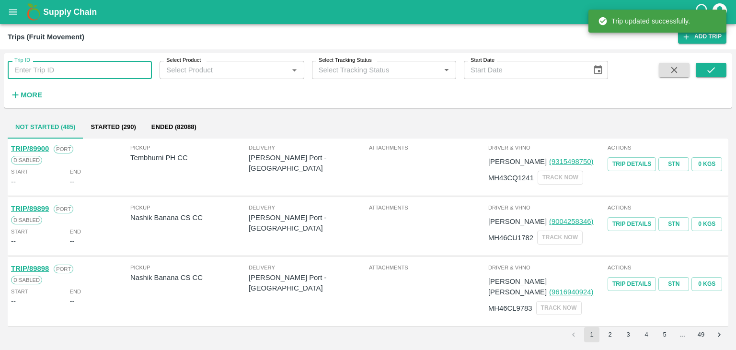
click at [90, 66] on input "Trip ID" at bounding box center [80, 70] width 144 height 18
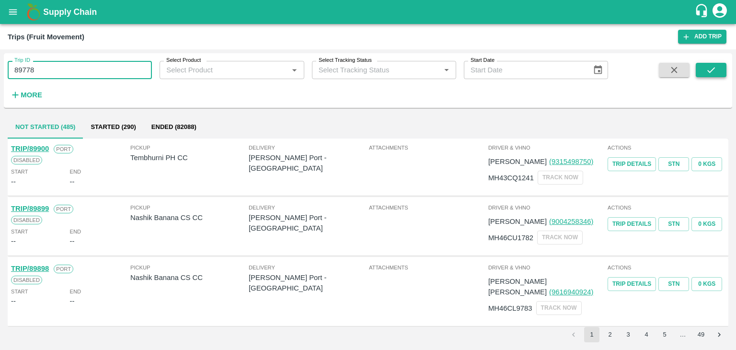
type input "89778"
click at [701, 74] on button "submit" at bounding box center [711, 70] width 31 height 14
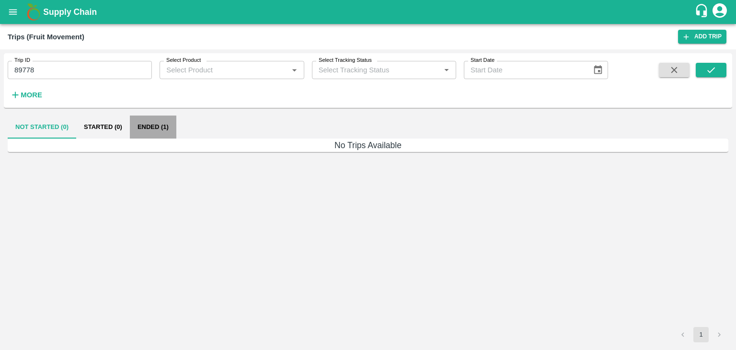
click at [151, 131] on button "Ended (1)" at bounding box center [153, 127] width 46 height 23
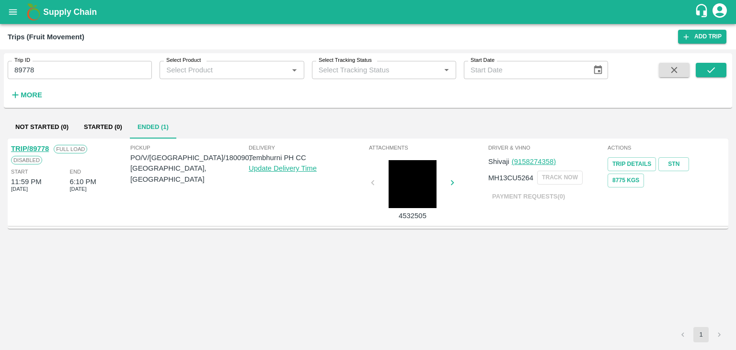
click at [31, 145] on link "TRIP/89778" at bounding box center [30, 149] width 38 height 8
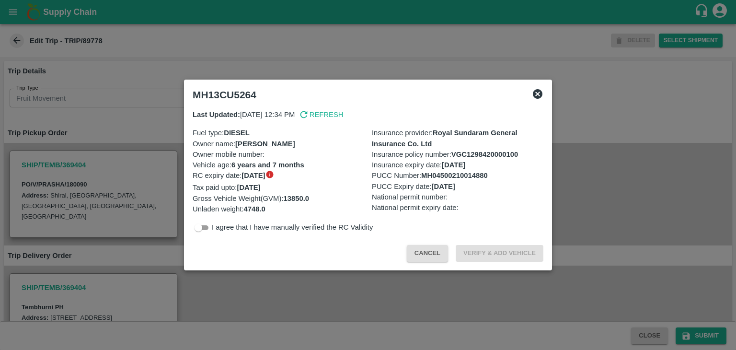
click at [535, 94] on icon at bounding box center [538, 94] width 10 height 10
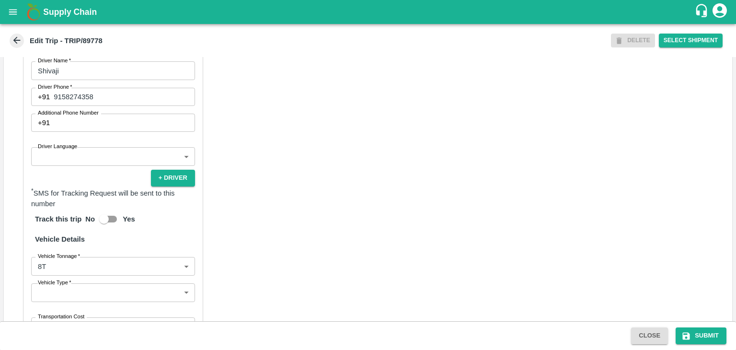
scroll to position [545, 0]
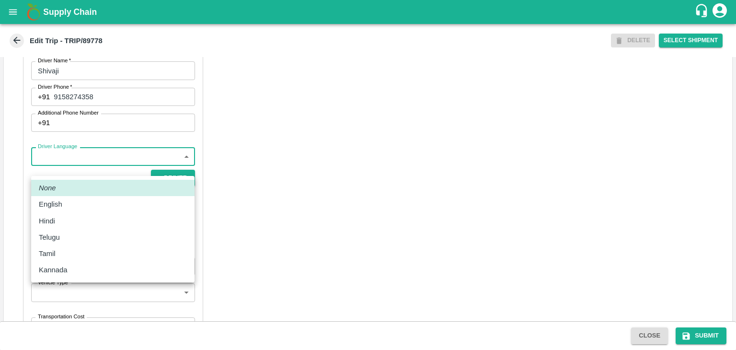
click at [63, 172] on body "Supply Chain Edit Trip - TRIP/89778 DELETE Select Shipment Trip Details Trip Ty…" at bounding box center [368, 175] width 736 height 350
click at [63, 216] on div "Hindi" at bounding box center [113, 221] width 148 height 11
type input "hi"
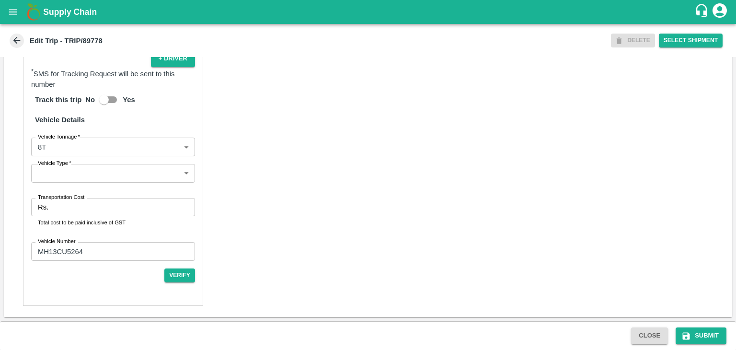
scroll to position [674, 0]
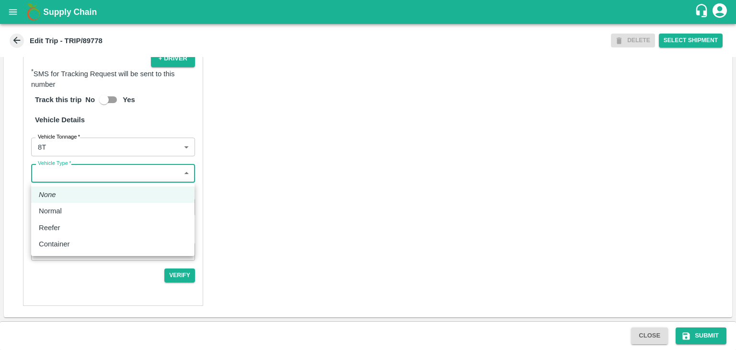
click at [75, 175] on body "Supply Chain Edit Trip - TRIP/89778 DELETE Select Shipment Trip Details Trip Ty…" at bounding box center [368, 175] width 736 height 350
click at [74, 211] on div "Normal" at bounding box center [113, 211] width 148 height 11
type input "Normal"
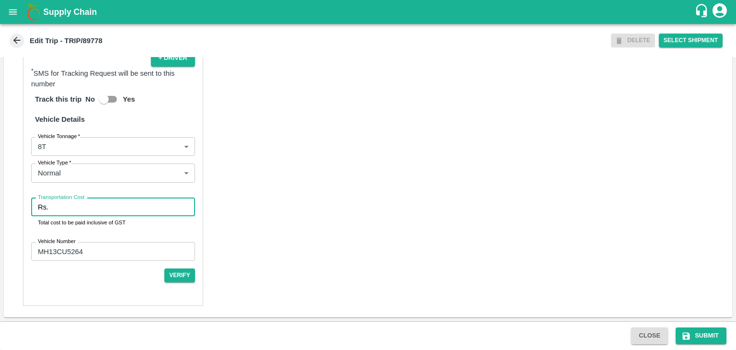
click at [84, 211] on input "Transportation Cost" at bounding box center [123, 207] width 143 height 18
type input "4500"
click at [708, 344] on div "Close Submit" at bounding box center [368, 335] width 736 height 29
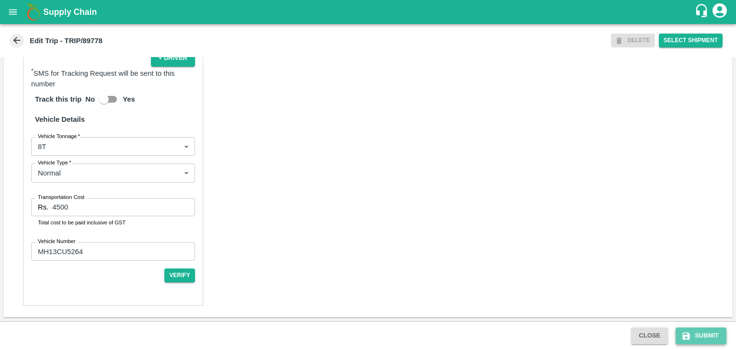
click at [710, 340] on button "Submit" at bounding box center [701, 335] width 51 height 17
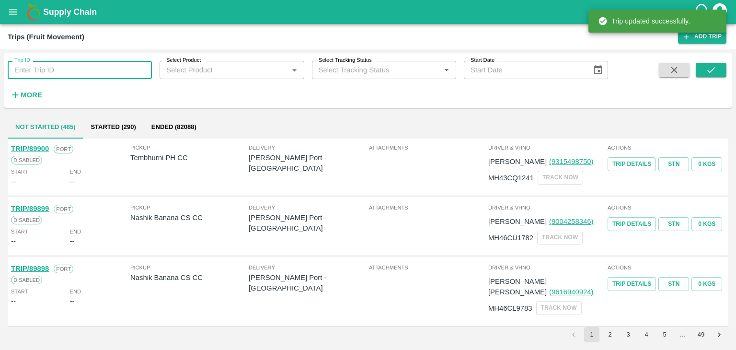
click at [74, 70] on input "Trip ID" at bounding box center [80, 70] width 144 height 18
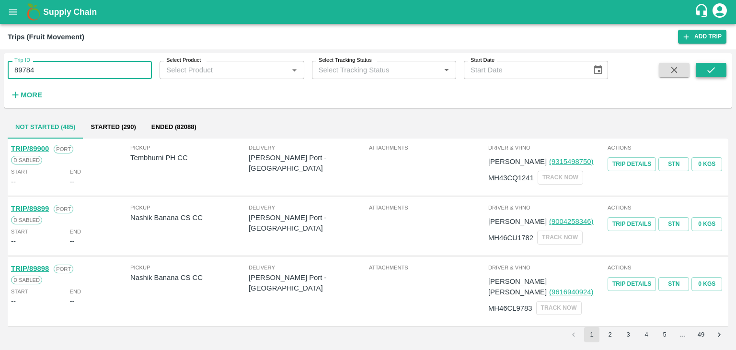
type input "89784"
click at [717, 68] on button "submit" at bounding box center [711, 70] width 31 height 14
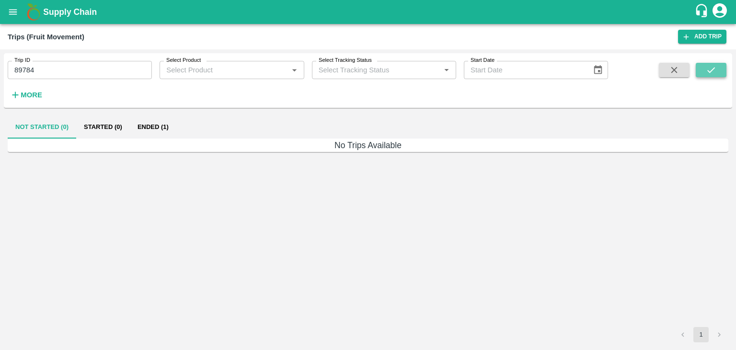
click at [717, 68] on button "submit" at bounding box center [711, 70] width 31 height 14
click at [151, 126] on button "Ended (1)" at bounding box center [153, 127] width 46 height 23
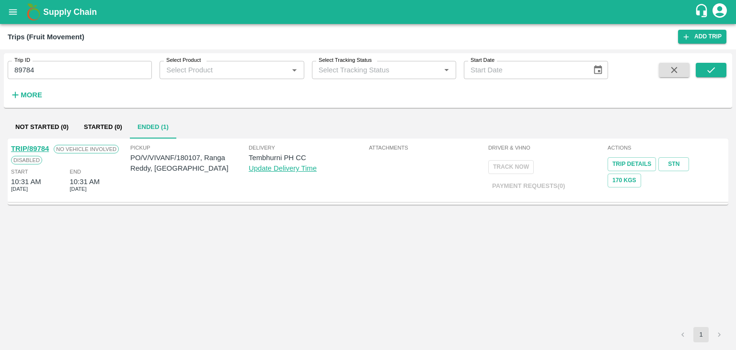
click at [32, 147] on link "TRIP/89784" at bounding box center [30, 149] width 38 height 8
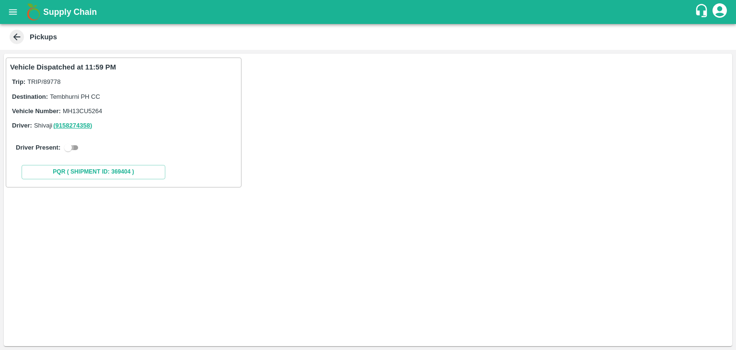
click at [79, 148] on input "checkbox" at bounding box center [68, 148] width 35 height 12
checkbox input "true"
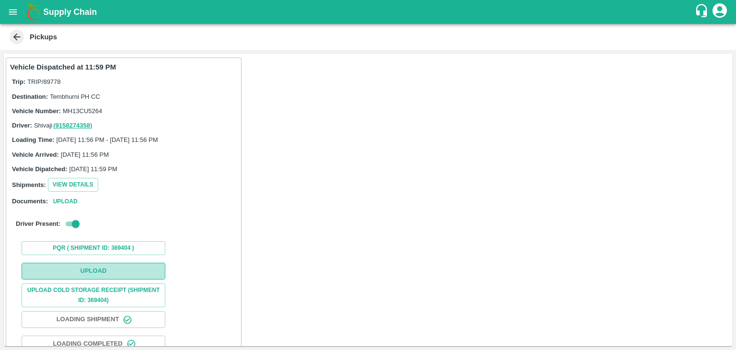
click at [93, 268] on button "Upload" at bounding box center [94, 271] width 144 height 17
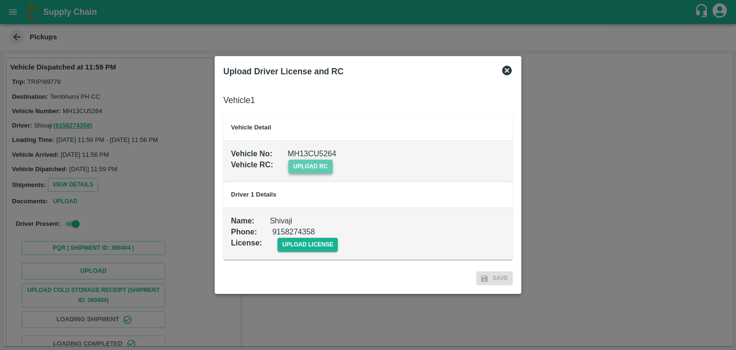
click at [303, 163] on span "upload rc" at bounding box center [311, 167] width 44 height 14
click at [0, 0] on input "upload rc" at bounding box center [0, 0] width 0 height 0
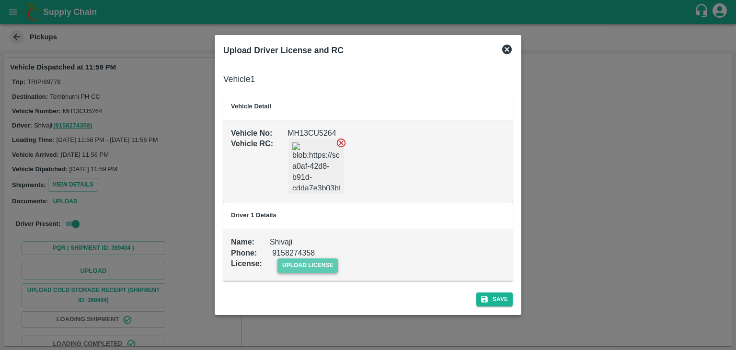
click at [297, 263] on span "upload license" at bounding box center [308, 265] width 61 height 14
click at [0, 0] on input "upload license" at bounding box center [0, 0] width 0 height 0
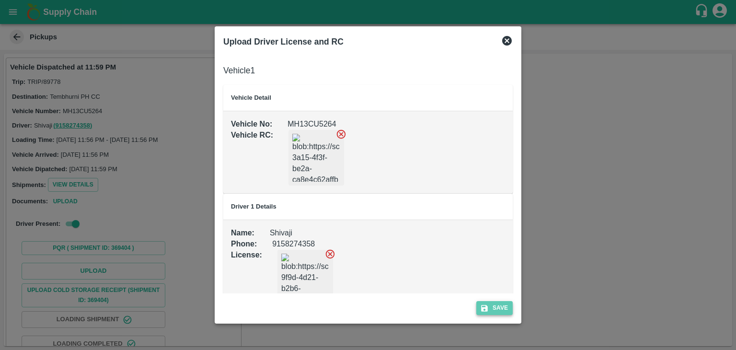
click at [510, 309] on button "Save" at bounding box center [494, 308] width 36 height 14
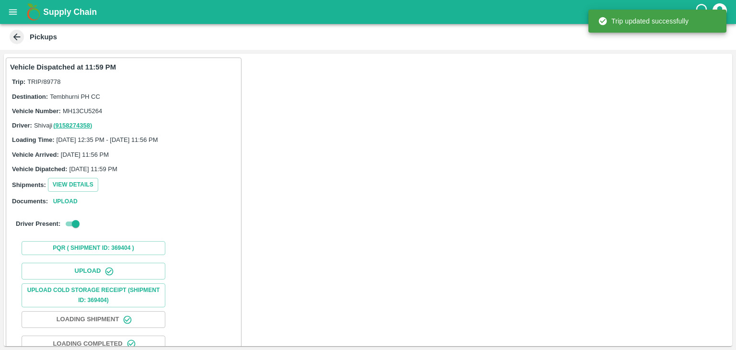
scroll to position [100, 0]
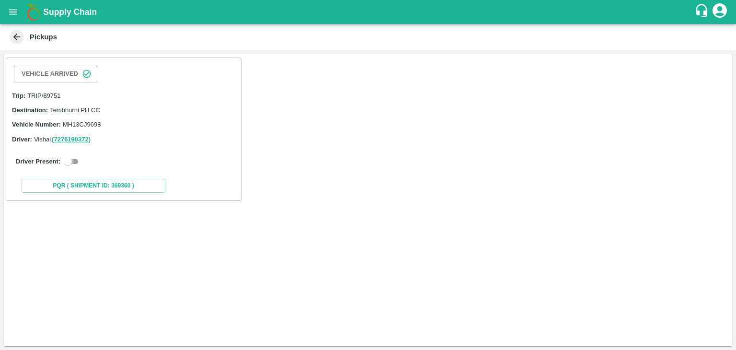
click at [72, 157] on input "checkbox" at bounding box center [68, 162] width 35 height 12
checkbox input "true"
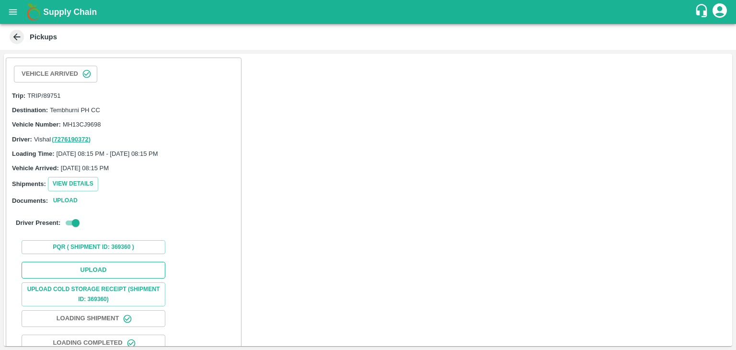
click at [102, 275] on button "Upload" at bounding box center [94, 270] width 144 height 17
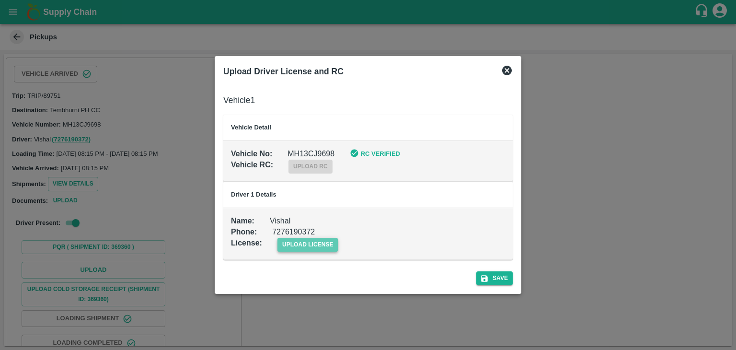
click at [325, 241] on span "upload license" at bounding box center [308, 245] width 61 height 14
click at [0, 0] on input "upload license" at bounding box center [0, 0] width 0 height 0
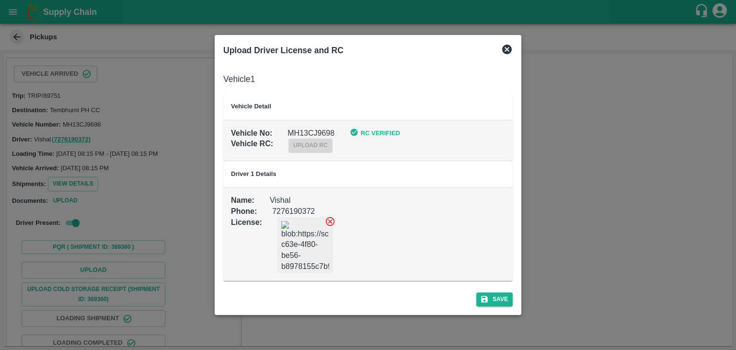
click at [493, 291] on div "Save" at bounding box center [368, 297] width 297 height 25
click at [499, 297] on button "Save" at bounding box center [494, 299] width 36 height 14
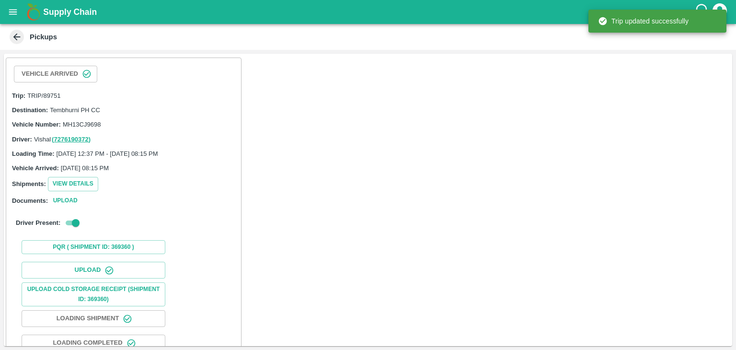
scroll to position [99, 0]
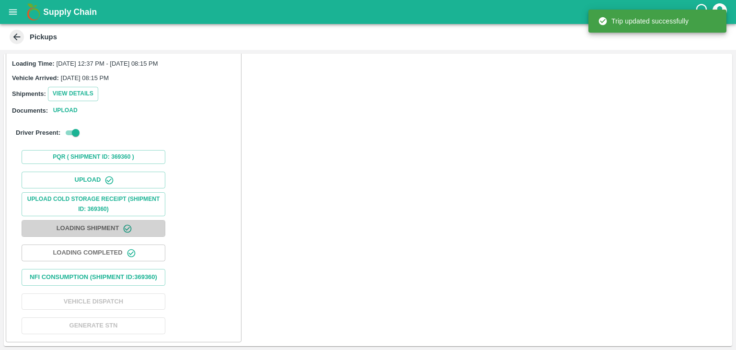
click at [84, 224] on button "Loading Shipment" at bounding box center [94, 228] width 144 height 17
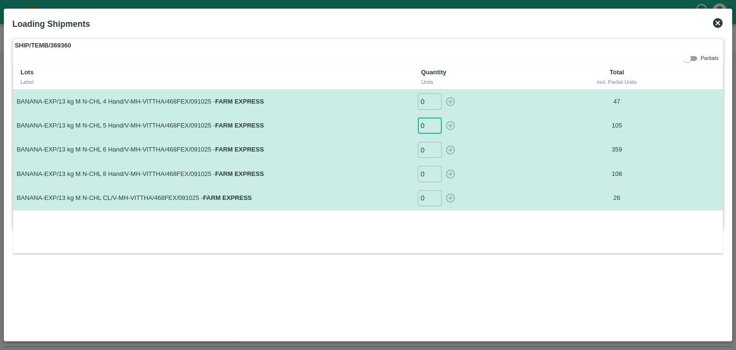
click at [430, 120] on input "0" at bounding box center [430, 126] width 24 height 16
click at [449, 122] on icon "button" at bounding box center [450, 125] width 9 height 9
type input "0"
click at [424, 150] on input "0" at bounding box center [430, 150] width 24 height 16
click at [449, 149] on icon "button" at bounding box center [450, 149] width 9 height 9
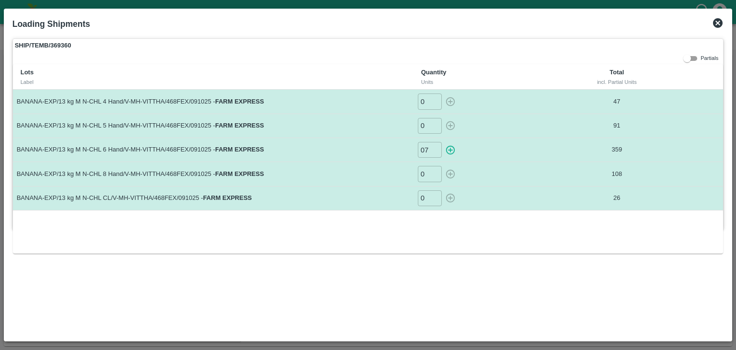
type input "0"
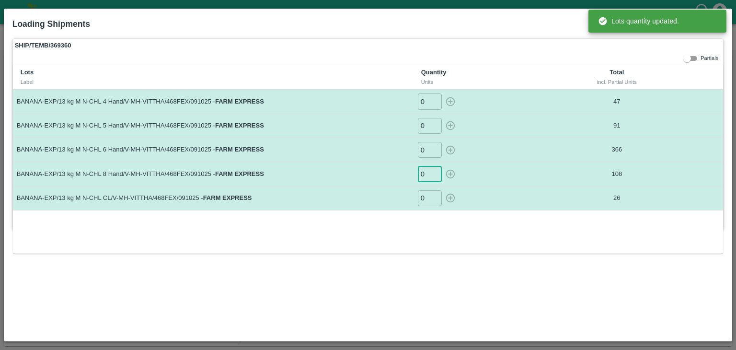
click at [426, 176] on input "0" at bounding box center [430, 174] width 24 height 16
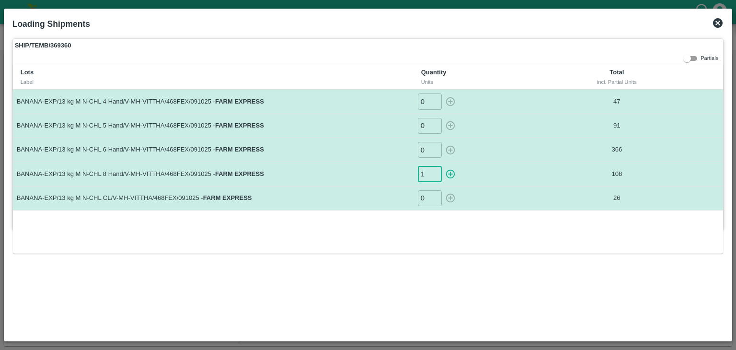
click at [435, 170] on input "1" at bounding box center [430, 174] width 24 height 16
click at [453, 170] on icon "button" at bounding box center [450, 174] width 9 height 9
type input "0"
click at [433, 199] on input "-1" at bounding box center [430, 198] width 24 height 16
click at [433, 199] on input "-2" at bounding box center [430, 198] width 24 height 16
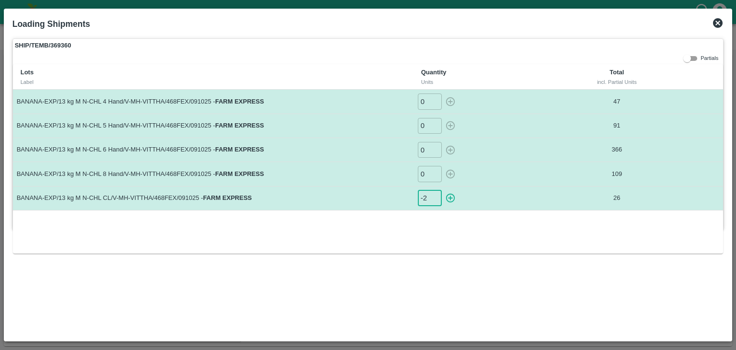
click at [454, 196] on icon "button" at bounding box center [450, 198] width 9 height 9
type input "0"
click at [721, 25] on icon at bounding box center [718, 23] width 10 height 10
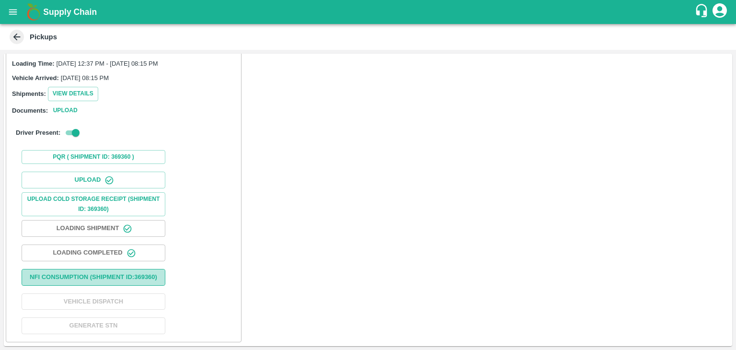
click at [142, 274] on button "Nfi Consumption (SHIPMENT ID: 369360 )" at bounding box center [94, 277] width 144 height 17
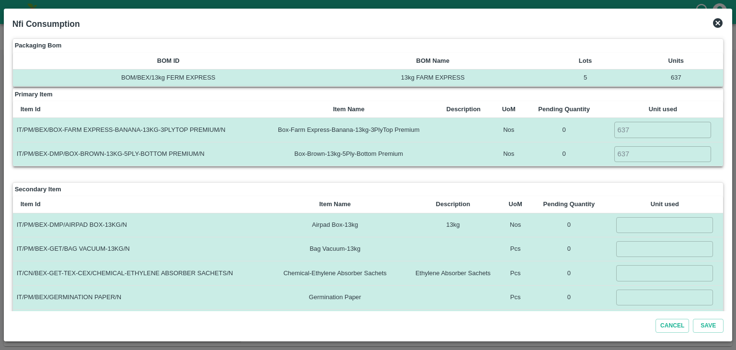
click at [721, 22] on icon at bounding box center [718, 23] width 10 height 10
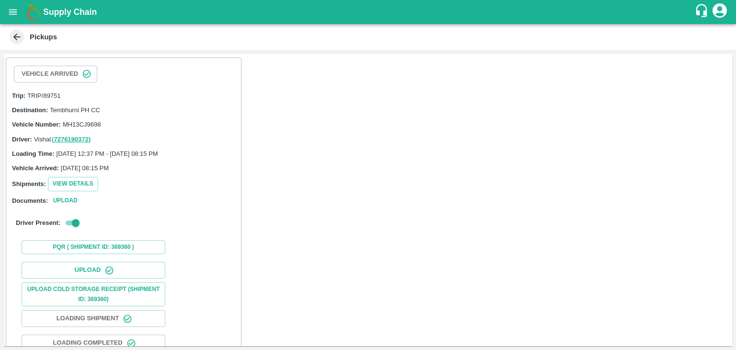
scroll to position [99, 0]
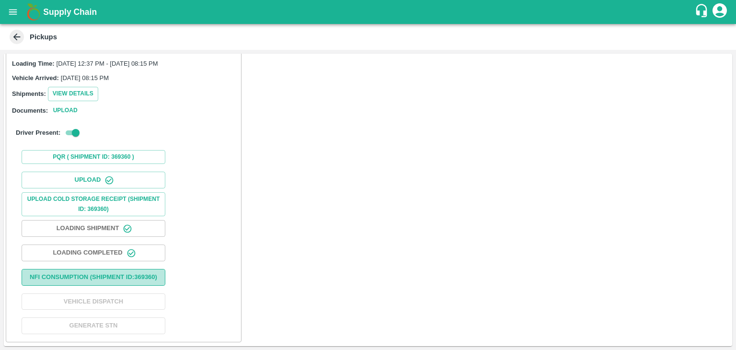
click at [131, 276] on button "Nfi Consumption (SHIPMENT ID: 369360 )" at bounding box center [94, 277] width 144 height 17
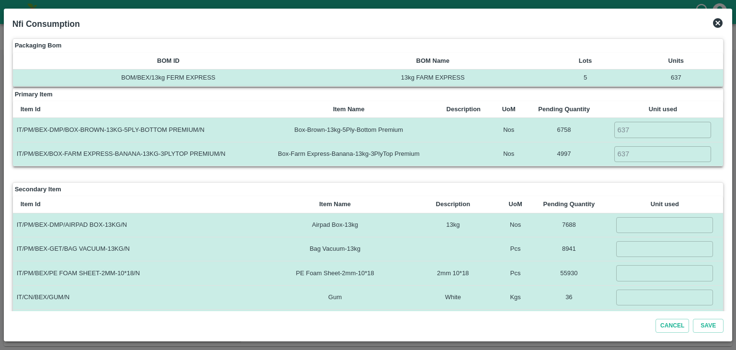
scroll to position [62, 0]
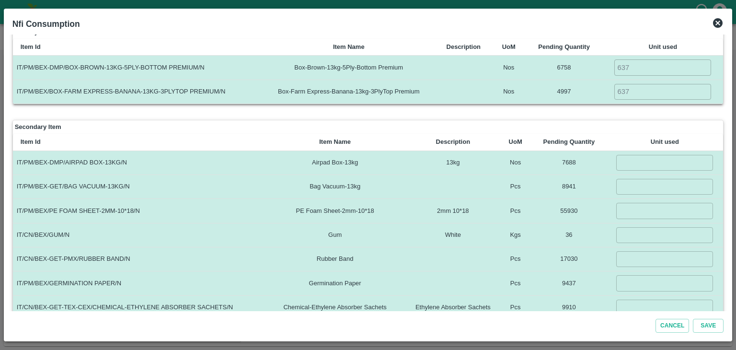
click at [640, 160] on input "number" at bounding box center [664, 163] width 97 height 16
type input "637"
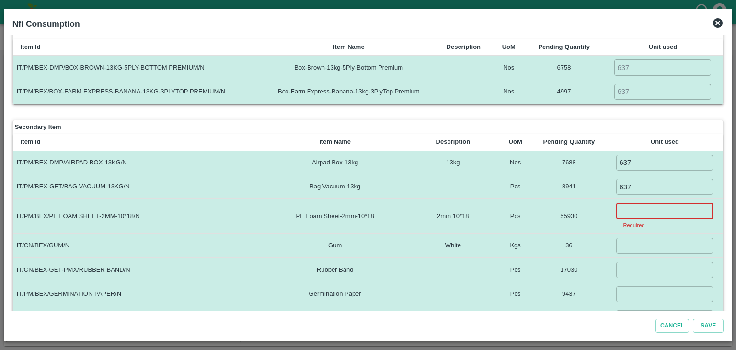
click at [668, 207] on input "number" at bounding box center [664, 211] width 97 height 16
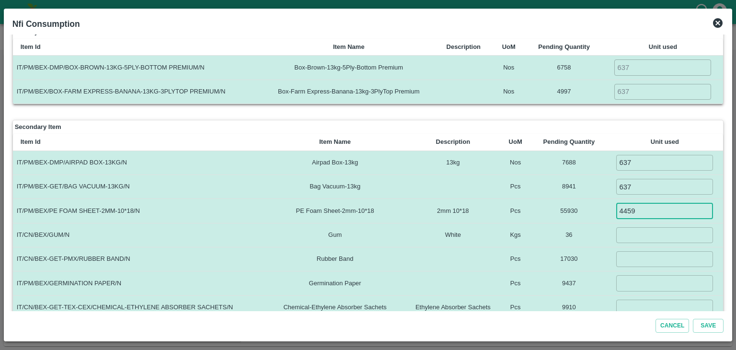
type input "4459"
type input "3"
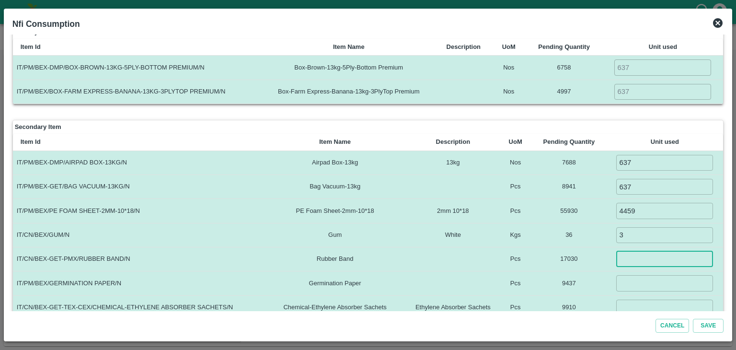
click at [641, 254] on input "number" at bounding box center [664, 259] width 97 height 16
type input "1274"
type input "3"
type input "637"
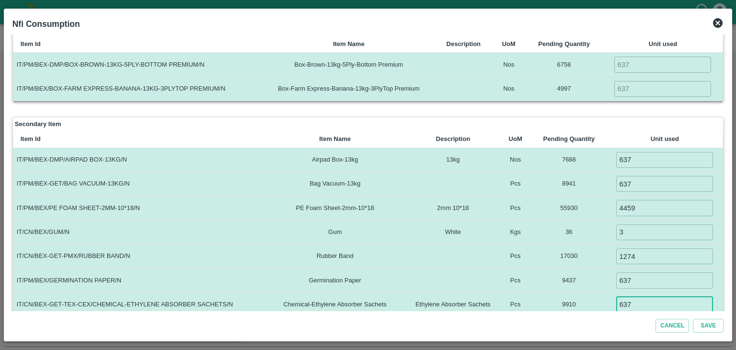
type input "637"
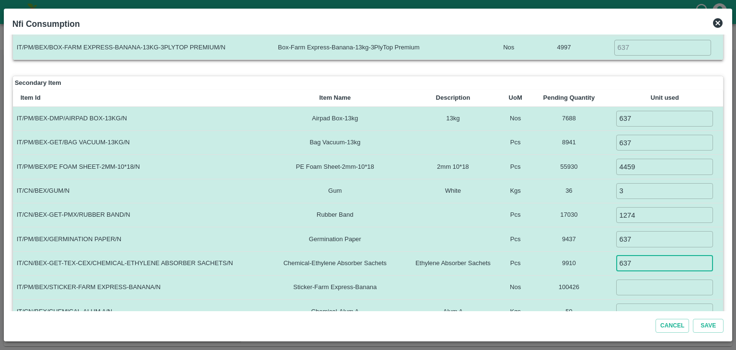
scroll to position [107, 0]
click at [630, 287] on input "number" at bounding box center [664, 287] width 97 height 16
type input "10000"
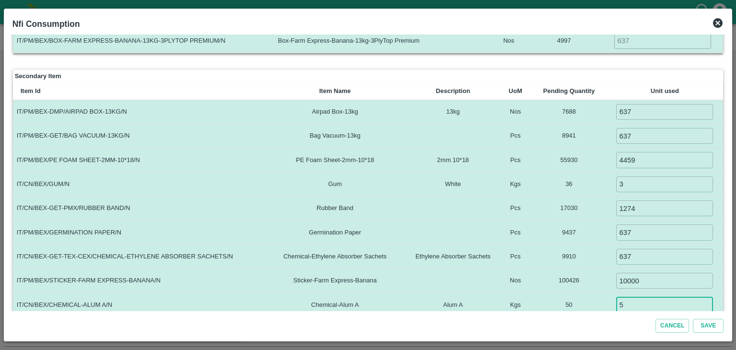
type input "5"
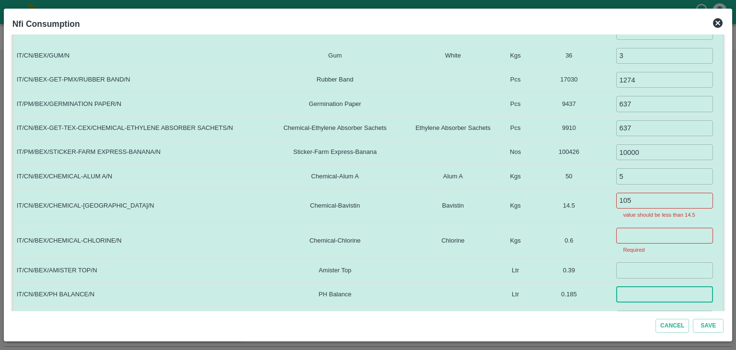
click at [629, 287] on input "number" at bounding box center [664, 295] width 97 height 16
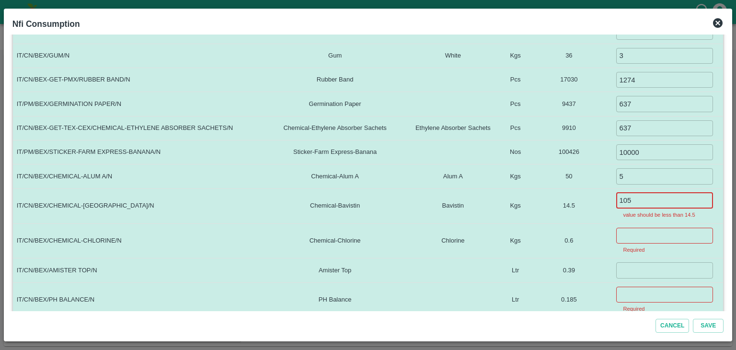
click at [668, 198] on input "105" at bounding box center [664, 201] width 97 height 16
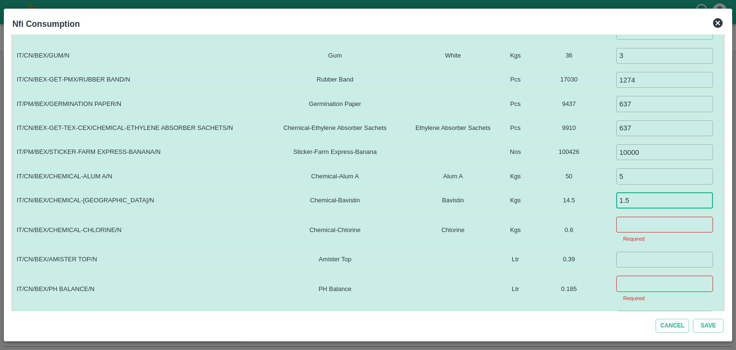
type input "1.5"
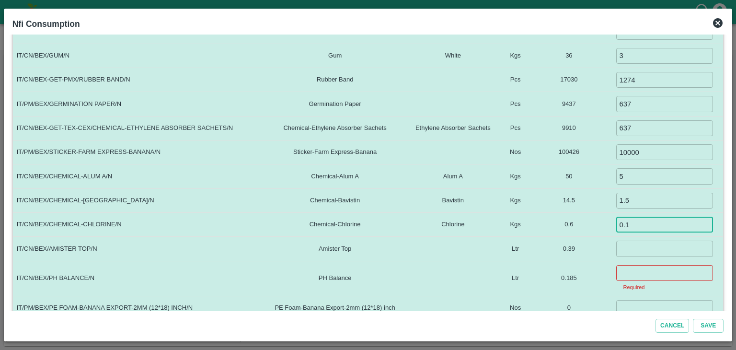
type input "0.1"
type input "0.03"
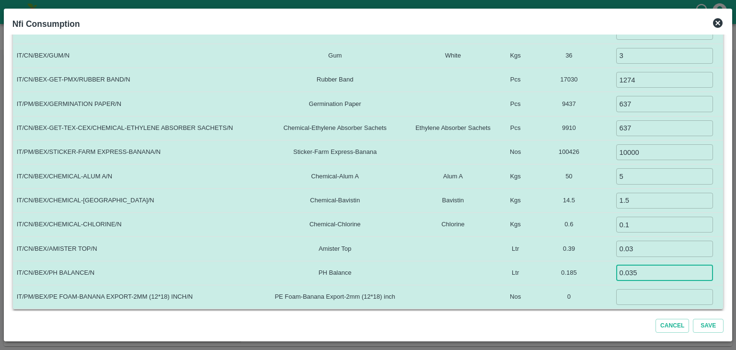
type input "0.035"
click at [661, 244] on input "0.03" at bounding box center [664, 249] width 97 height 16
type input "0.06"
type input "0"
click at [693, 319] on button "Save" at bounding box center [708, 326] width 31 height 14
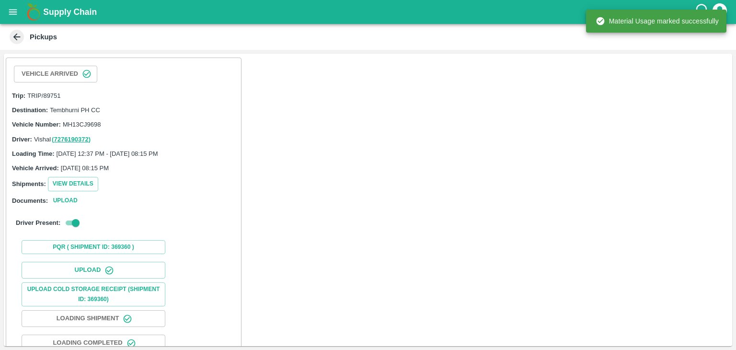
scroll to position [99, 0]
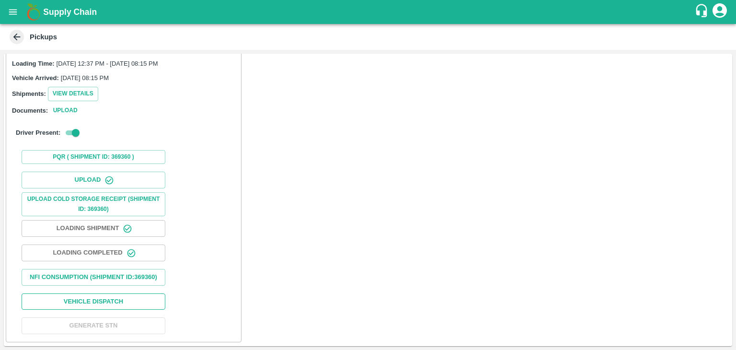
drag, startPoint x: 121, startPoint y: 310, endPoint x: 128, endPoint y: 296, distance: 16.1
click at [128, 296] on div "Upload Upload Cold Storage Receipt (SHIPMENT ID: 369360) Loading Shipment Loadi…" at bounding box center [123, 253] width 227 height 170
click at [128, 296] on button "Vehicle Dispatch" at bounding box center [94, 301] width 144 height 17
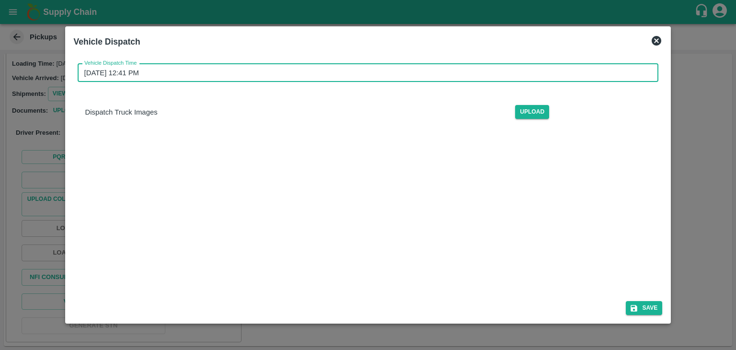
click at [404, 75] on input "11/10/2025 12:41 PM" at bounding box center [365, 73] width 575 height 18
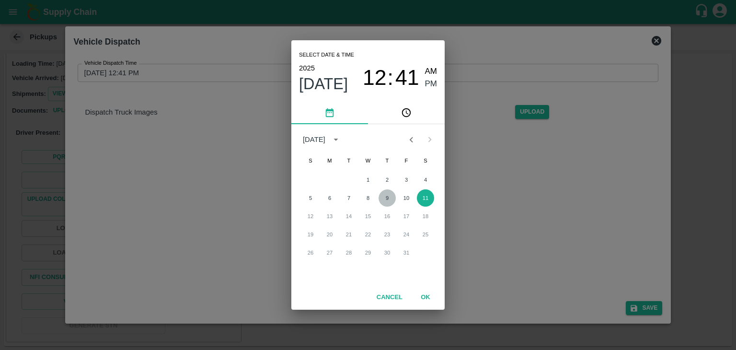
click at [390, 201] on button "9" at bounding box center [387, 197] width 17 height 17
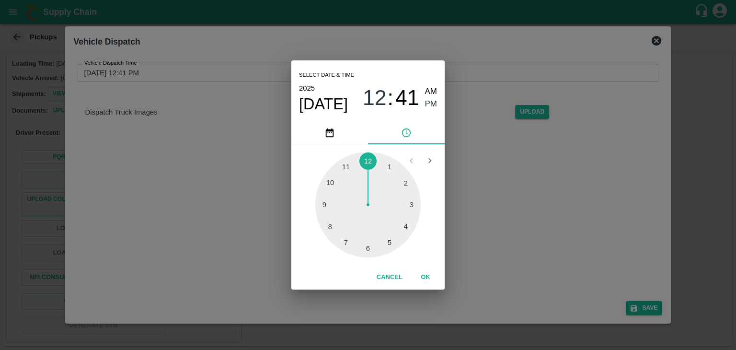
click at [376, 244] on div at bounding box center [367, 204] width 105 height 105
type input "09/10/2025 06:28 PM"
click at [436, 277] on button "OK" at bounding box center [425, 277] width 31 height 17
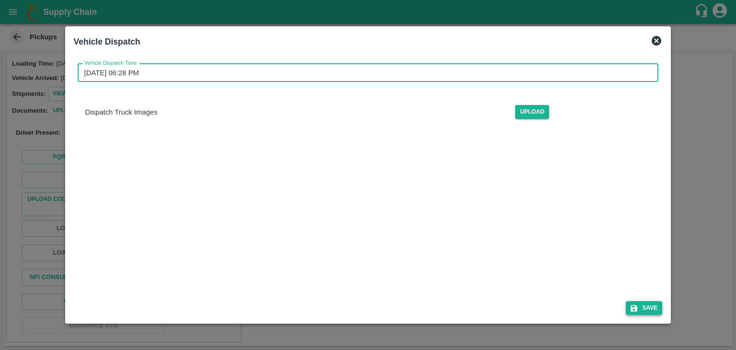
click at [656, 310] on button "Save" at bounding box center [644, 308] width 36 height 14
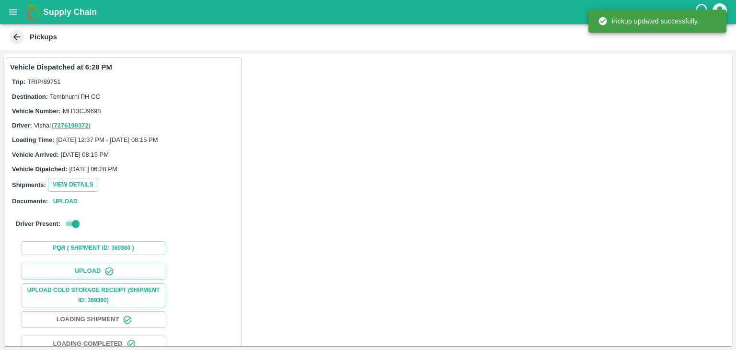
scroll to position [100, 0]
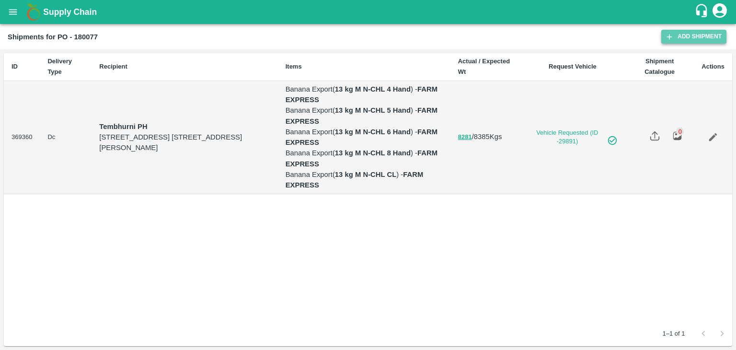
click at [686, 36] on link "Add Shipment" at bounding box center [694, 37] width 65 height 14
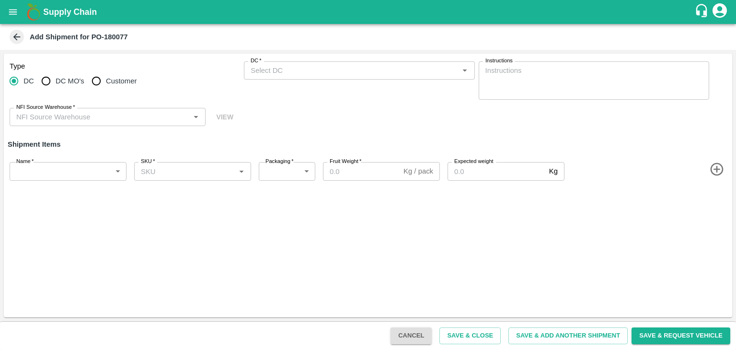
type input "64942-VITTHALGANGA FARMERS PRODUCER COMPANY LIMITED"
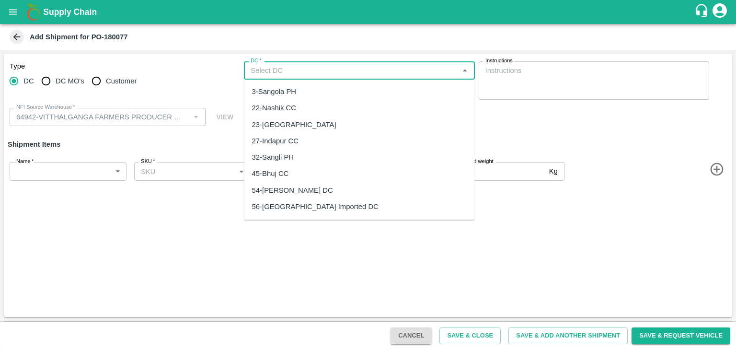
click at [307, 66] on input "DC   *" at bounding box center [351, 70] width 209 height 12
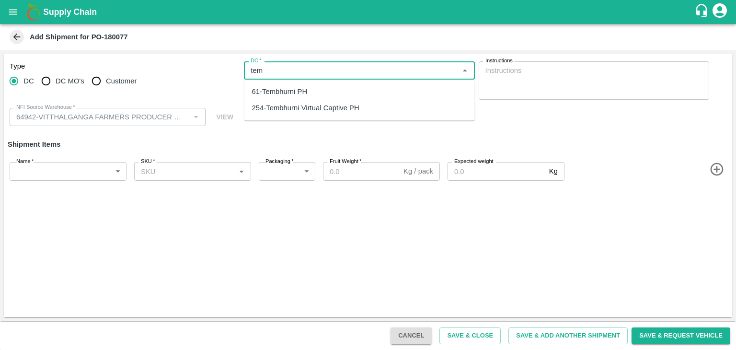
click at [301, 86] on div "61-Tembhurni PH" at bounding box center [359, 91] width 231 height 16
type input "61-Tembhurni PH"
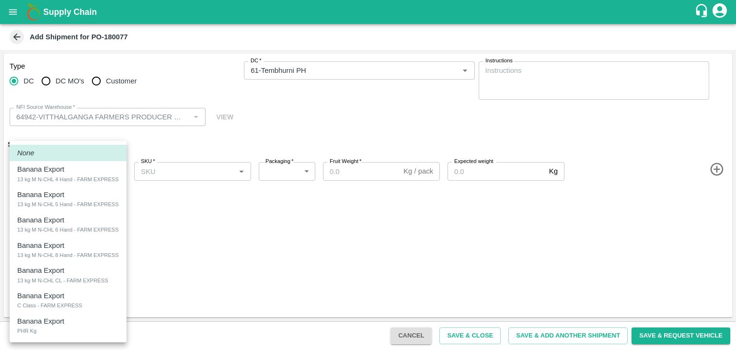
click at [56, 169] on body "Supply Chain Add Shipment for PO-180077 Type DC DC MO's Customer DC   * DC   * …" at bounding box center [368, 175] width 736 height 350
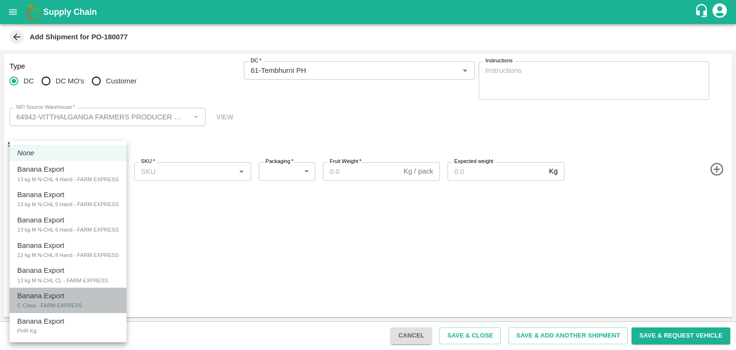
click at [72, 300] on div "Banana Export C Class - FARM EXPRESS" at bounding box center [68, 300] width 102 height 20
type input "2105198"
type input "258"
type input "247"
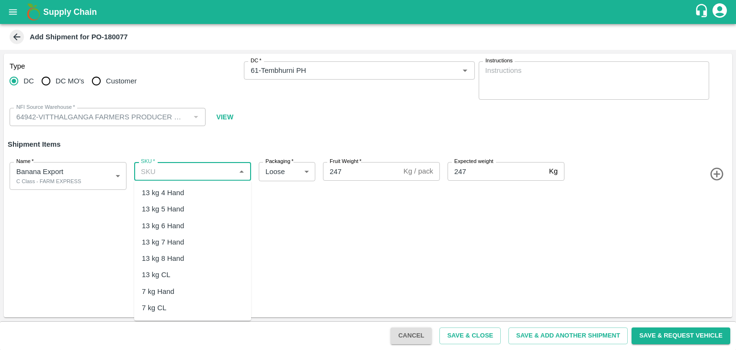
click at [207, 173] on input "SKU   *" at bounding box center [184, 171] width 95 height 12
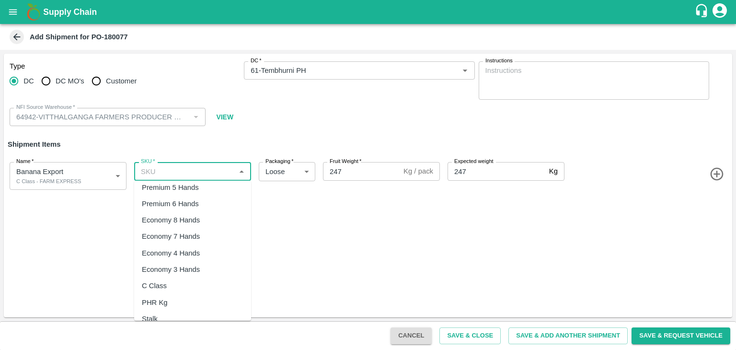
scroll to position [182, 0]
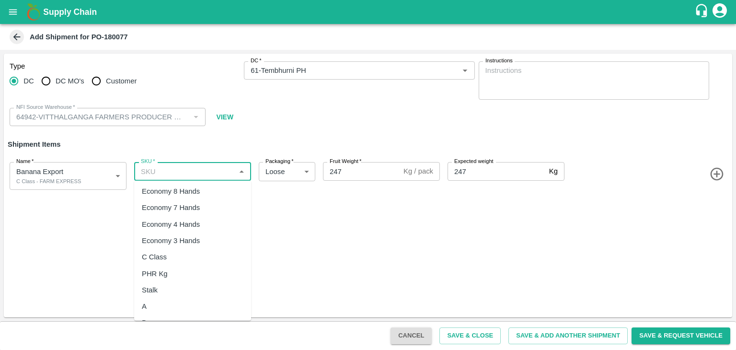
click at [178, 256] on div "C Class" at bounding box center [192, 257] width 117 height 16
type input "C Class"
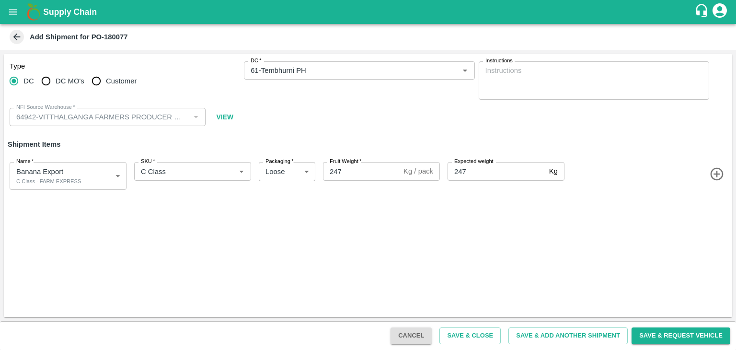
click at [333, 256] on div "Type DC DC MO's Customer DC   * DC   * Instructions x Instructions NFI Source W…" at bounding box center [368, 186] width 729 height 264
click at [553, 330] on button "Save & Add Another Shipment" at bounding box center [568, 335] width 119 height 17
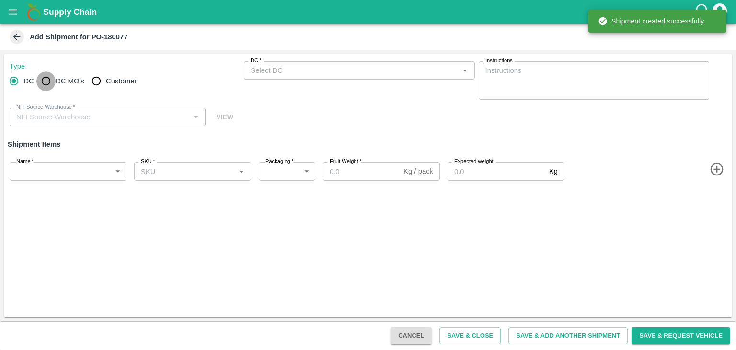
click at [47, 72] on input "DC MO's" at bounding box center [45, 80] width 19 height 19
radio input "true"
type input "64942-VITTHALGANGA FARMERS PRODUCER COMPANY LIMITED"
click at [16, 81] on input "DC" at bounding box center [13, 80] width 19 height 19
radio input "true"
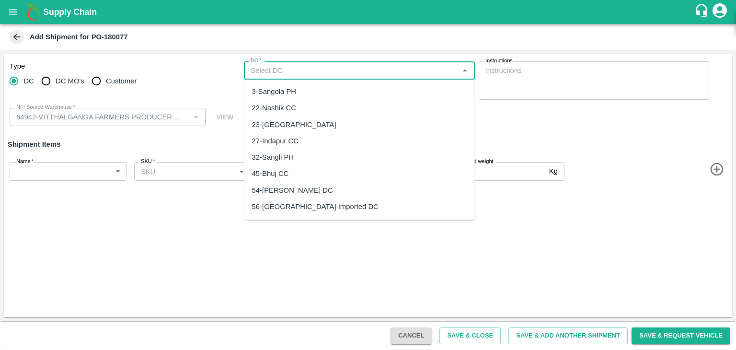
click at [294, 67] on input "DC   *" at bounding box center [351, 70] width 209 height 12
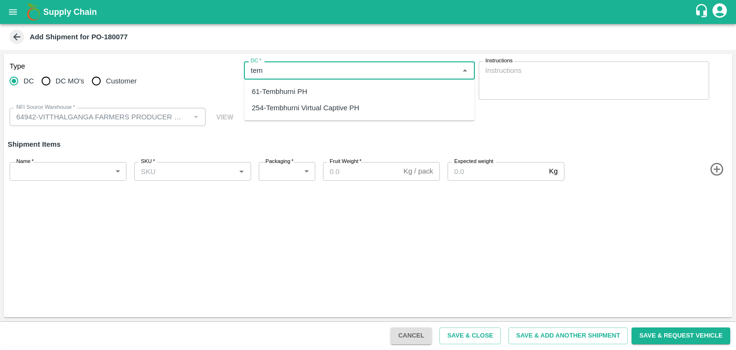
click at [301, 89] on div "61-Tembhurni PH" at bounding box center [280, 91] width 56 height 11
type input "61-Tembhurni PH"
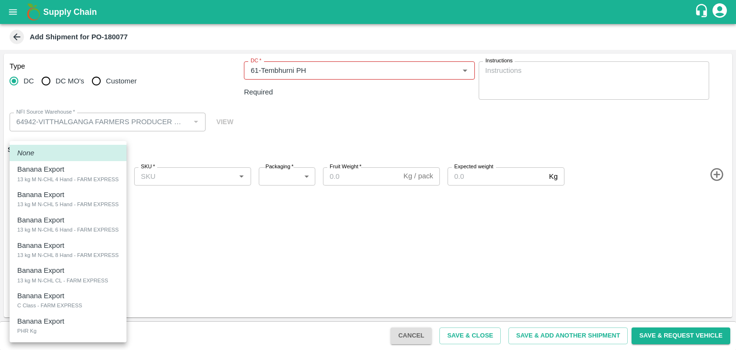
click at [75, 165] on body "Supply Chain Add Shipment for PO-180077 Type DC DC MO's Customer DC   * DC   * …" at bounding box center [368, 175] width 736 height 350
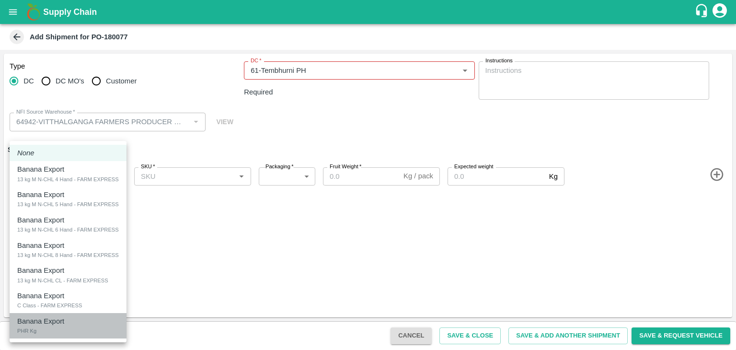
click at [51, 319] on p "Banana Export" at bounding box center [40, 321] width 47 height 11
type input "2107709"
type input "258"
type input "1"
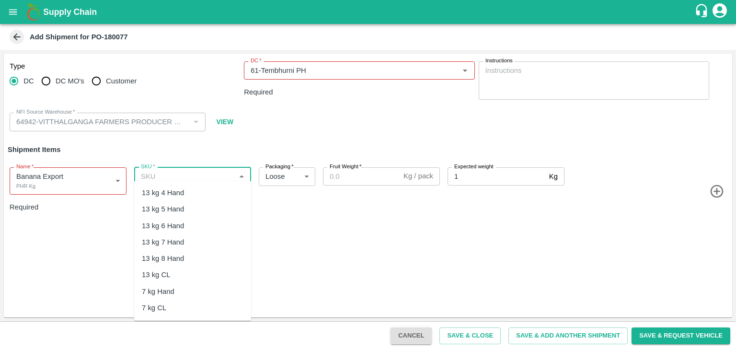
click at [220, 170] on input "SKU   *" at bounding box center [184, 176] width 95 height 12
click at [174, 245] on div "PHR Kg" at bounding box center [192, 242] width 117 height 16
type input "PHR Kg"
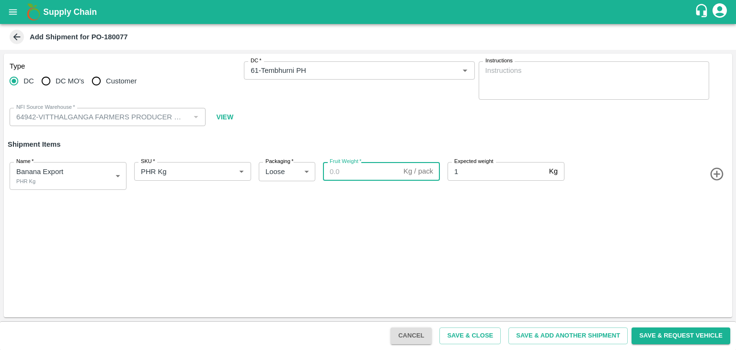
click at [371, 177] on input "Fruit Weight   *" at bounding box center [361, 171] width 77 height 18
type input "1"
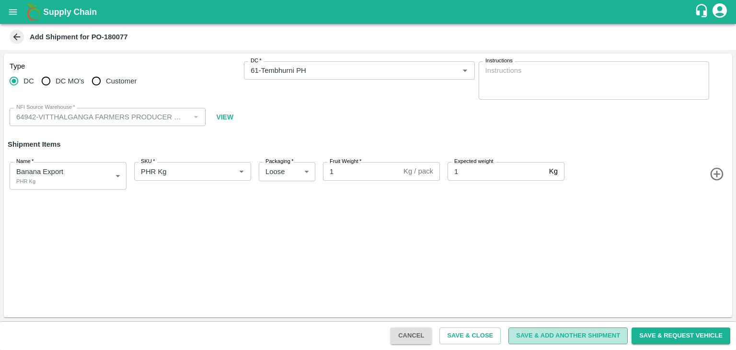
click at [549, 332] on button "Save & Add Another Shipment" at bounding box center [568, 335] width 119 height 17
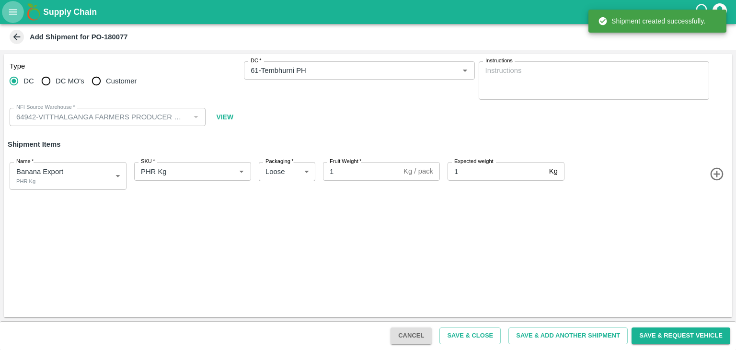
click at [12, 15] on icon "open drawer" at bounding box center [13, 12] width 11 height 11
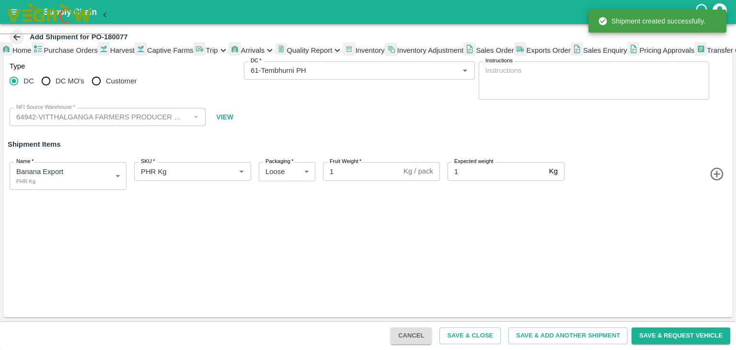
click at [206, 54] on span "Trip" at bounding box center [212, 50] width 12 height 8
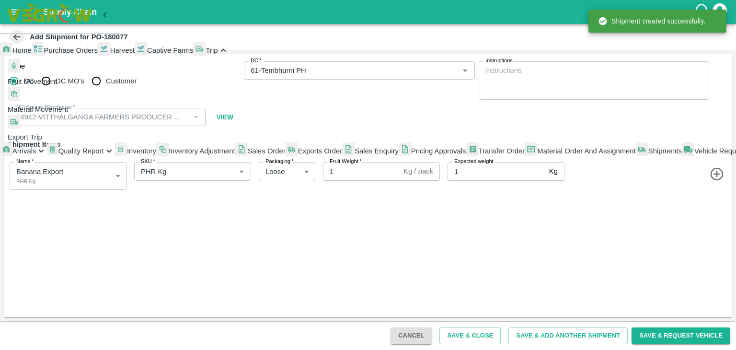
click at [57, 85] on span "Fruit Movement" at bounding box center [32, 82] width 49 height 8
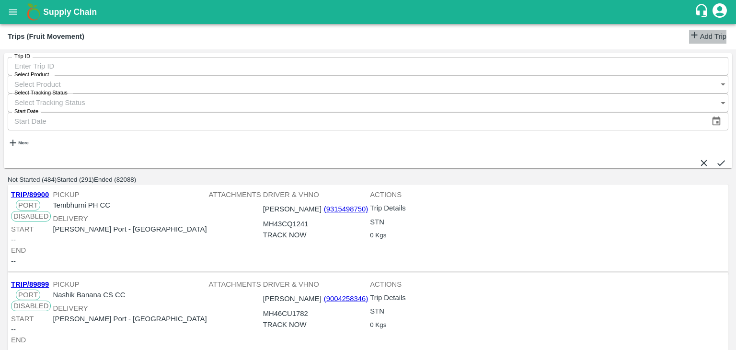
click at [714, 42] on link "Add Trip" at bounding box center [707, 37] width 37 height 14
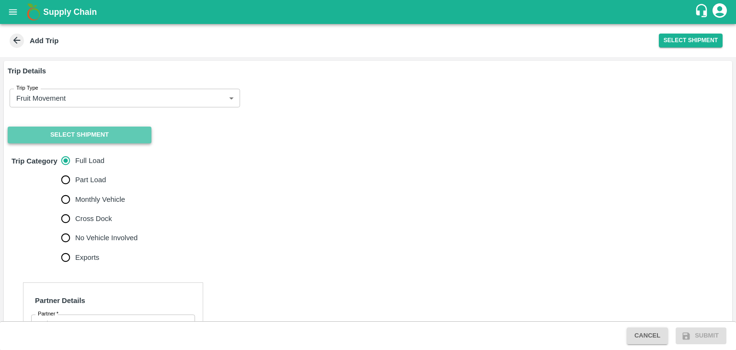
click at [79, 133] on button "Select Shipment" at bounding box center [80, 135] width 144 height 17
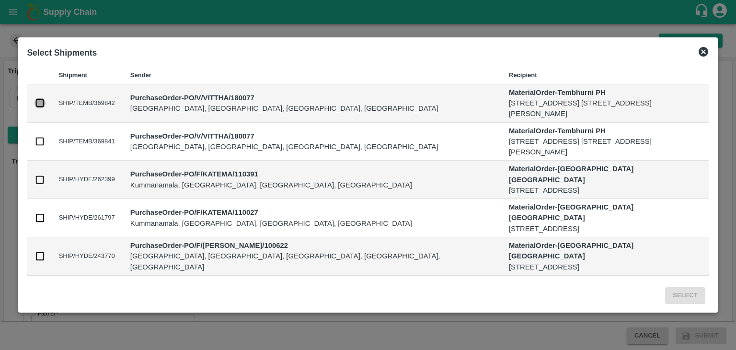
click at [38, 104] on input "checkbox" at bounding box center [40, 103] width 11 height 11
checkbox input "true"
click at [42, 142] on input "checkbox" at bounding box center [40, 141] width 11 height 11
checkbox input "true"
click at [693, 290] on button "Select" at bounding box center [685, 295] width 40 height 17
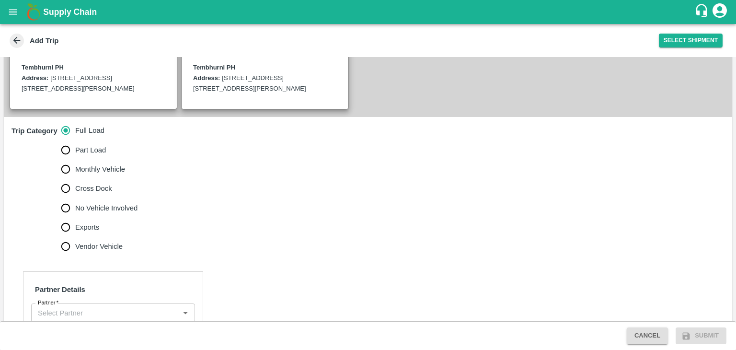
scroll to position [326, 0]
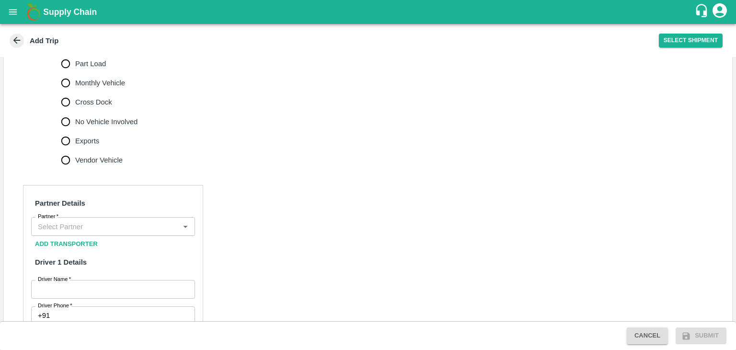
click at [106, 115] on label "No Vehicle Involved" at bounding box center [97, 121] width 82 height 19
click at [75, 115] on input "No Vehicle Involved" at bounding box center [65, 121] width 19 height 19
radio input "true"
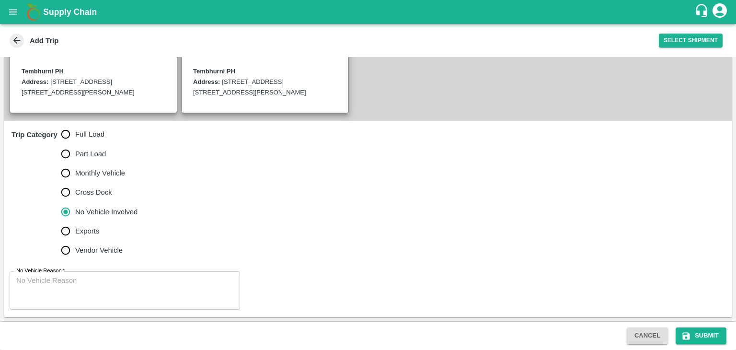
scroll to position [235, 0]
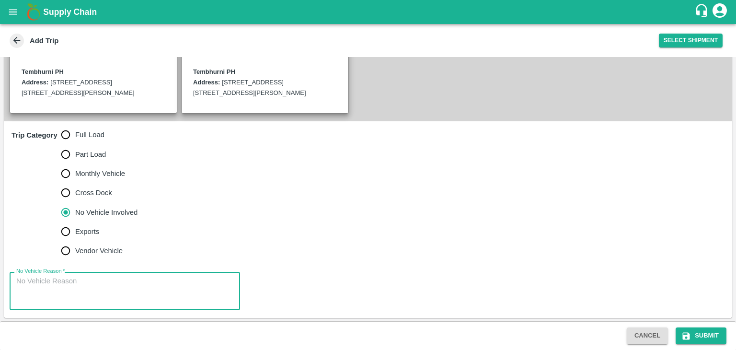
click at [123, 286] on textarea "No Vehicle Reason   *" at bounding box center [124, 291] width 217 height 30
type textarea "Field Dump"
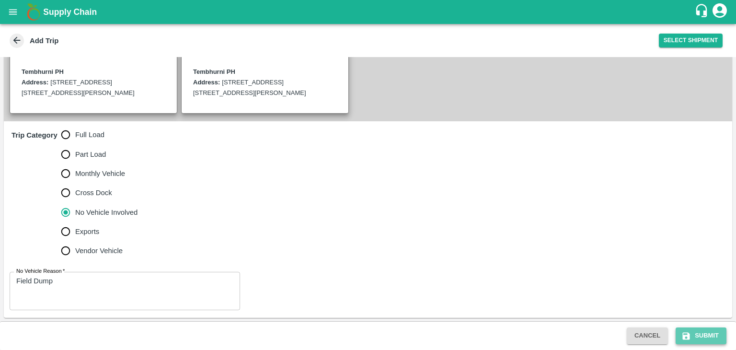
click at [692, 327] on button "Submit" at bounding box center [701, 335] width 51 height 17
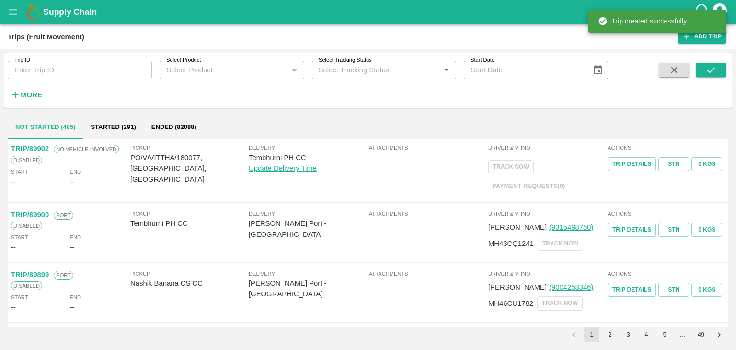
click at [14, 24] on div "Trips (Fruit Movement) Add Trip" at bounding box center [368, 36] width 736 height 25
click at [14, 11] on icon "open drawer" at bounding box center [13, 12] width 11 height 11
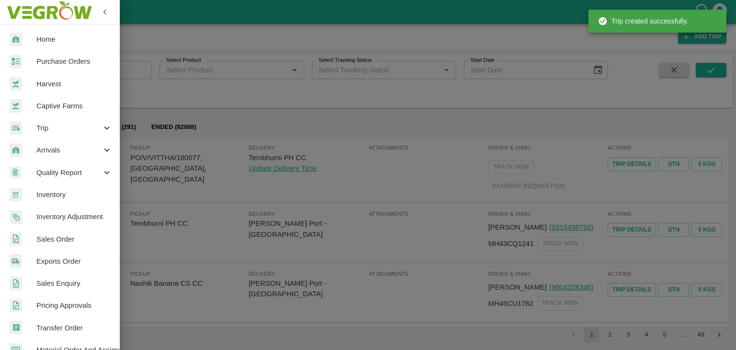
click at [82, 58] on span "Purchase Orders" at bounding box center [74, 61] width 76 height 11
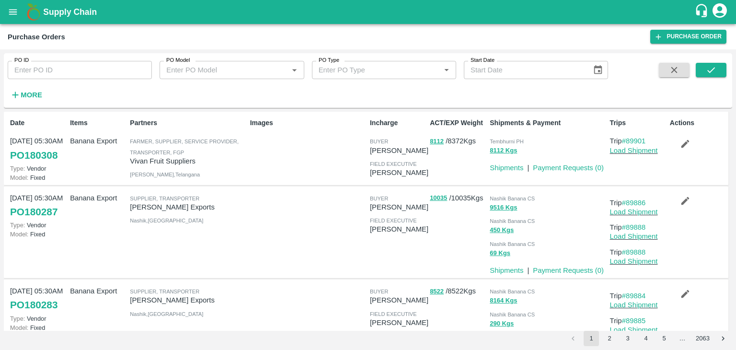
click at [76, 70] on input "PO ID" at bounding box center [80, 70] width 144 height 18
paste input "180077"
click at [76, 70] on input "PO ID" at bounding box center [80, 70] width 144 height 18
type input "180077"
click at [710, 66] on icon "submit" at bounding box center [711, 70] width 11 height 11
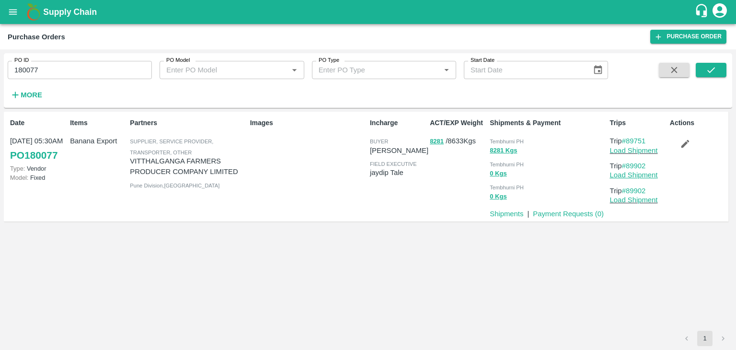
click at [647, 173] on link "Load Shipment" at bounding box center [634, 175] width 48 height 8
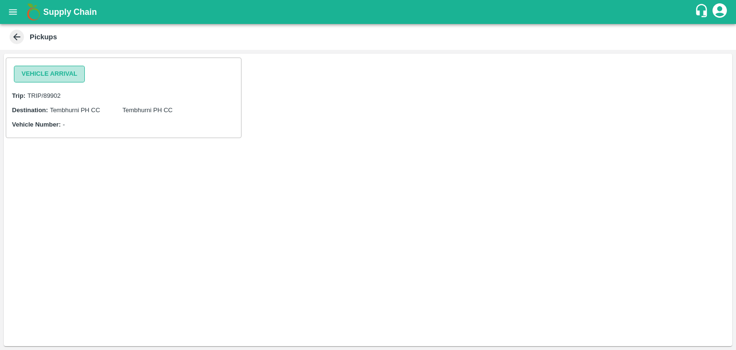
click at [54, 71] on button "Vehicle Arrival" at bounding box center [49, 74] width 71 height 17
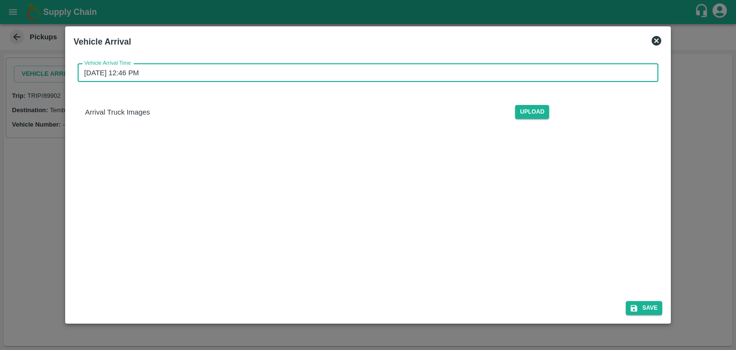
click at [268, 74] on input "11/10/2025 12:46 PM" at bounding box center [365, 73] width 575 height 18
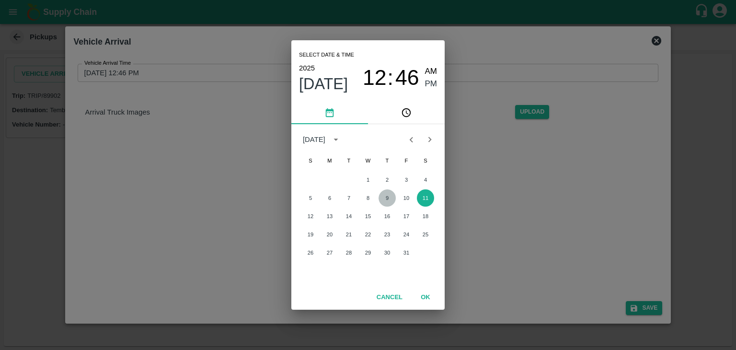
click at [390, 199] on button "9" at bounding box center [387, 197] width 17 height 17
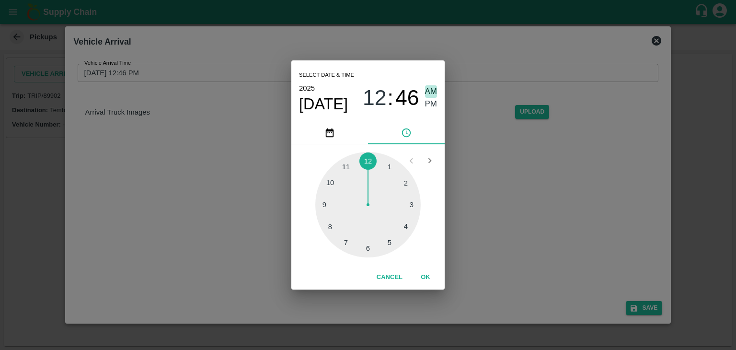
click at [435, 92] on span "AM" at bounding box center [431, 91] width 12 height 13
click at [325, 204] on div at bounding box center [367, 204] width 105 height 105
type input "09/10/2025 09:45 AM"
click at [424, 275] on button "OK" at bounding box center [425, 277] width 31 height 17
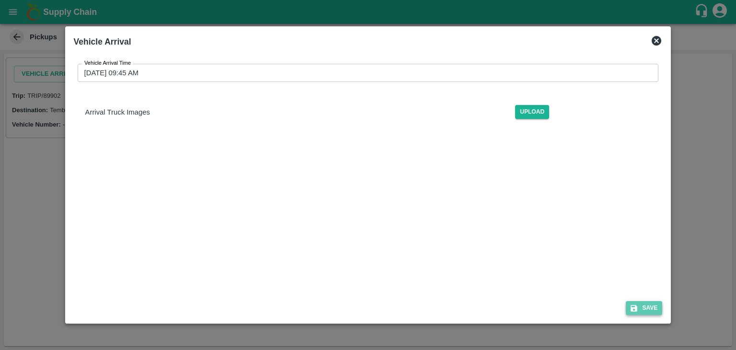
click at [644, 307] on button "Save" at bounding box center [644, 308] width 36 height 14
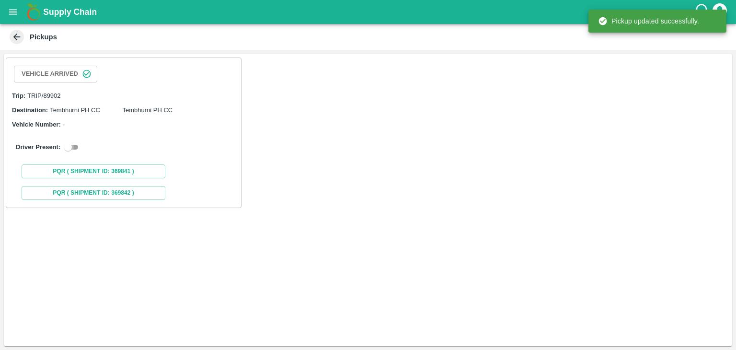
click at [70, 144] on input "checkbox" at bounding box center [68, 147] width 35 height 12
checkbox input "true"
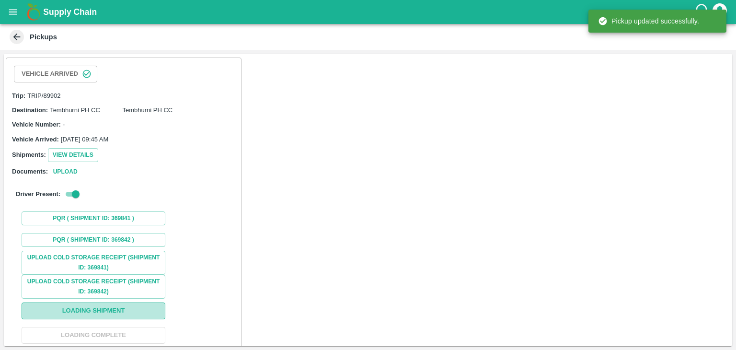
click at [138, 309] on button "Loading Shipment" at bounding box center [94, 310] width 144 height 17
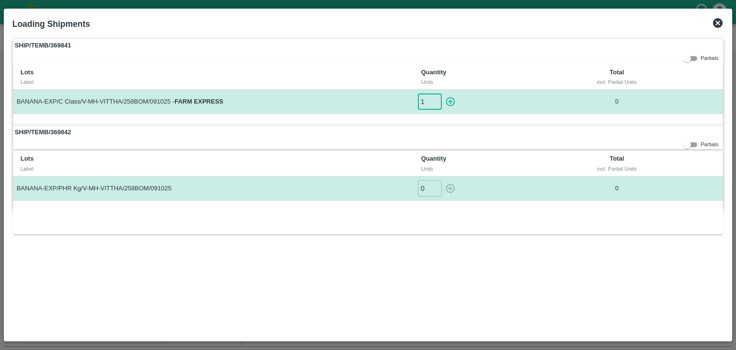
click at [437, 99] on input "1" at bounding box center [430, 101] width 24 height 16
click at [451, 100] on icon "button" at bounding box center [450, 101] width 9 height 9
type input "0"
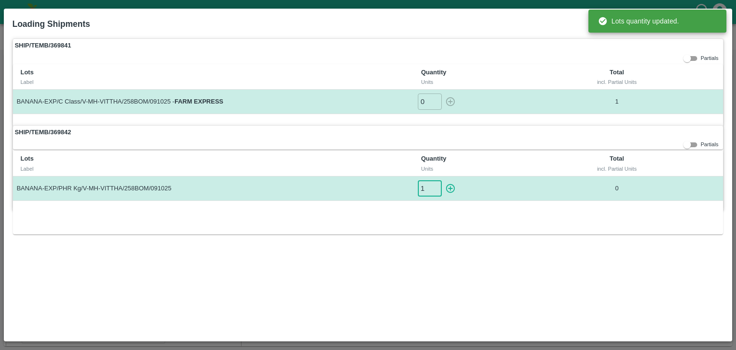
click at [435, 186] on input "1" at bounding box center [430, 188] width 24 height 16
click at [446, 186] on icon "button" at bounding box center [450, 188] width 9 height 9
type input "0"
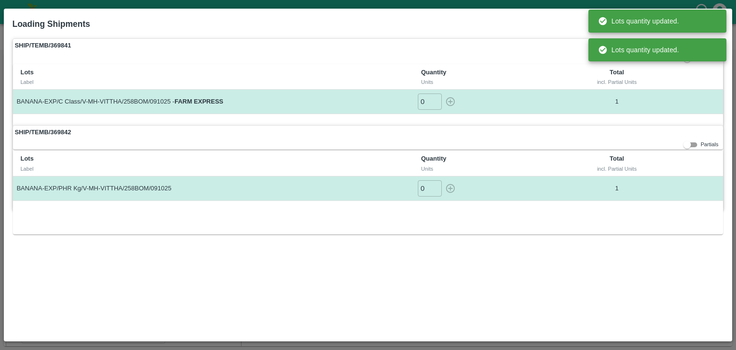
click at [523, 174] on th "Quantity Units" at bounding box center [484, 163] width 141 height 25
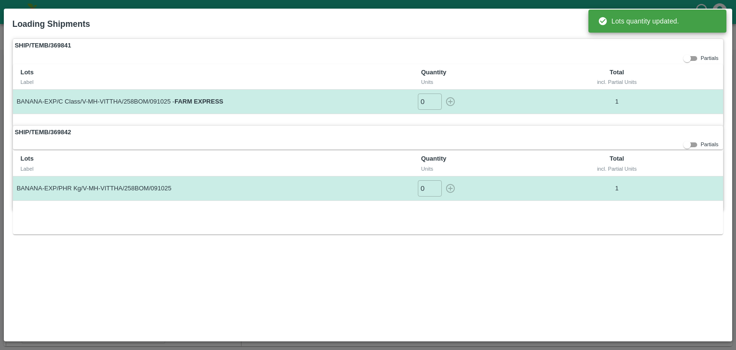
click at [659, 67] on th "Total incl. Partial Units" at bounding box center [617, 76] width 124 height 25
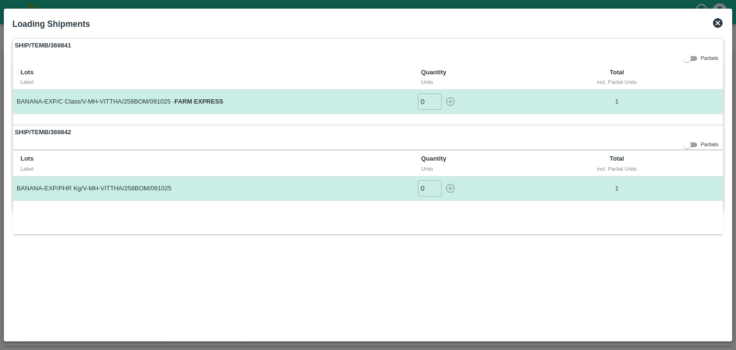
click at [718, 20] on icon at bounding box center [718, 23] width 10 height 10
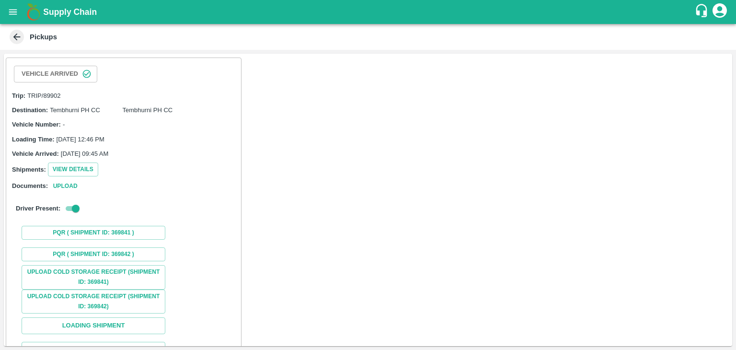
scroll to position [71, 0]
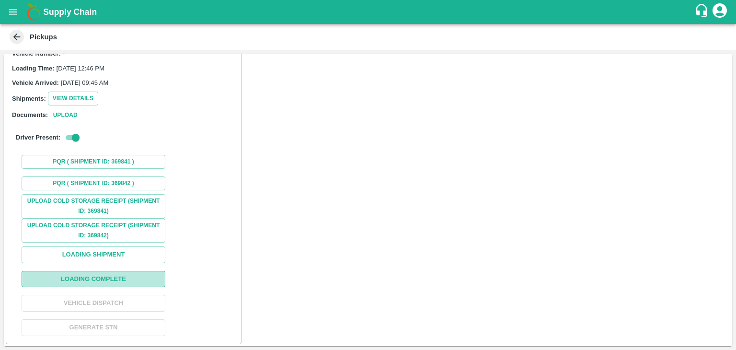
click at [126, 285] on button "Loading Complete" at bounding box center [94, 279] width 144 height 17
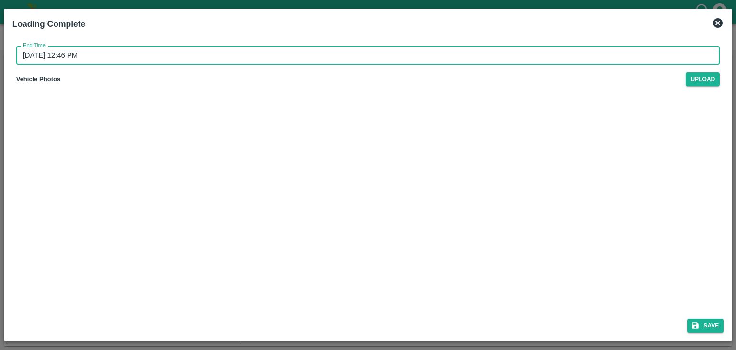
click at [383, 52] on input "11/10/2025 12:46 PM" at bounding box center [364, 55] width 697 height 18
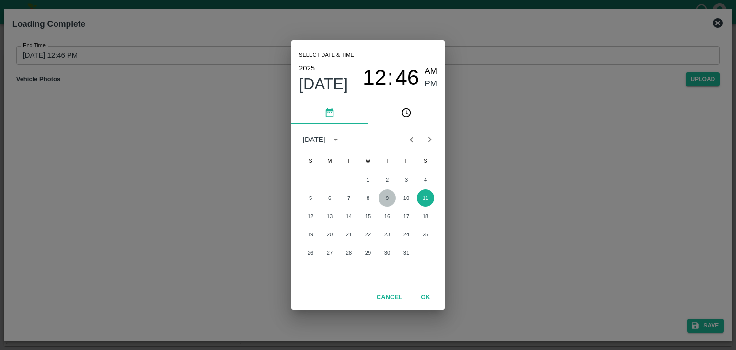
click at [392, 201] on button "9" at bounding box center [387, 197] width 17 height 17
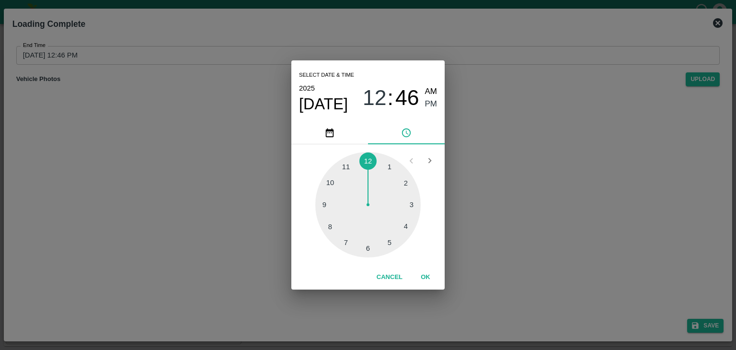
click at [393, 250] on div at bounding box center [367, 204] width 105 height 105
click at [431, 280] on button "OK" at bounding box center [425, 277] width 31 height 17
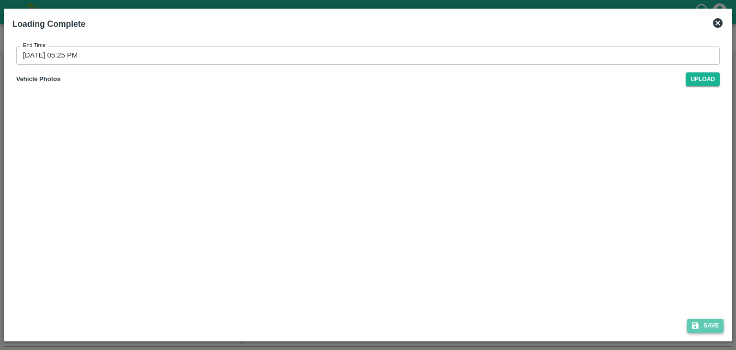
click at [721, 331] on button "Save" at bounding box center [705, 326] width 36 height 14
type input "11/10/2025 12:46 PM"
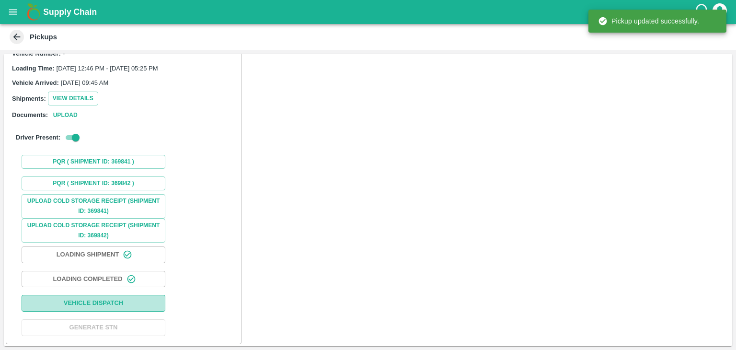
click at [124, 305] on button "Vehicle Dispatch" at bounding box center [94, 303] width 144 height 17
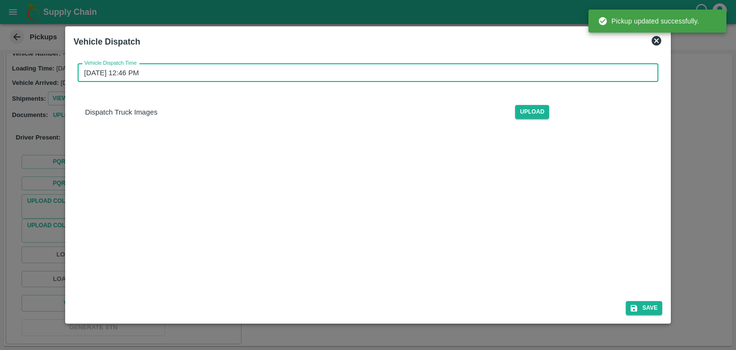
click at [379, 77] on input "11/10/2025 12:46 PM" at bounding box center [365, 73] width 575 height 18
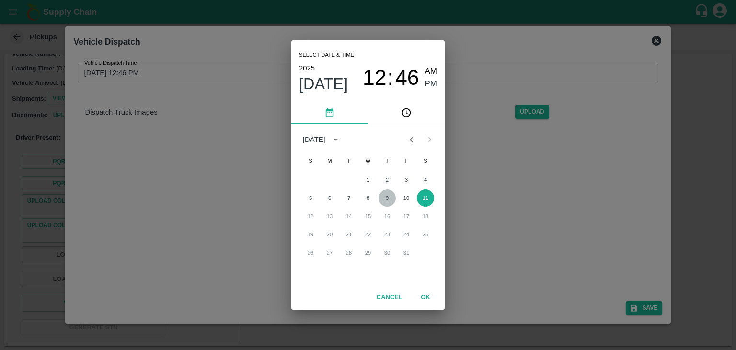
click at [384, 198] on button "9" at bounding box center [387, 197] width 17 height 17
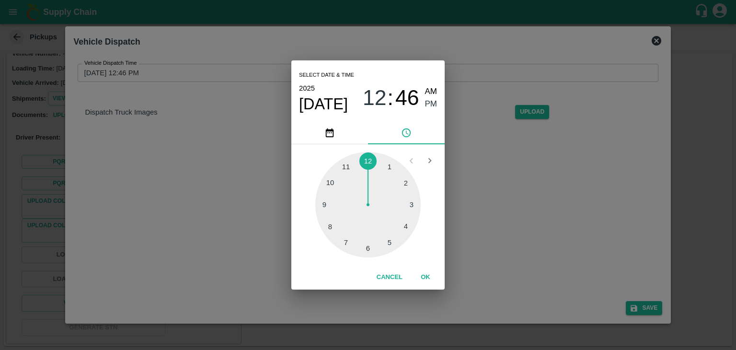
click at [375, 253] on div at bounding box center [367, 204] width 105 height 105
type input "09/10/2025 06:29 PM"
click at [430, 280] on button "OK" at bounding box center [425, 277] width 31 height 17
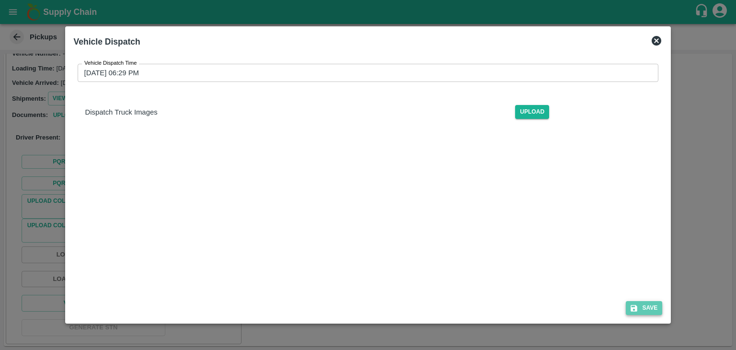
click at [646, 311] on button "Save" at bounding box center [644, 308] width 36 height 14
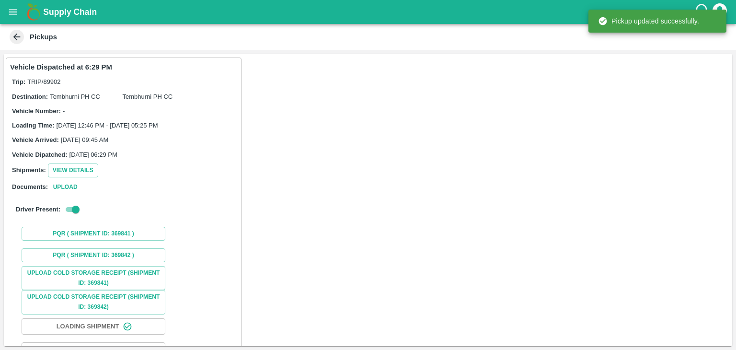
scroll to position [72, 0]
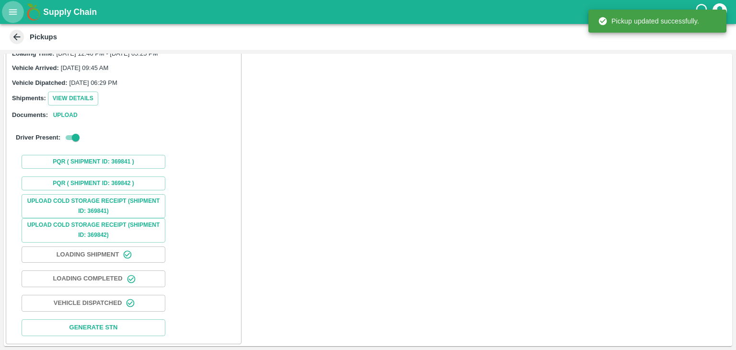
click at [13, 21] on button "open drawer" at bounding box center [13, 12] width 22 height 22
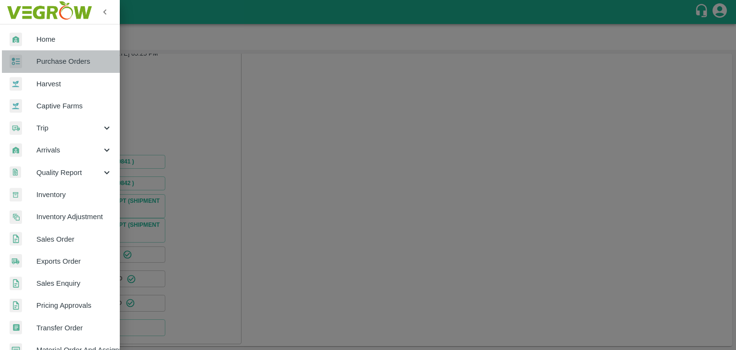
click at [81, 66] on span "Purchase Orders" at bounding box center [74, 61] width 76 height 11
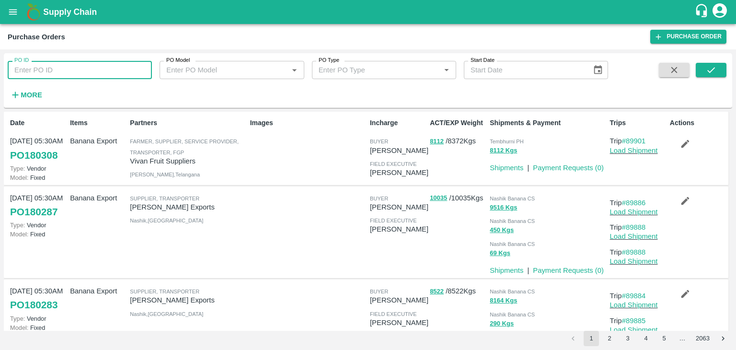
click at [96, 68] on input "PO ID" at bounding box center [80, 70] width 144 height 18
paste input "180077"
click at [96, 68] on input "PO ID" at bounding box center [80, 70] width 144 height 18
click at [711, 71] on icon "submit" at bounding box center [712, 70] width 8 height 6
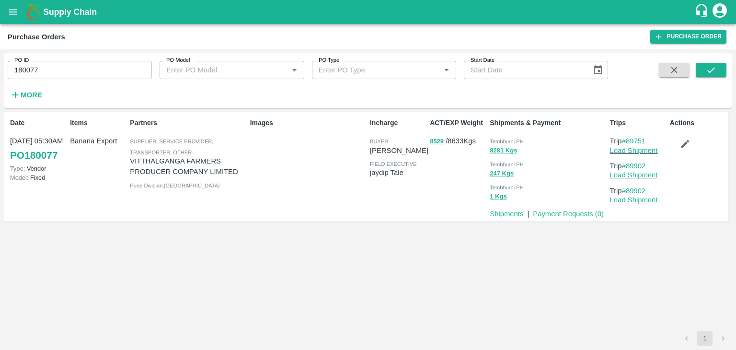
click at [118, 75] on input "180077" at bounding box center [80, 70] width 144 height 18
paste input "text"
click at [118, 75] on input "180107" at bounding box center [80, 70] width 144 height 18
type input "180107"
click at [717, 69] on button "submit" at bounding box center [711, 70] width 31 height 14
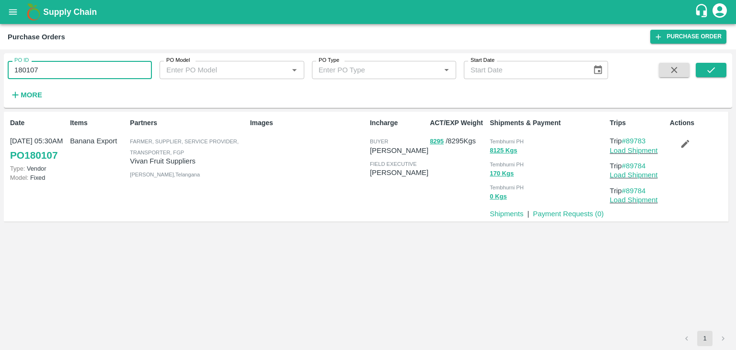
click at [74, 68] on input "180107" at bounding box center [80, 70] width 144 height 18
click at [716, 70] on icon "submit" at bounding box center [711, 70] width 11 height 11
click at [716, 67] on icon "submit" at bounding box center [711, 70] width 11 height 11
click at [646, 150] on link "Load Shipment" at bounding box center [634, 151] width 48 height 8
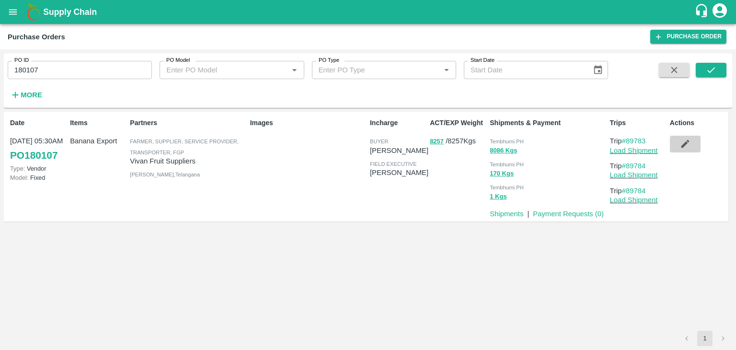
click at [687, 143] on icon "button" at bounding box center [685, 144] width 8 height 8
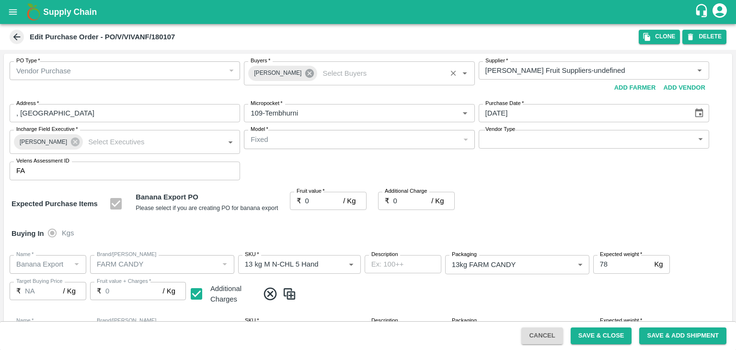
click at [307, 73] on icon at bounding box center [309, 73] width 9 height 9
click at [297, 71] on input "Buyers   *" at bounding box center [351, 70] width 209 height 12
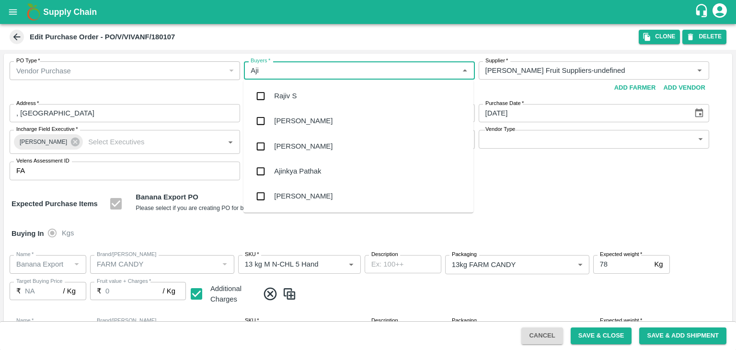
type input "Ajit"
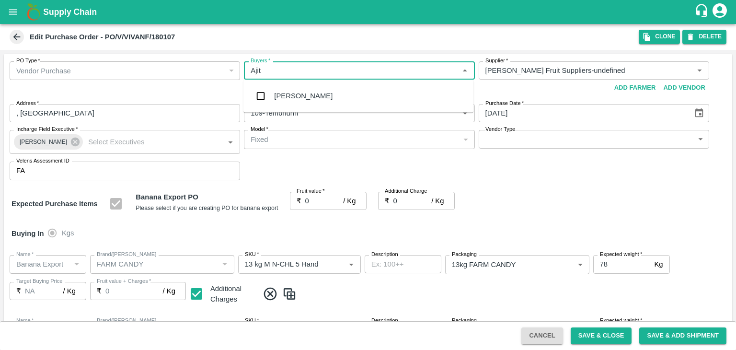
click at [309, 95] on div "Ajit Otari" at bounding box center [359, 95] width 230 height 25
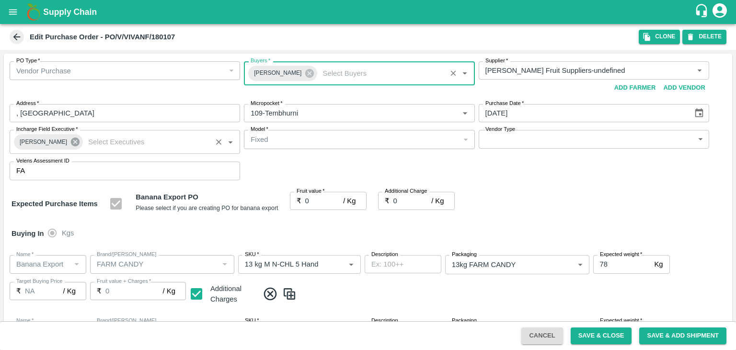
click at [71, 141] on icon at bounding box center [75, 142] width 9 height 9
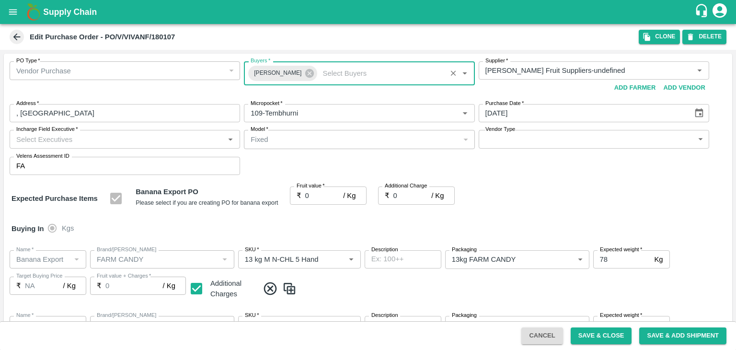
click at [81, 139] on input "Incharge Field Executive   *" at bounding box center [116, 139] width 209 height 12
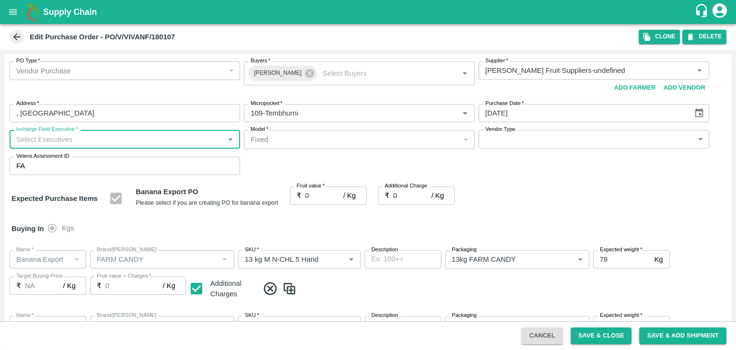
click at [81, 139] on input "Incharge Field Executive   *" at bounding box center [116, 139] width 209 height 12
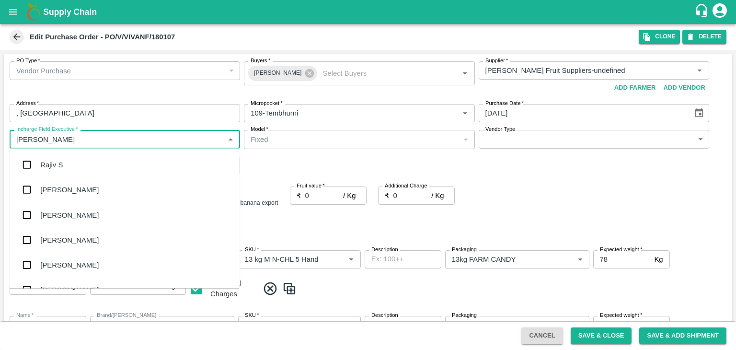
type input "Jay"
click at [82, 215] on div "jaydip Tale" at bounding box center [125, 214] width 230 height 25
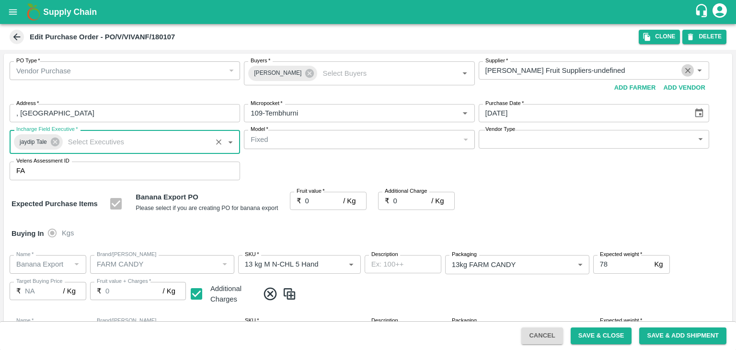
click at [684, 70] on icon "Clear" at bounding box center [688, 70] width 9 height 9
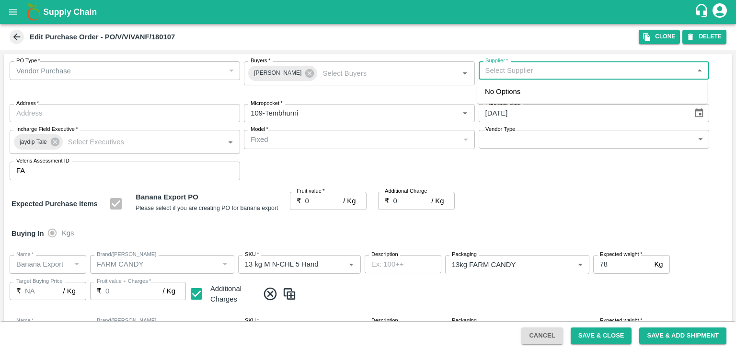
click at [571, 75] on input "Supplier   *" at bounding box center [586, 70] width 209 height 12
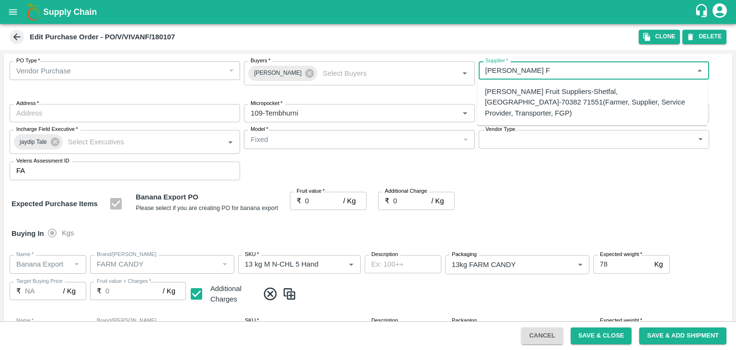
click at [548, 93] on div "Vivan Fruit Suppliers-Shetfal, Solapur-70382 71551(Farmer, Supplier, Service Pr…" at bounding box center [592, 102] width 215 height 32
type input "Vivan Fruit Suppliers-Shetfal, Solapur-70382 71551(Farmer, Supplier, Service Pr…"
type input "Shetfal, Solapur, Madha, Maharashtra"
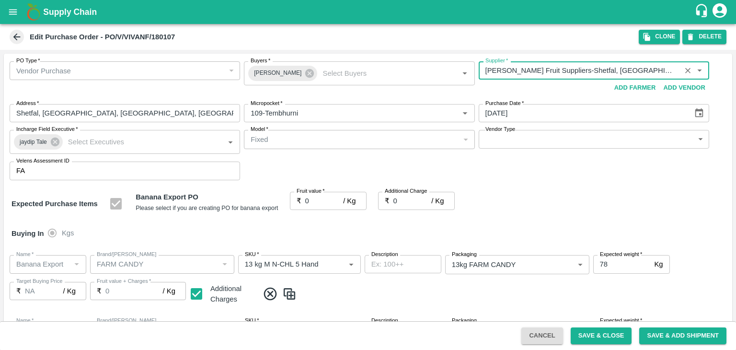
type input "Vivan Fruit Suppliers-Shetfal, Solapur-70382 71551(Farmer, Supplier, Service Pr…"
click at [522, 139] on body "Supply Chain Edit Purchase Order - PO/V/VIVANF/180107 Clone DELETE PO Type   * …" at bounding box center [368, 175] width 736 height 350
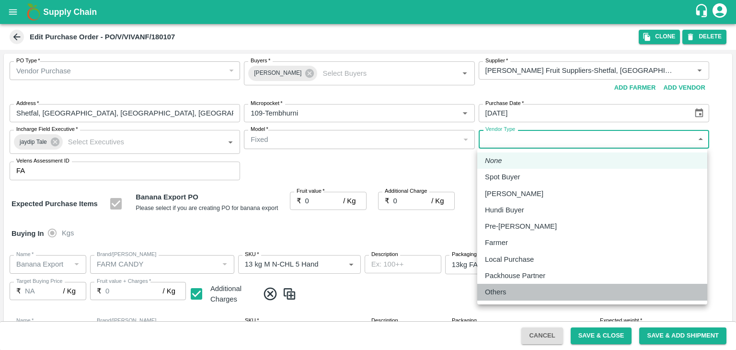
click at [510, 294] on div "Others" at bounding box center [498, 292] width 26 height 11
type input "OTHER"
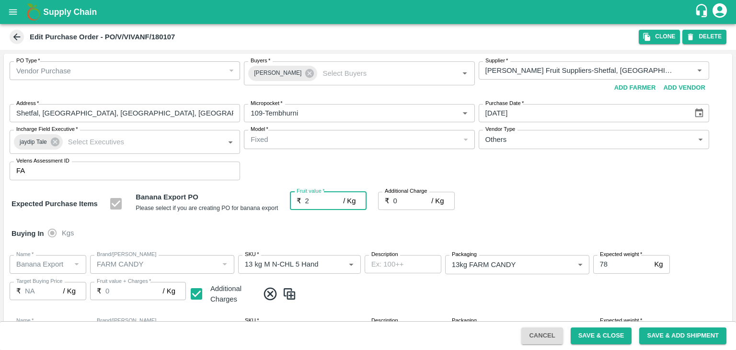
type input "22"
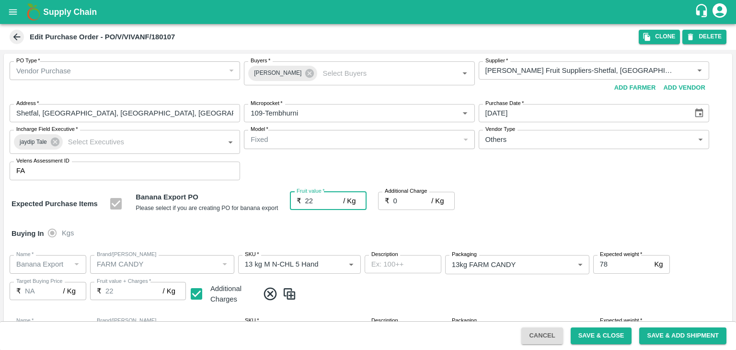
type input "22"
type input "2"
type input "24"
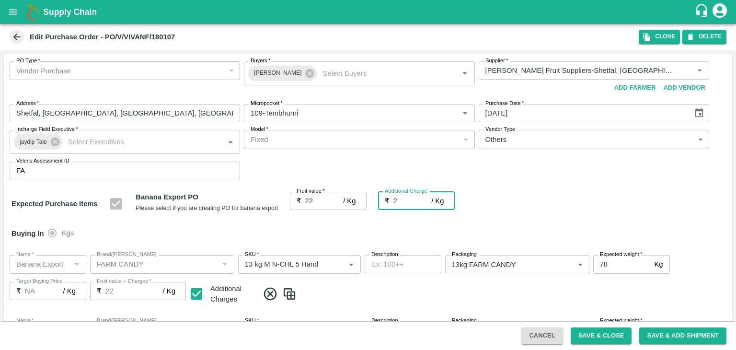
type input "24"
type input "2.7"
type input "24.7"
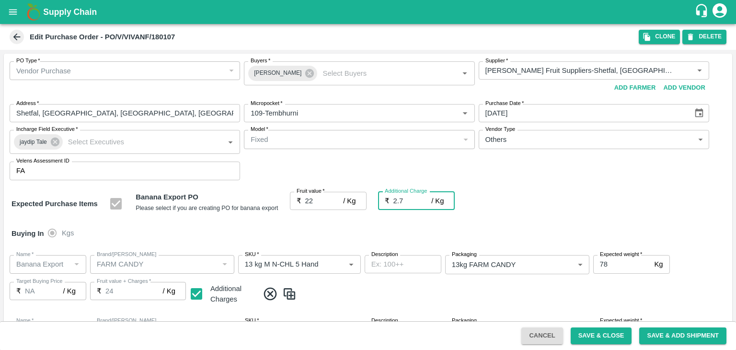
type input "24.7"
type input "2.75"
type input "24.75"
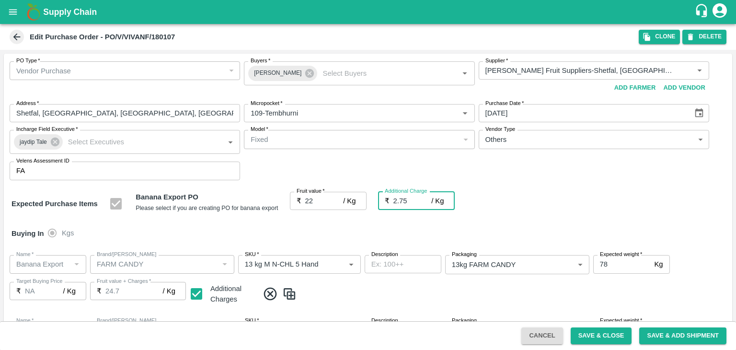
type input "24.75"
type input "2.75"
click at [452, 231] on div "Buying In Kgs" at bounding box center [368, 234] width 729 height 28
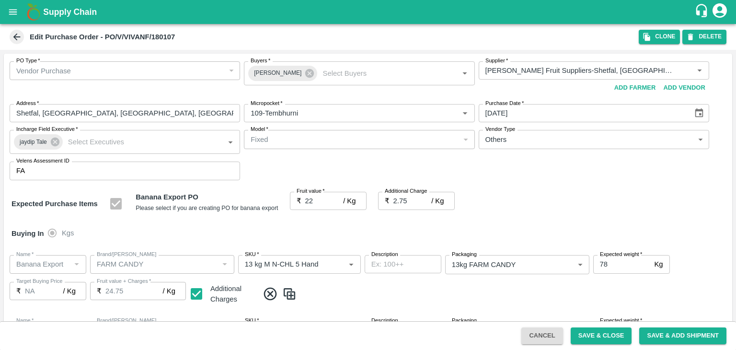
scroll to position [442, 0]
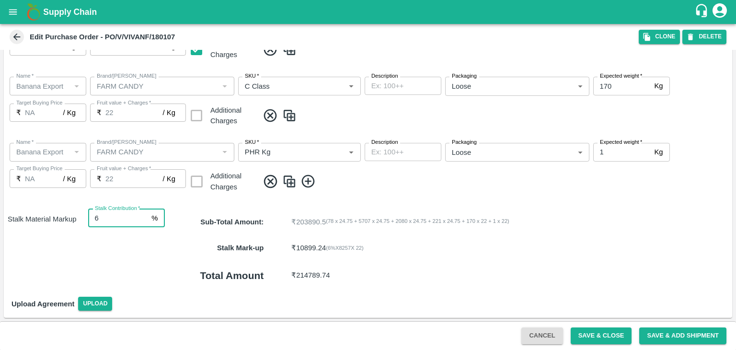
click at [106, 223] on input "6" at bounding box center [118, 218] width 60 height 18
type input "8"
click at [449, 220] on span "( 78 x 24.75 + 5707 x 24.75 + 2080 x 24.75 + 221 x 24.75 + 170 x 22 + 1 x 22 )" at bounding box center [418, 222] width 184 height 11
click at [614, 333] on button "Save & Close" at bounding box center [601, 335] width 61 height 17
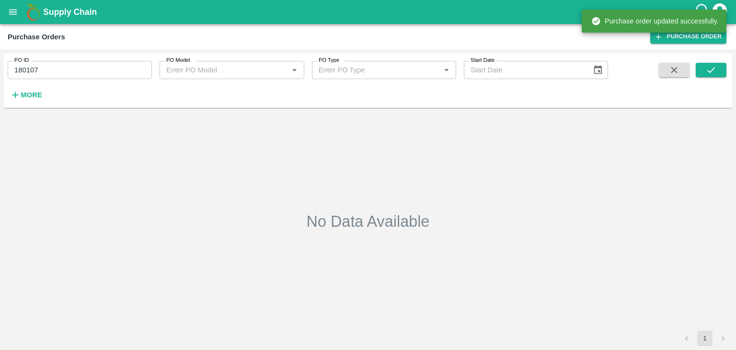
type input "180107"
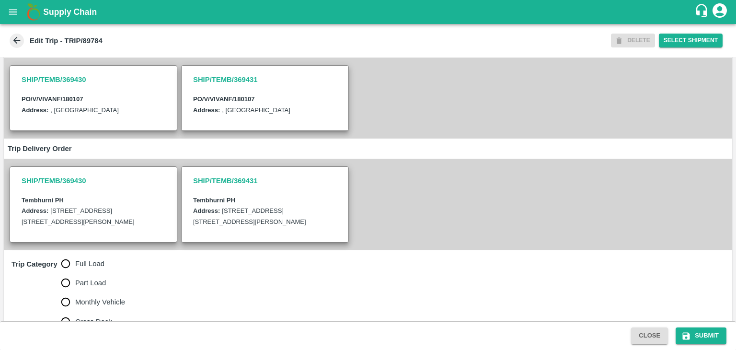
scroll to position [182, 0]
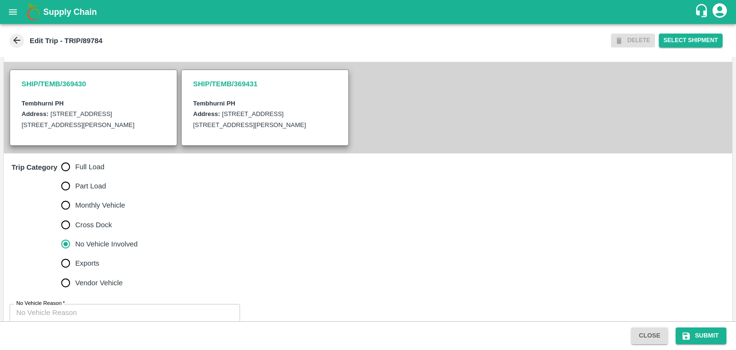
click at [92, 172] on span "Full Load" at bounding box center [89, 167] width 29 height 11
click at [75, 176] on input "Full Load" at bounding box center [65, 166] width 19 height 19
radio input "true"
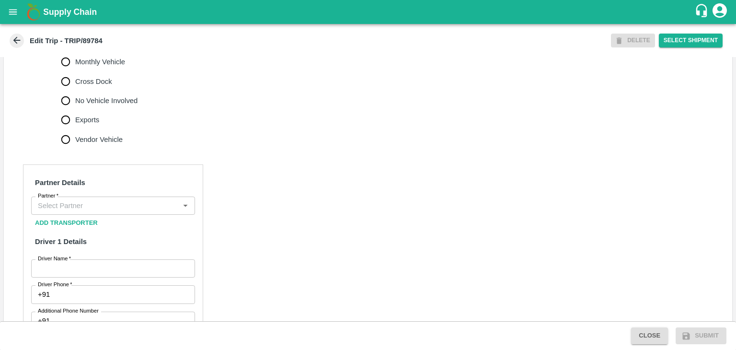
scroll to position [327, 0]
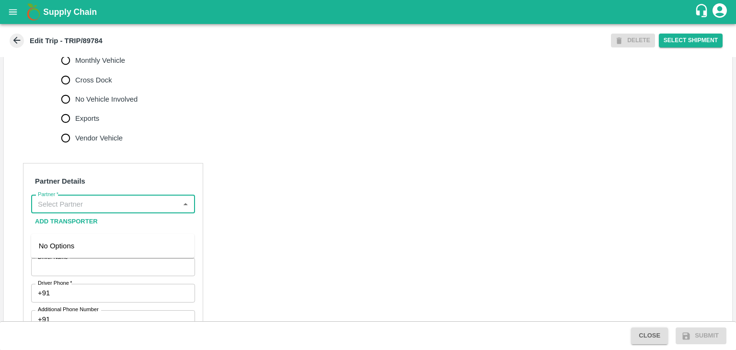
click at [119, 210] on input "Partner   *" at bounding box center [105, 204] width 142 height 12
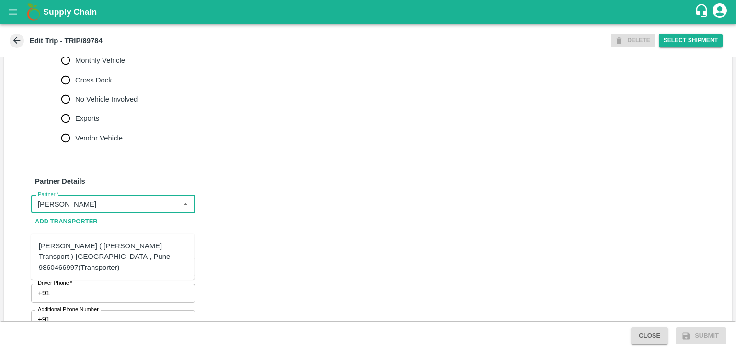
click at [118, 247] on div "[PERSON_NAME] ( [PERSON_NAME] Transport )-[GEOGRAPHIC_DATA], Pune-9860466997(Tr…" at bounding box center [113, 257] width 148 height 32
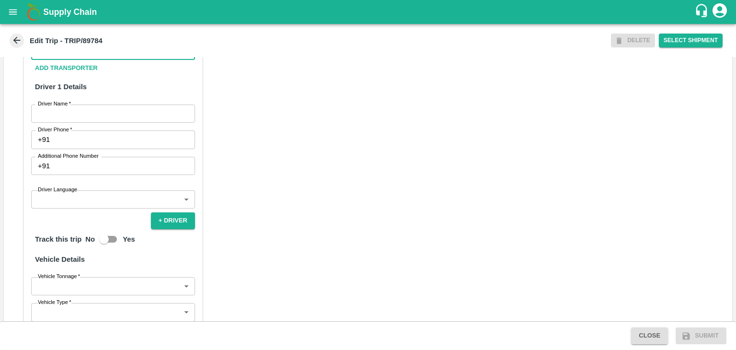
scroll to position [483, 0]
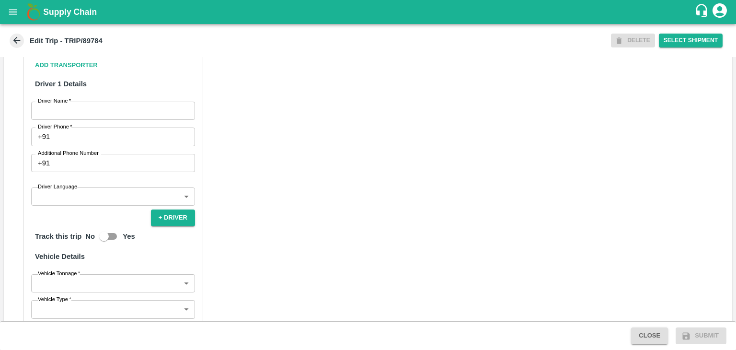
type input "[PERSON_NAME] ( [PERSON_NAME] Transport )-[GEOGRAPHIC_DATA], Pune-9860466997(Tr…"
click at [62, 120] on input "Driver Name   *" at bounding box center [113, 111] width 164 height 18
type input "Godase"
click at [102, 146] on input "Driver Phone   *" at bounding box center [124, 137] width 141 height 18
type input "9975280177"
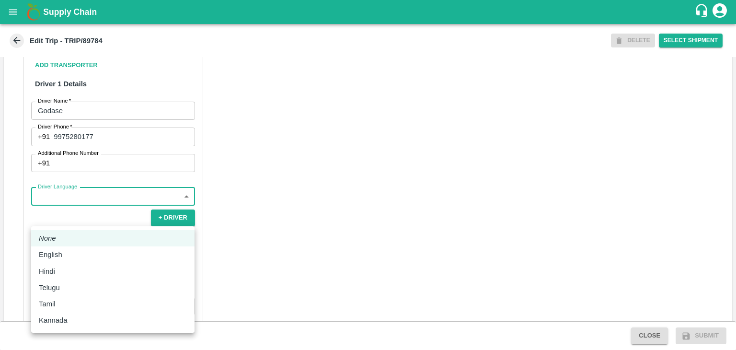
drag, startPoint x: 110, startPoint y: 214, endPoint x: 81, endPoint y: 256, distance: 51.6
click at [81, 256] on body "Supply Chain Edit Trip - TRIP/89784 DELETE Select Shipment Trip Details Trip Ty…" at bounding box center [368, 175] width 736 height 350
click at [81, 256] on div "English" at bounding box center [113, 254] width 148 height 11
type input "en"
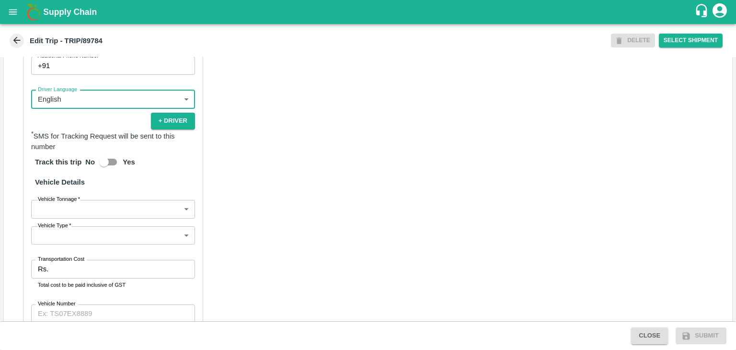
scroll to position [663, 0]
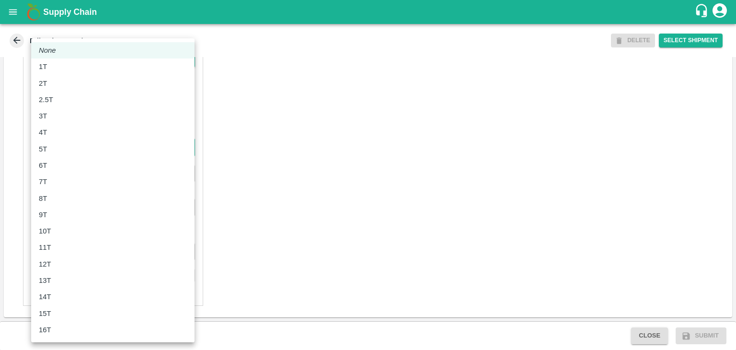
click at [86, 150] on body "Supply Chain Edit Trip - TRIP/89784 DELETE Select Shipment Trip Details Trip Ty…" at bounding box center [368, 175] width 736 height 350
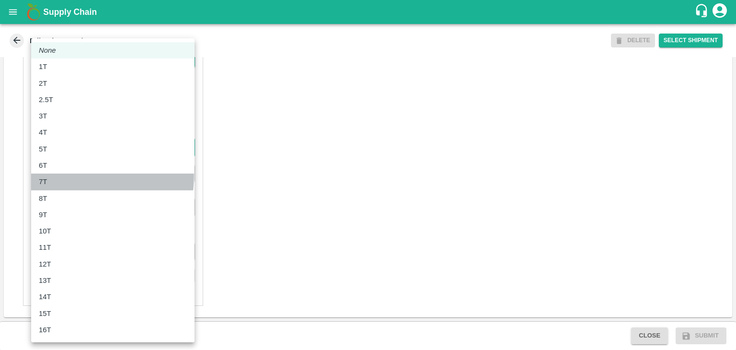
click at [61, 175] on li "7T" at bounding box center [112, 182] width 163 height 16
type input "7000"
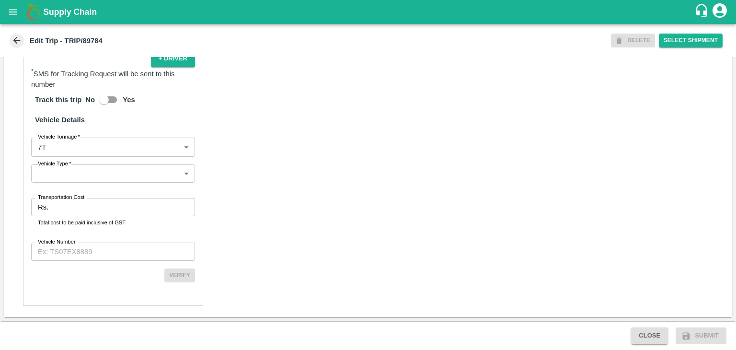
click at [74, 183] on div "Partner Details Partner   * Partner Add Transporter Driver 1 Details Driver Nam…" at bounding box center [113, 76] width 180 height 459
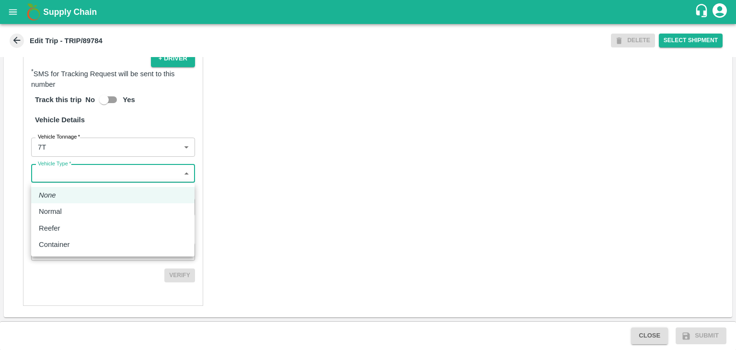
click at [86, 174] on body "Supply Chain Edit Trip - TRIP/89784 DELETE Select Shipment Trip Details Trip Ty…" at bounding box center [368, 175] width 736 height 350
click at [78, 205] on li "Normal" at bounding box center [112, 211] width 163 height 16
type input "Normal"
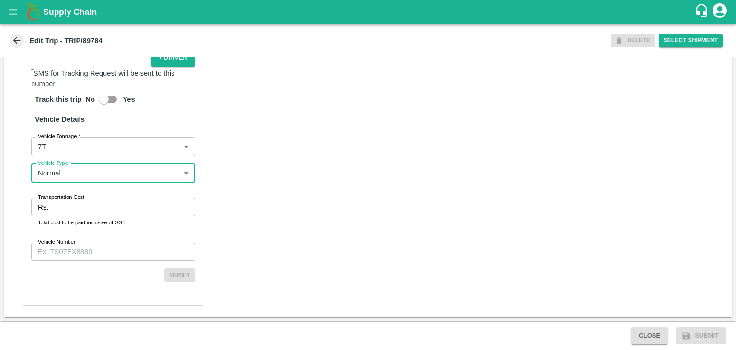
scroll to position [664, 0]
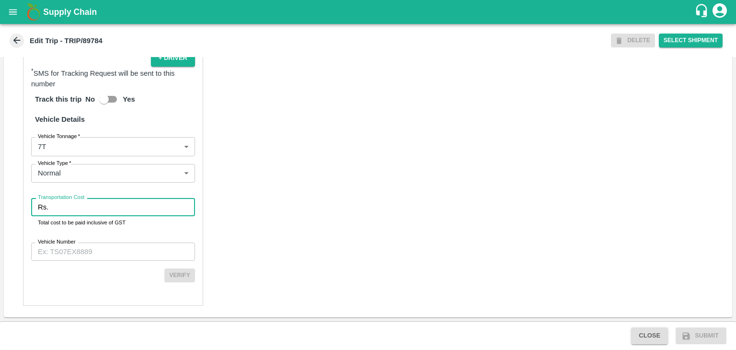
click at [123, 208] on input "Transportation Cost" at bounding box center [123, 207] width 143 height 18
type input "1"
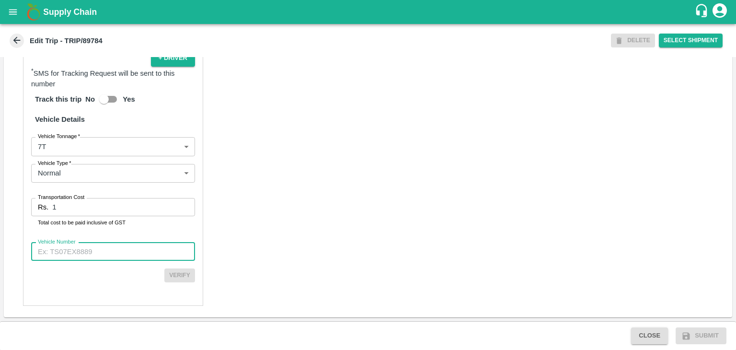
click at [139, 246] on input "Vehicle Number" at bounding box center [113, 252] width 164 height 18
type input "MH42B9581"
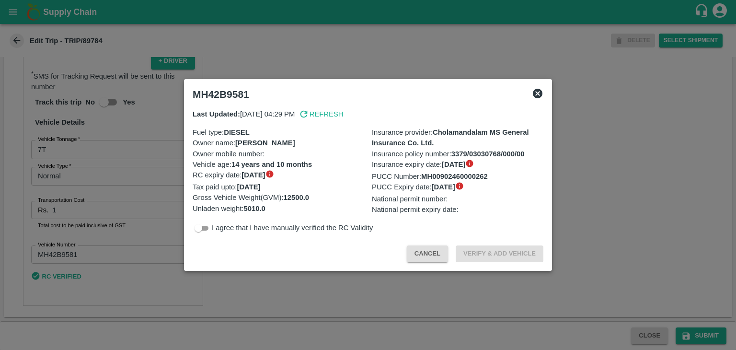
click at [706, 335] on div at bounding box center [368, 175] width 736 height 350
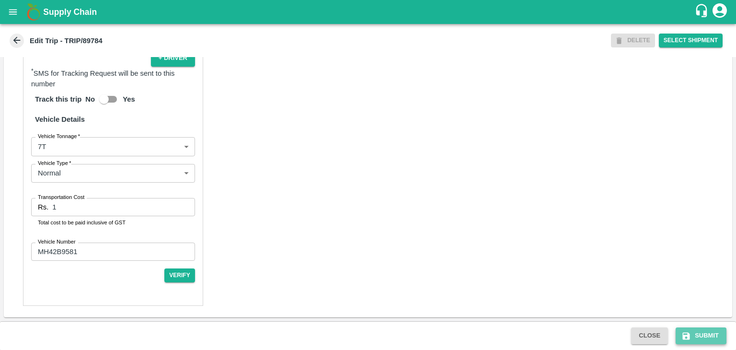
click at [715, 336] on button "Submit" at bounding box center [701, 335] width 51 height 17
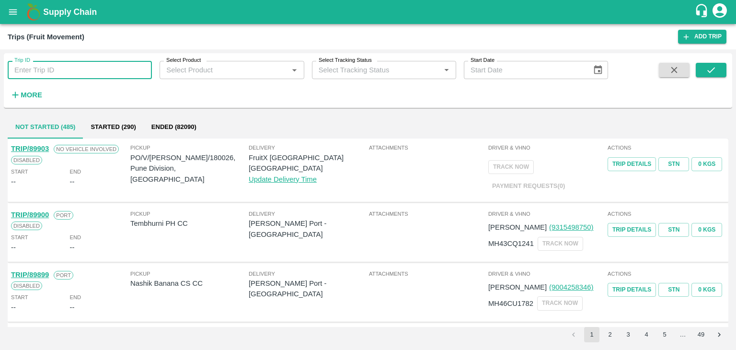
click at [123, 63] on input "Trip ID" at bounding box center [80, 70] width 144 height 18
type input "89784"
click at [719, 72] on button "submit" at bounding box center [711, 70] width 31 height 14
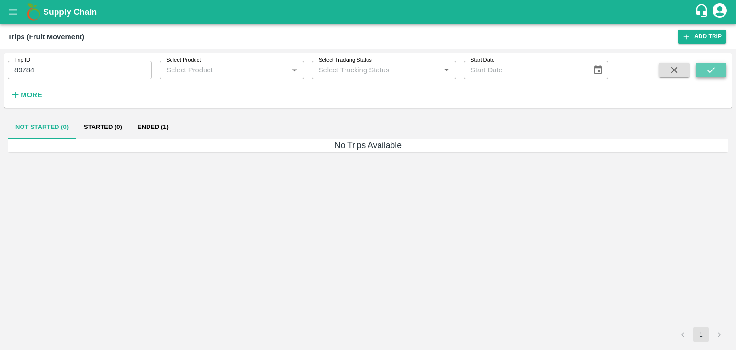
click at [719, 72] on button "submit" at bounding box center [711, 70] width 31 height 14
click at [151, 128] on button "Ended (1)" at bounding box center [153, 127] width 46 height 23
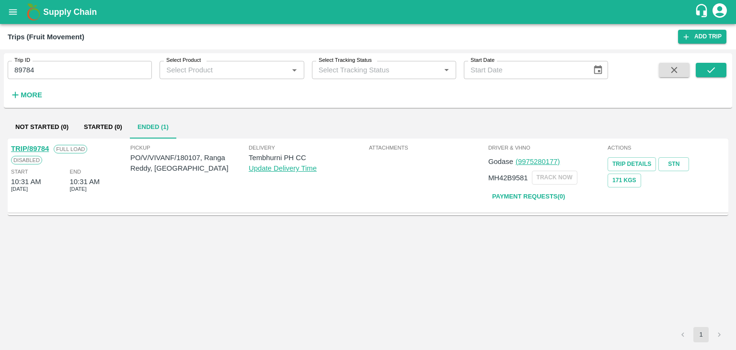
click at [32, 146] on link "TRIP/89784" at bounding box center [30, 149] width 38 height 8
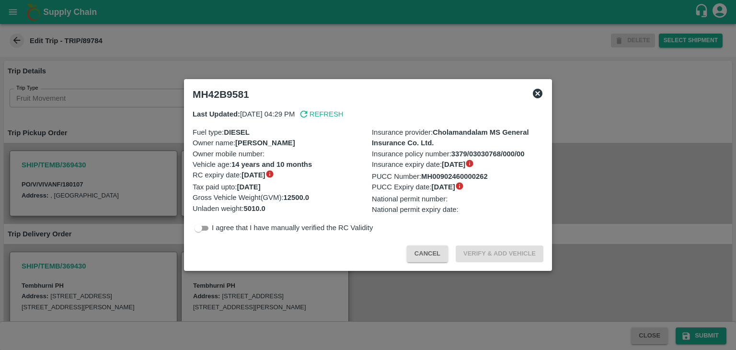
click at [540, 92] on icon at bounding box center [538, 94] width 10 height 10
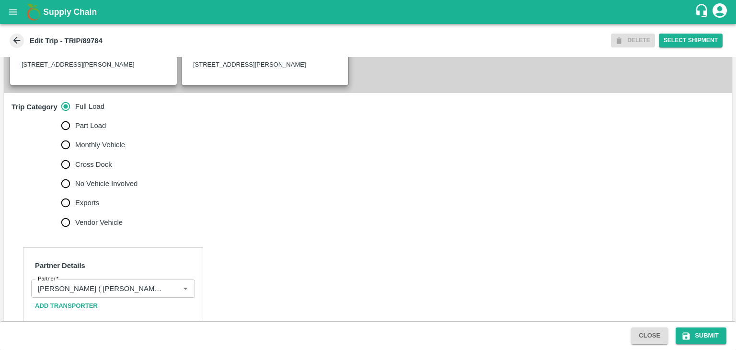
scroll to position [330, 0]
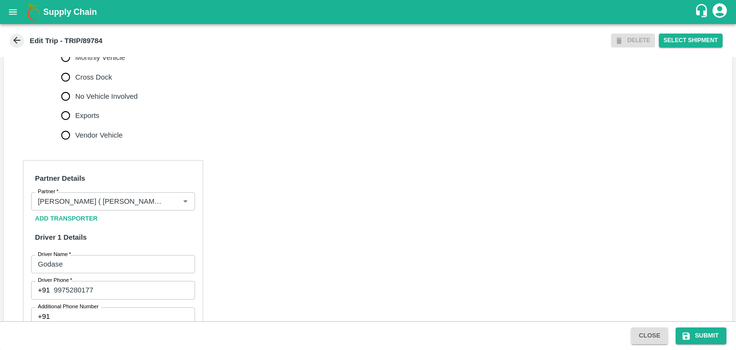
click at [93, 102] on span "No Vehicle Involved" at bounding box center [106, 96] width 62 height 11
click at [75, 106] on input "No Vehicle Involved" at bounding box center [65, 96] width 19 height 19
radio input "true"
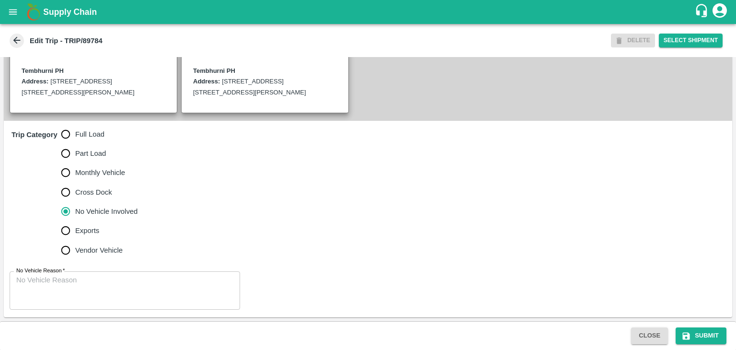
scroll to position [235, 0]
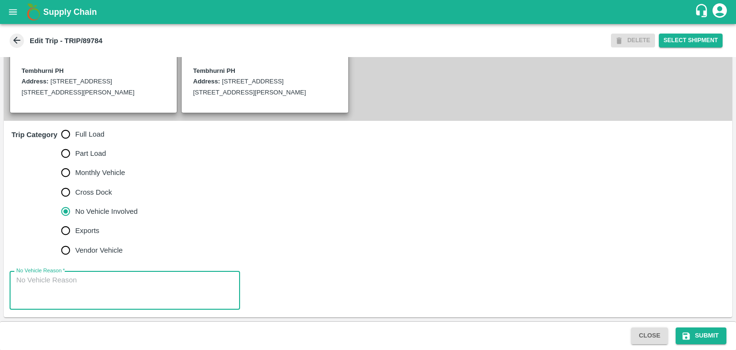
click at [145, 282] on textarea "No Vehicle Reason   *" at bounding box center [124, 290] width 217 height 30
type textarea "Field Dump"
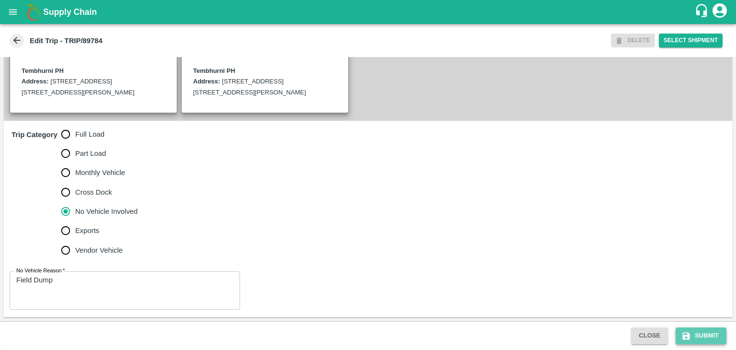
click at [718, 336] on button "Submit" at bounding box center [701, 335] width 51 height 17
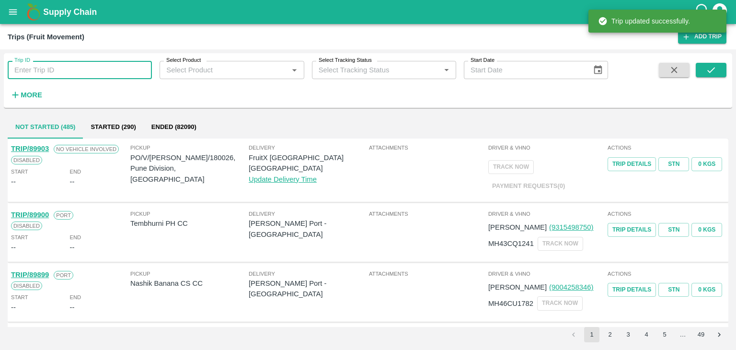
click at [126, 72] on input "Trip ID" at bounding box center [80, 70] width 144 height 18
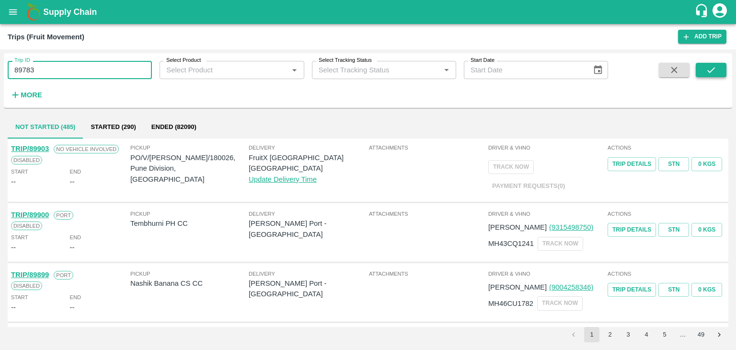
type input "89783"
click at [709, 71] on icon "submit" at bounding box center [712, 70] width 8 height 6
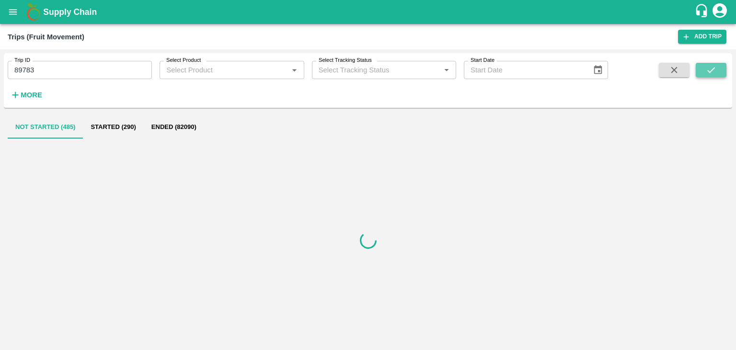
click at [709, 71] on icon "submit" at bounding box center [712, 70] width 8 height 6
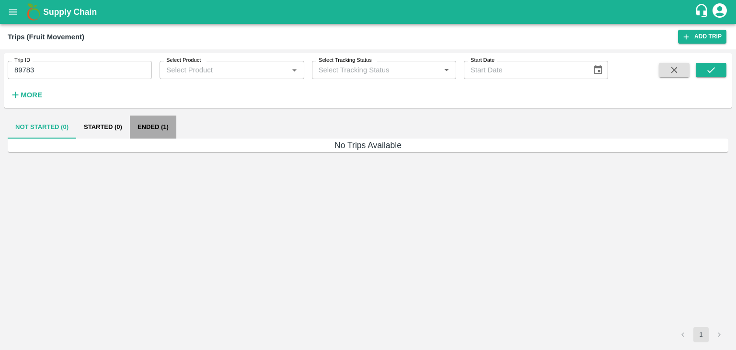
click at [146, 129] on button "Ended (1)" at bounding box center [153, 127] width 46 height 23
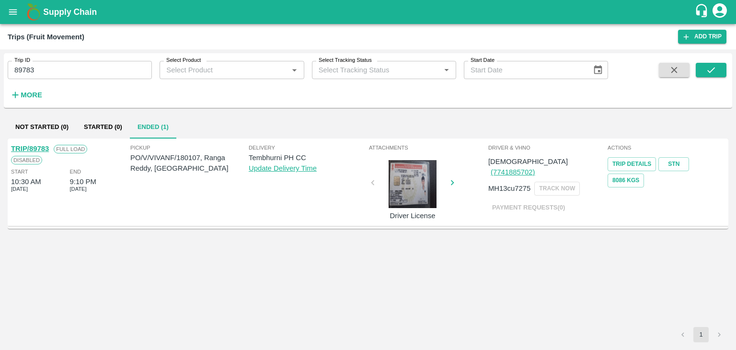
click at [31, 148] on link "TRIP/89783" at bounding box center [30, 149] width 38 height 8
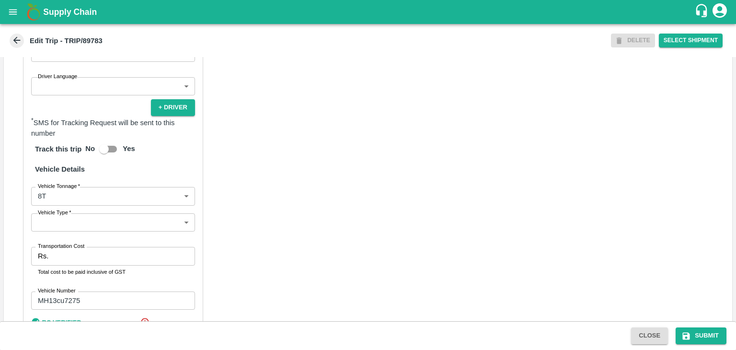
scroll to position [594, 0]
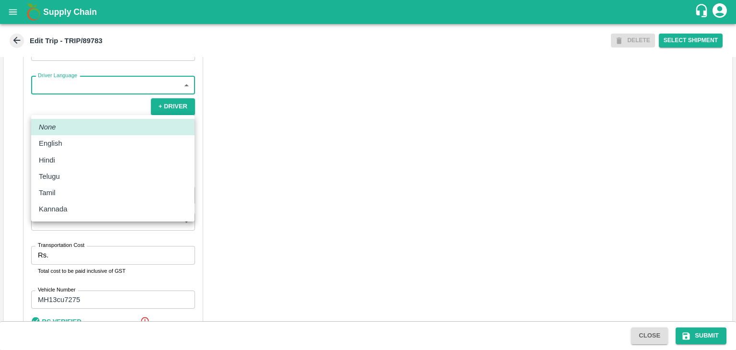
click at [70, 108] on body "Supply Chain Edit Trip - TRIP/89783 DELETE Select Shipment Trip Details Trip Ty…" at bounding box center [368, 175] width 736 height 350
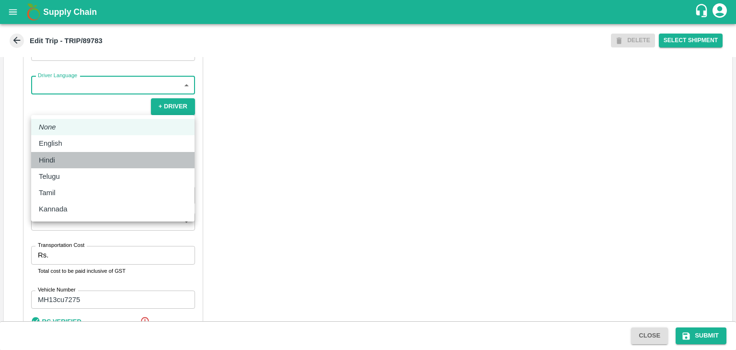
click at [69, 158] on div "Hindi" at bounding box center [113, 160] width 148 height 11
type input "hi"
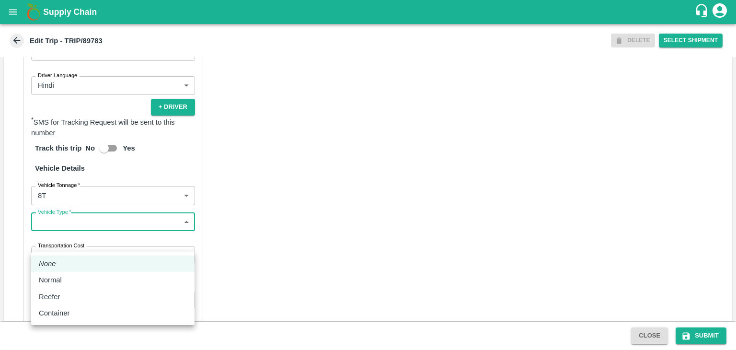
click at [81, 244] on body "Supply Chain Edit Trip - TRIP/89783 DELETE Select Shipment Trip Details Trip Ty…" at bounding box center [368, 175] width 736 height 350
click at [69, 284] on div "Normal" at bounding box center [113, 280] width 148 height 11
type input "Normal"
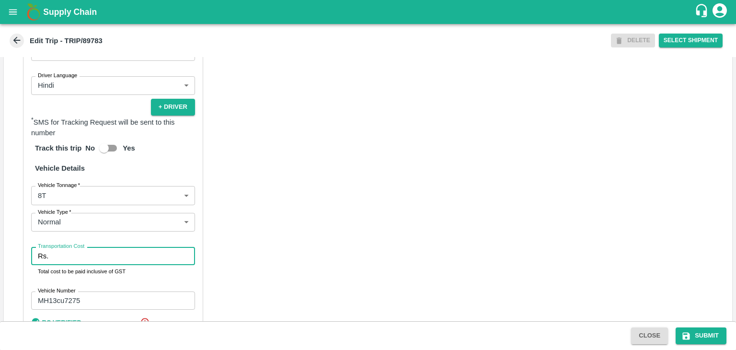
click at [96, 265] on input "Transportation Cost" at bounding box center [123, 256] width 143 height 18
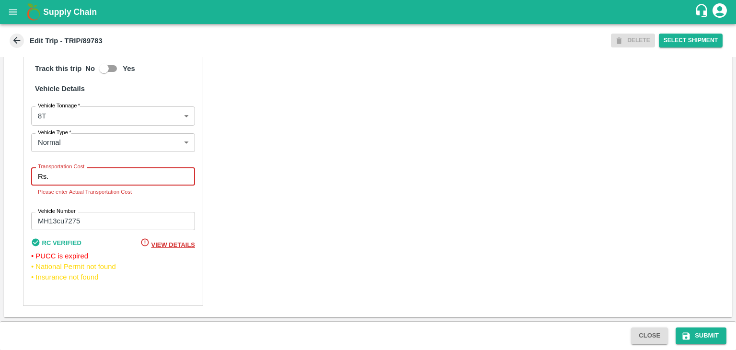
scroll to position [684, 0]
click at [86, 186] on input "Transportation Cost" at bounding box center [123, 176] width 143 height 18
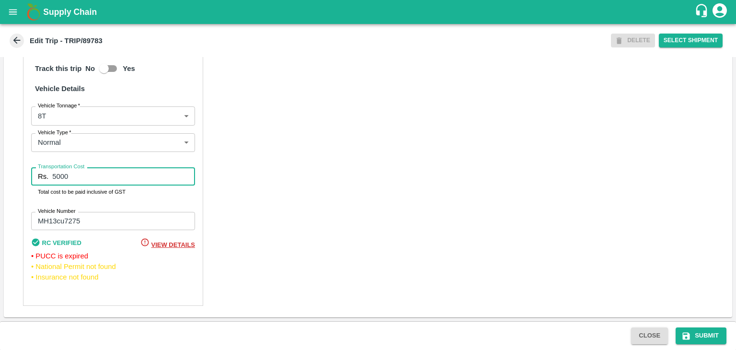
type input "5000"
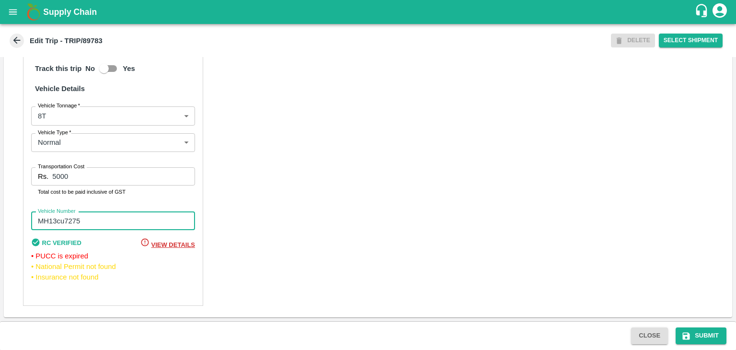
paste input "50N1460"
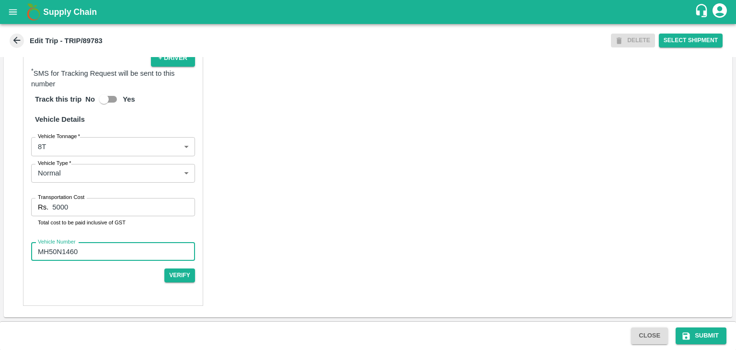
scroll to position [664, 0]
type input "MH50N1460"
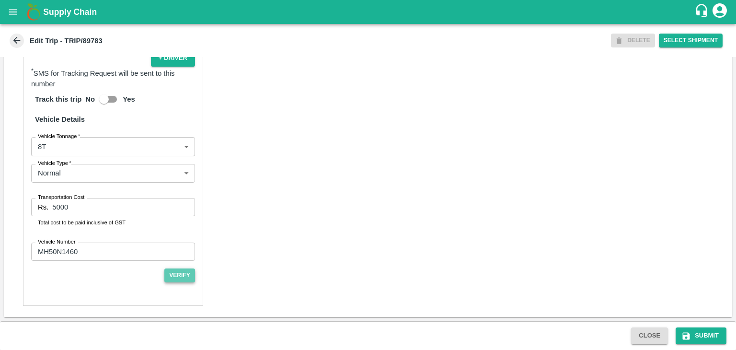
click at [168, 278] on button "Verify" at bounding box center [179, 275] width 31 height 14
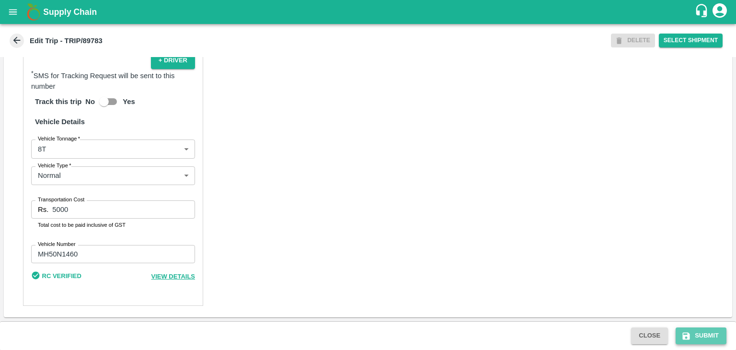
click at [708, 329] on button "Submit" at bounding box center [701, 335] width 51 height 17
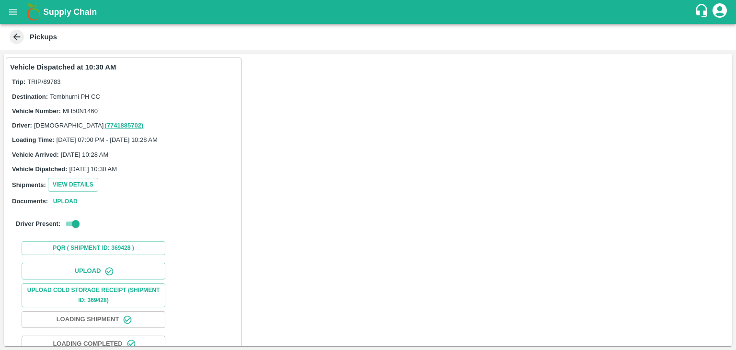
scroll to position [100, 0]
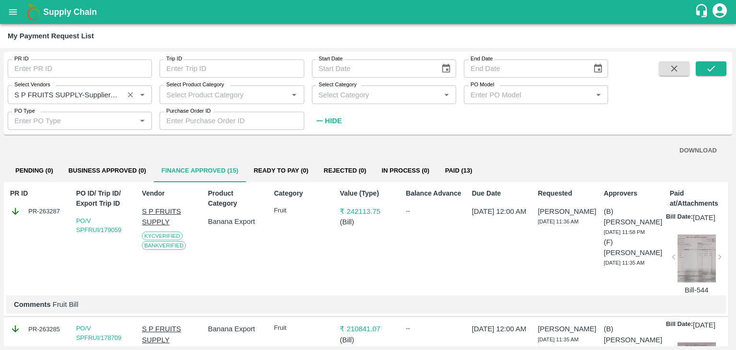
click at [135, 100] on div at bounding box center [135, 94] width 23 height 13
drag, startPoint x: 127, startPoint y: 85, endPoint x: 129, endPoint y: 94, distance: 9.9
click at [129, 94] on div "Select Vendors   *" at bounding box center [80, 94] width 144 height 18
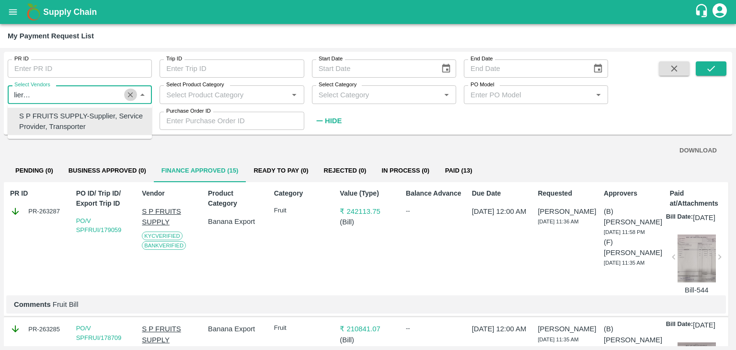
click at [129, 94] on icon "Clear" at bounding box center [130, 94] width 9 height 9
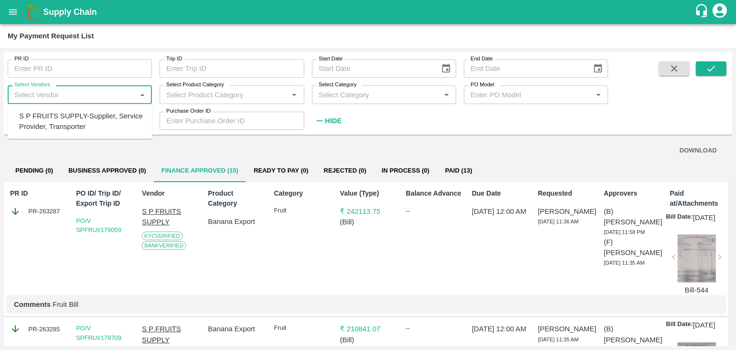
scroll to position [0, 0]
